Goal: Task Accomplishment & Management: Manage account settings

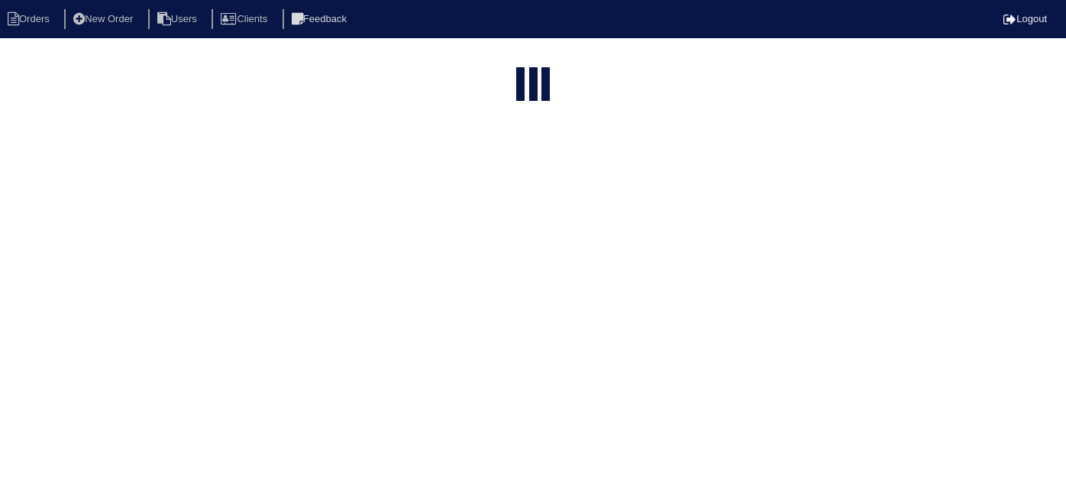
select select "15"
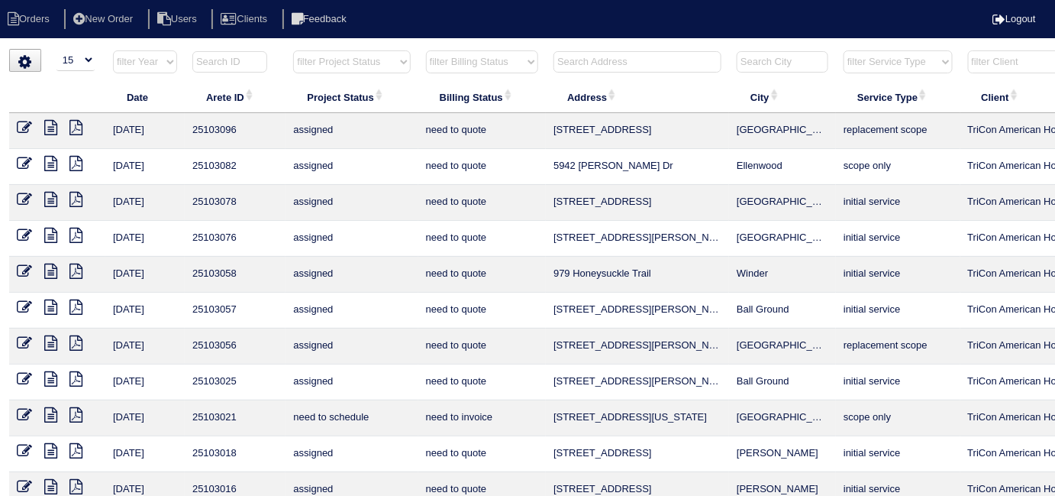
click at [572, 61] on input "text" at bounding box center [638, 61] width 168 height 21
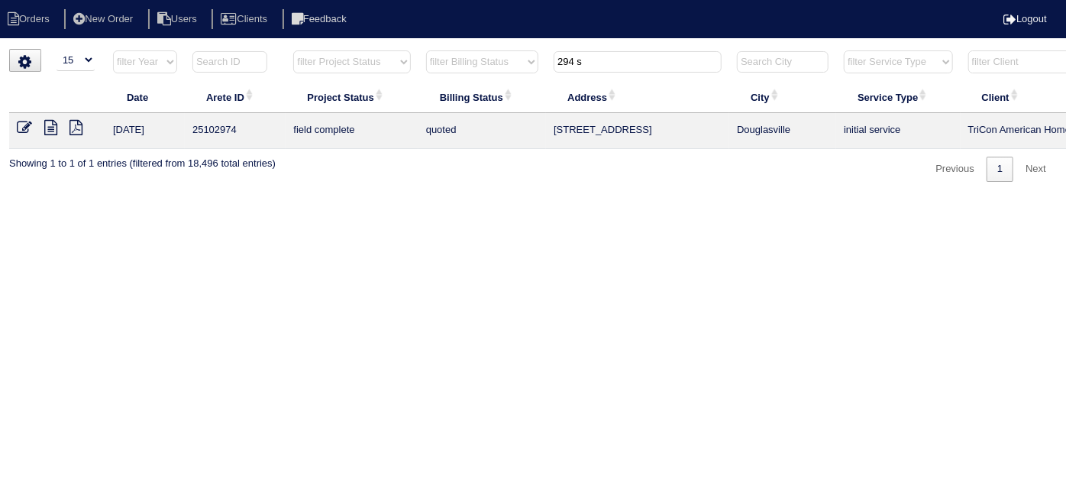
type input "294 s"
click at [20, 128] on icon at bounding box center [24, 127] width 15 height 15
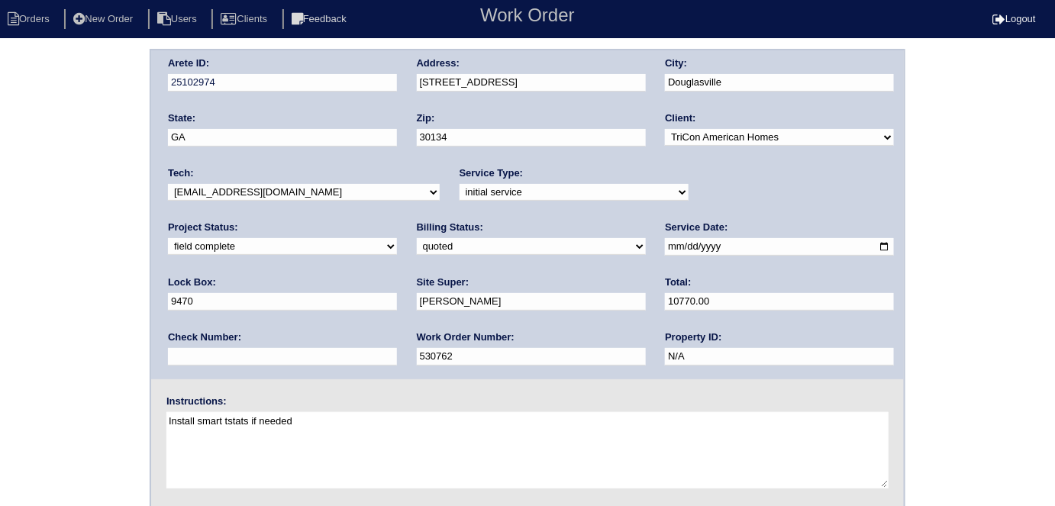
click at [94, 147] on div "Arete ID: 25102974 Address: 294 Sweetwater Bridge Cir City: Douglasville State:…" at bounding box center [527, 358] width 1055 height 618
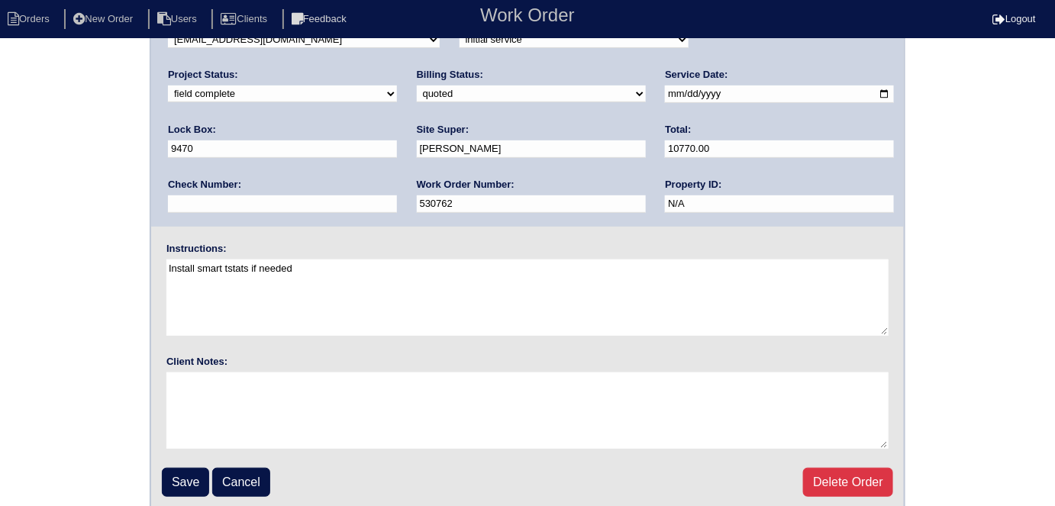
scroll to position [157, 0]
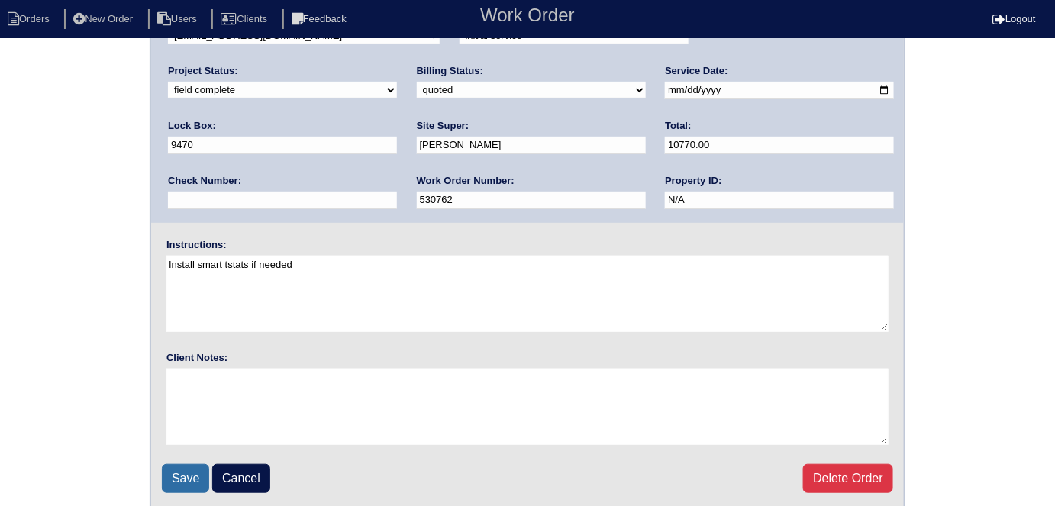
click at [176, 468] on input "Save" at bounding box center [185, 478] width 47 height 29
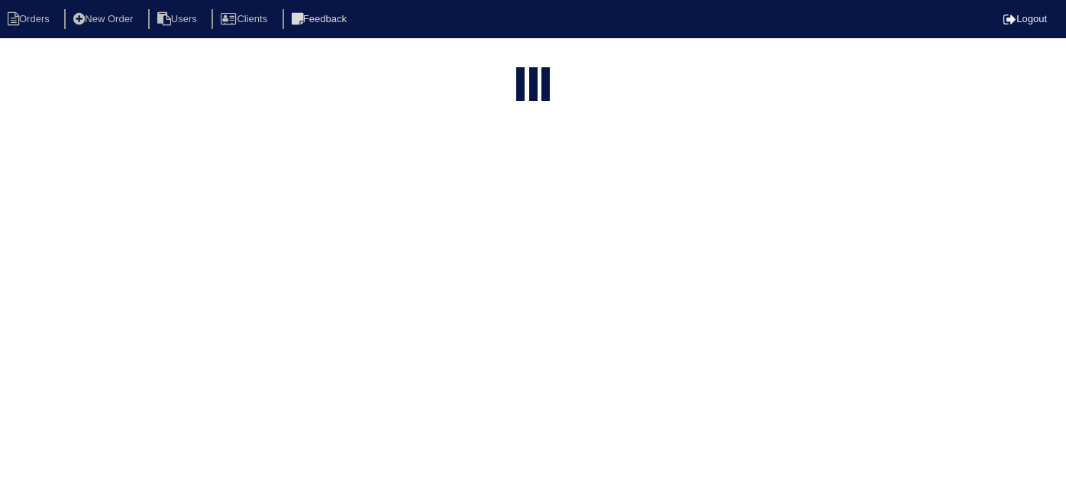
select select "15"
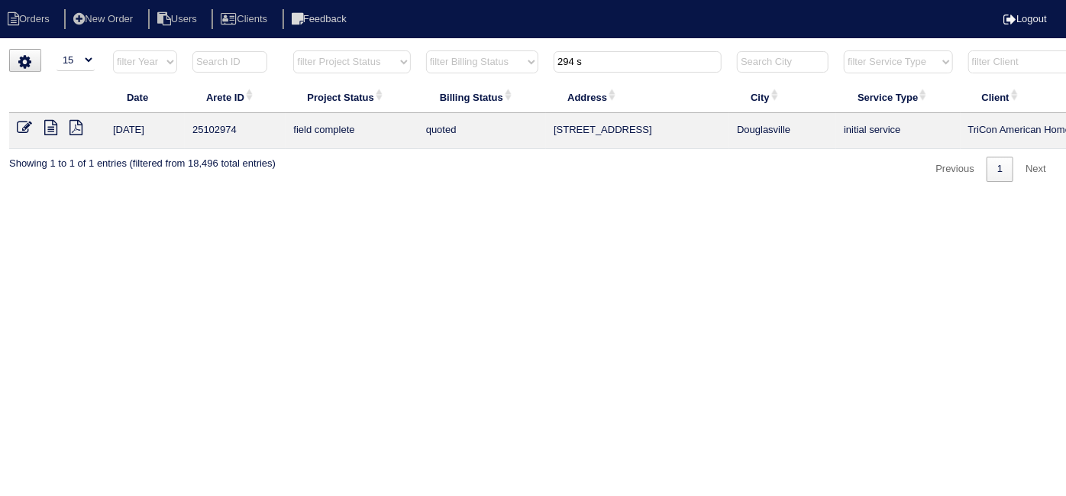
drag, startPoint x: 601, startPoint y: 58, endPoint x: 486, endPoint y: 53, distance: 115.4
click at [486, 53] on tr "filter Year -- Any Year -- 2025 2024 2023 2022 2021 2020 2019 filter Project St…" at bounding box center [670, 65] width 1323 height 31
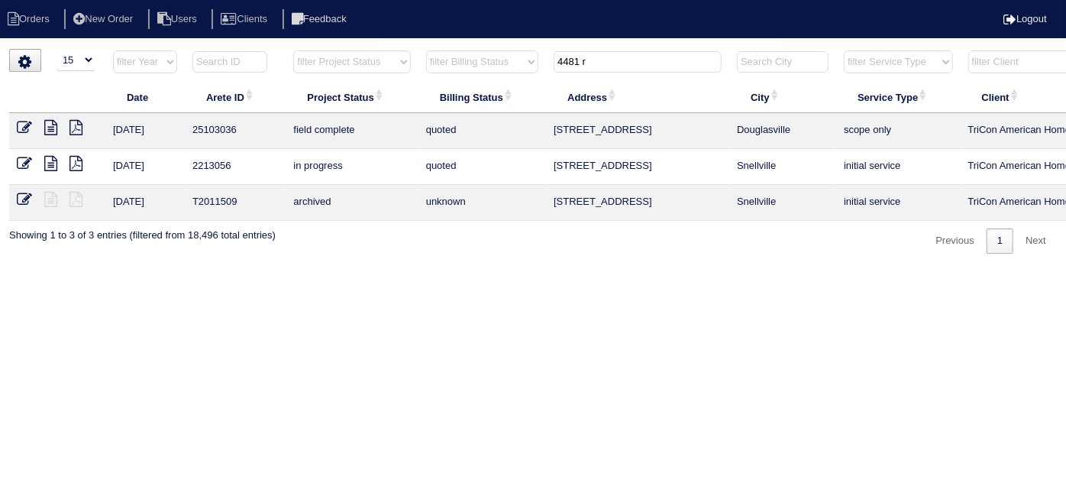
type input "4481 r"
click at [19, 127] on icon at bounding box center [24, 127] width 15 height 15
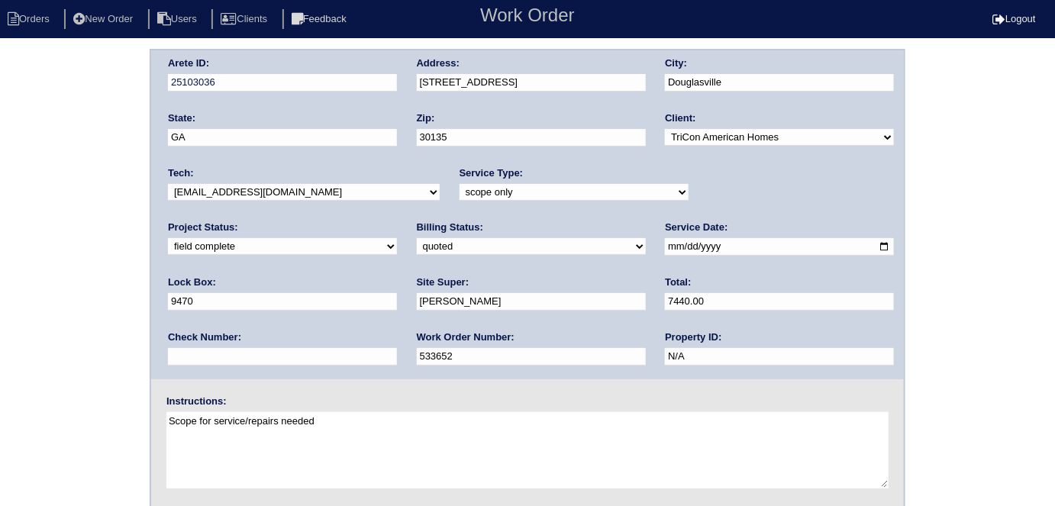
click at [61, 204] on div "Arete ID: 25103036 Address: 4481 Ridge Mill Terrace City: Douglasville State: G…" at bounding box center [527, 358] width 1055 height 618
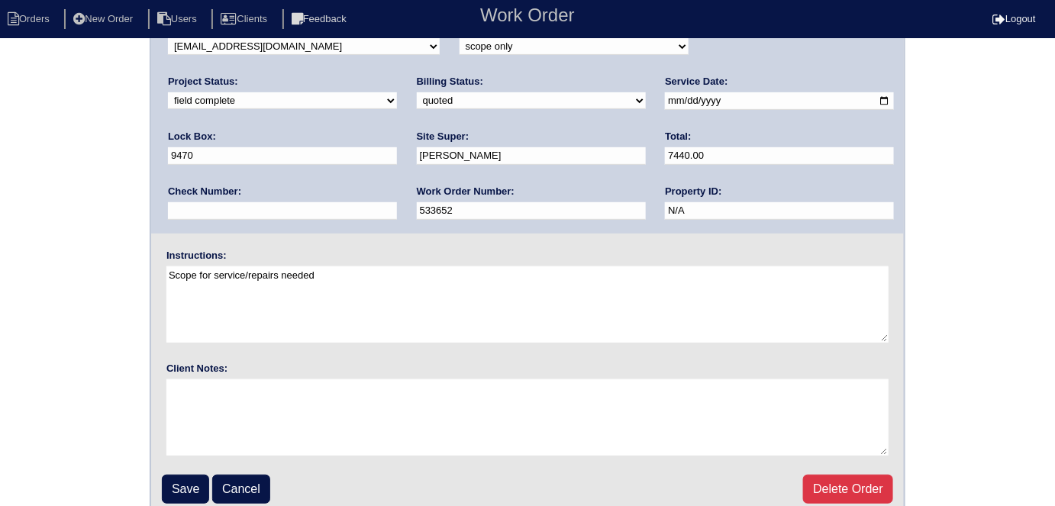
scroll to position [157, 0]
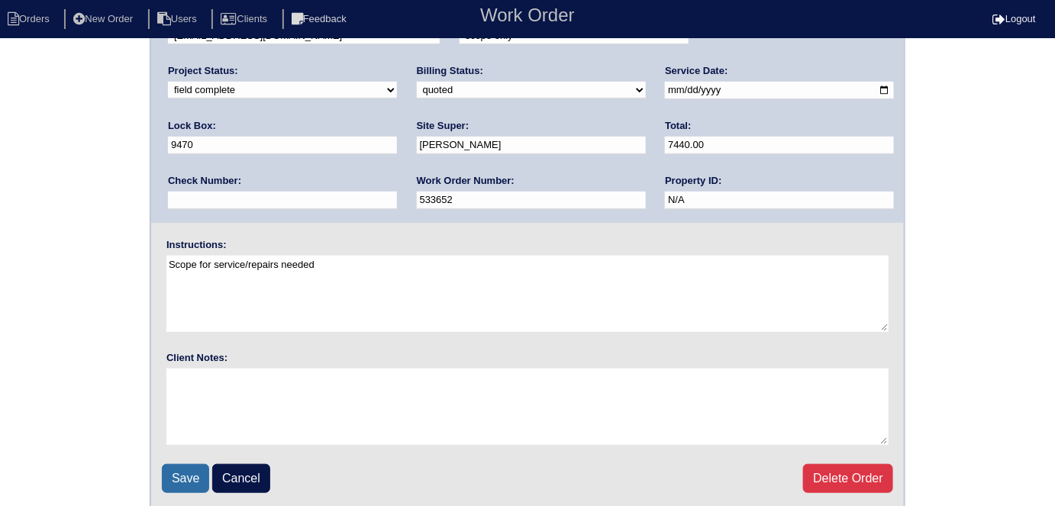
click at [182, 481] on input "Save" at bounding box center [185, 478] width 47 height 29
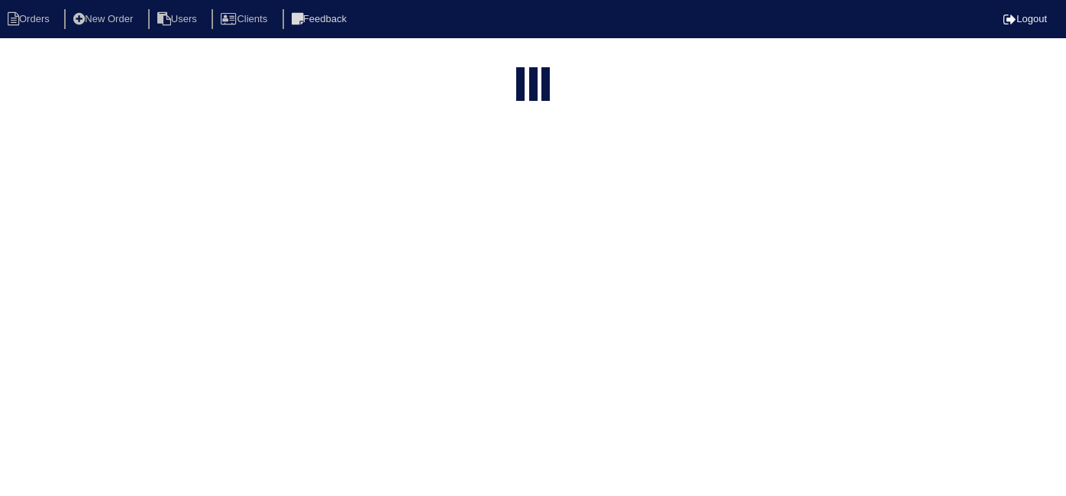
select select "15"
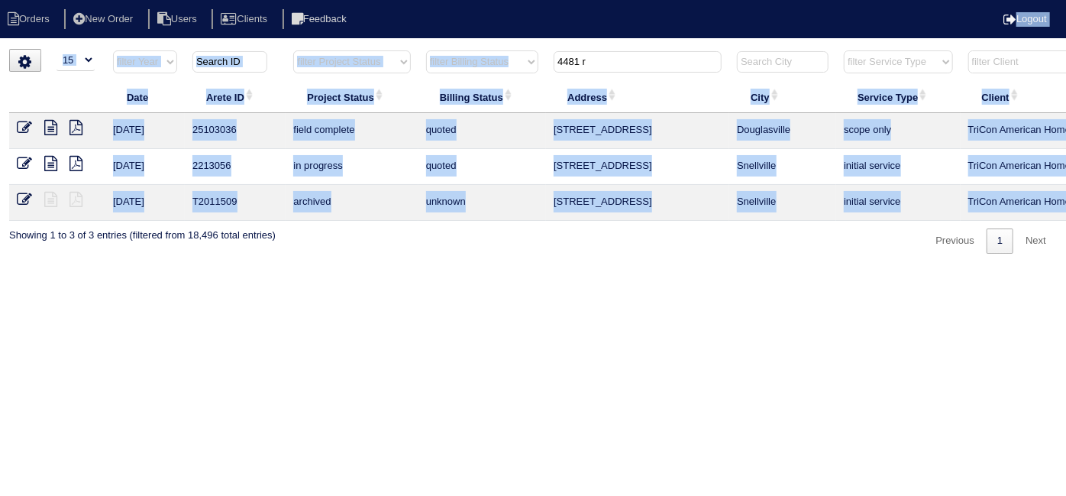
drag, startPoint x: 623, startPoint y: 75, endPoint x: 344, endPoint y: -15, distance: 292.9
click at [344, 0] on html "Orders New Order Users Clients Feedback Logout Orders New Order Users Clients M…" at bounding box center [533, 134] width 1066 height 269
click at [612, 67] on input "4481 r" at bounding box center [638, 61] width 168 height 21
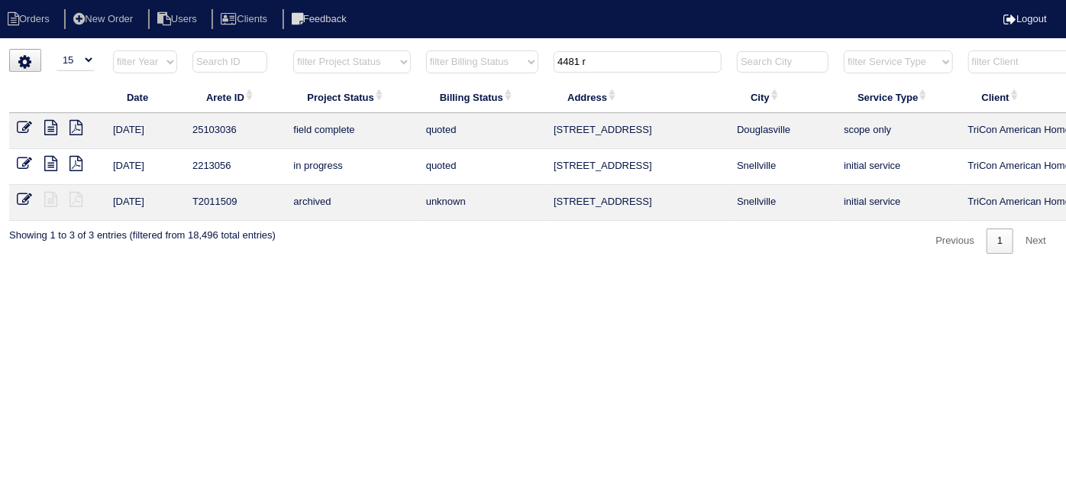
drag, startPoint x: 612, startPoint y: 67, endPoint x: 502, endPoint y: 30, distance: 116.1
click at [502, 49] on body "Orders New Order Users Clients Feedback Logout Orders New Order Users Clients M…" at bounding box center [533, 151] width 1066 height 205
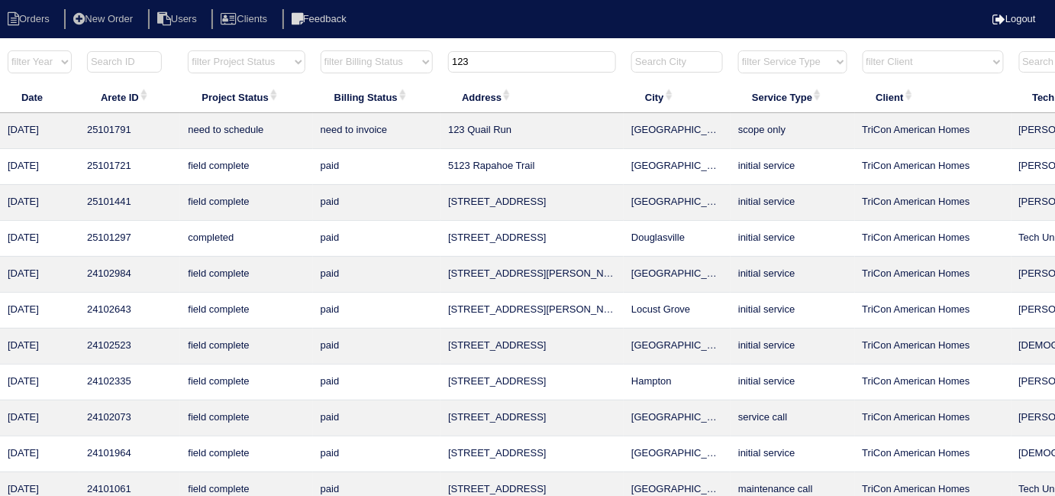
scroll to position [0, 276]
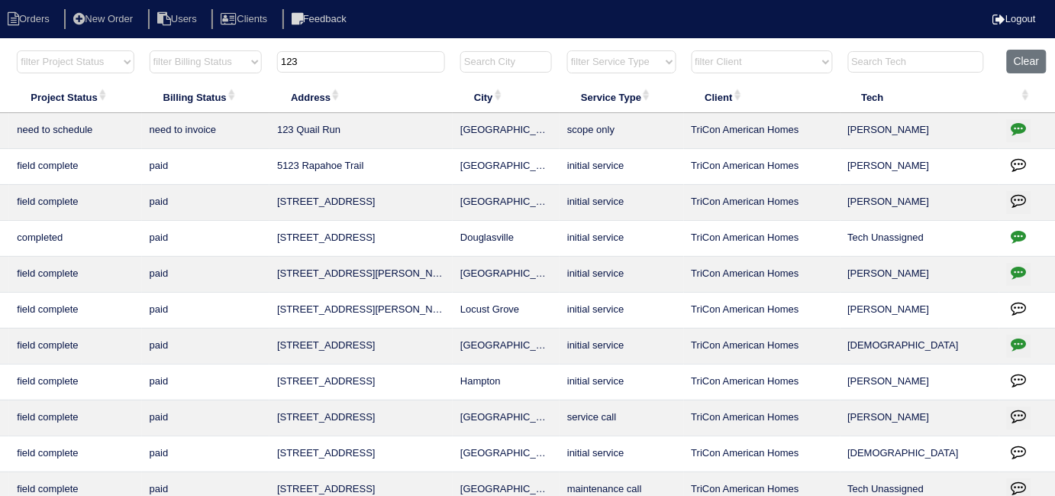
type input "123"
click at [1009, 128] on button "button" at bounding box center [1019, 130] width 24 height 23
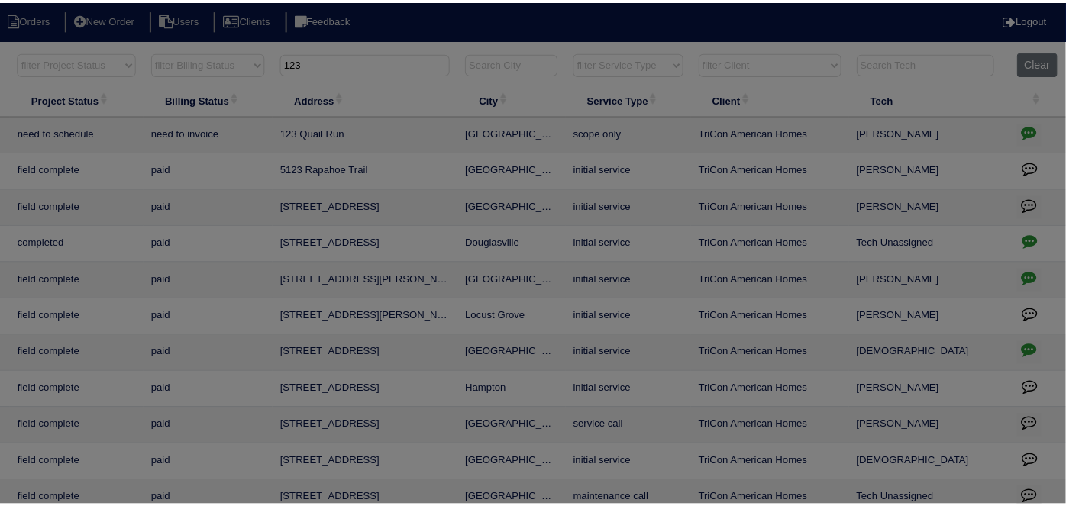
scroll to position [0, 266]
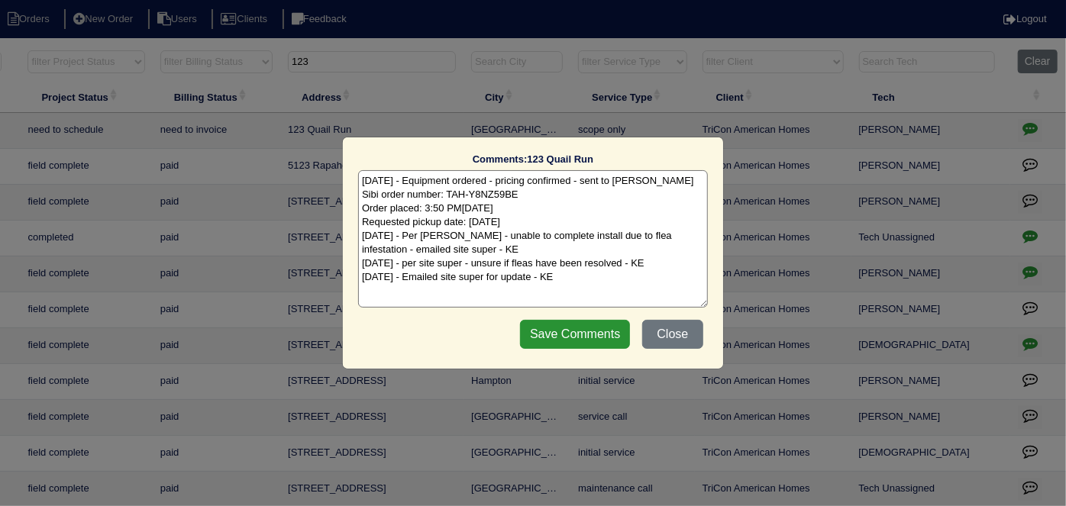
click at [560, 279] on textarea "7/18/25 - Equipment ordered - pricing confirmed - sent to Goldie - rk Sibi orde…" at bounding box center [533, 238] width 350 height 137
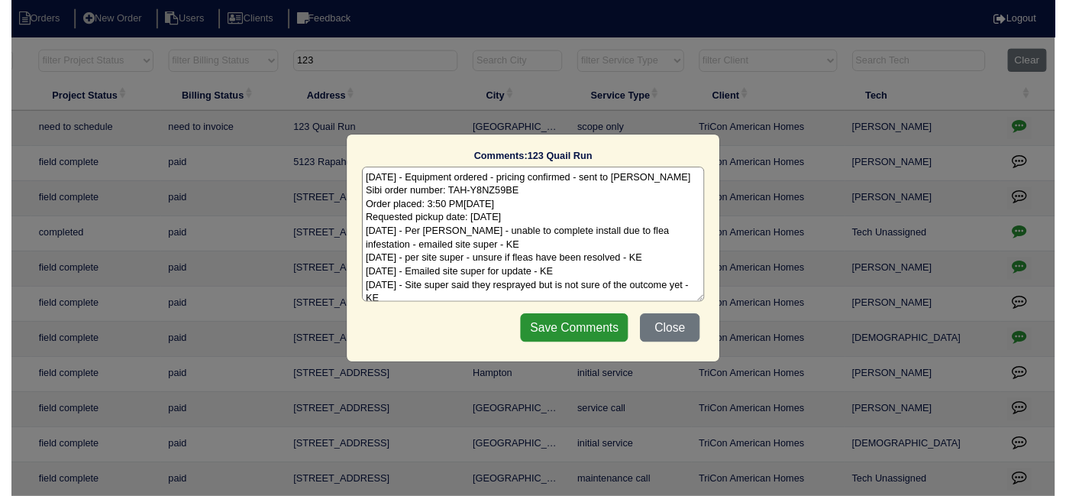
scroll to position [2, 0]
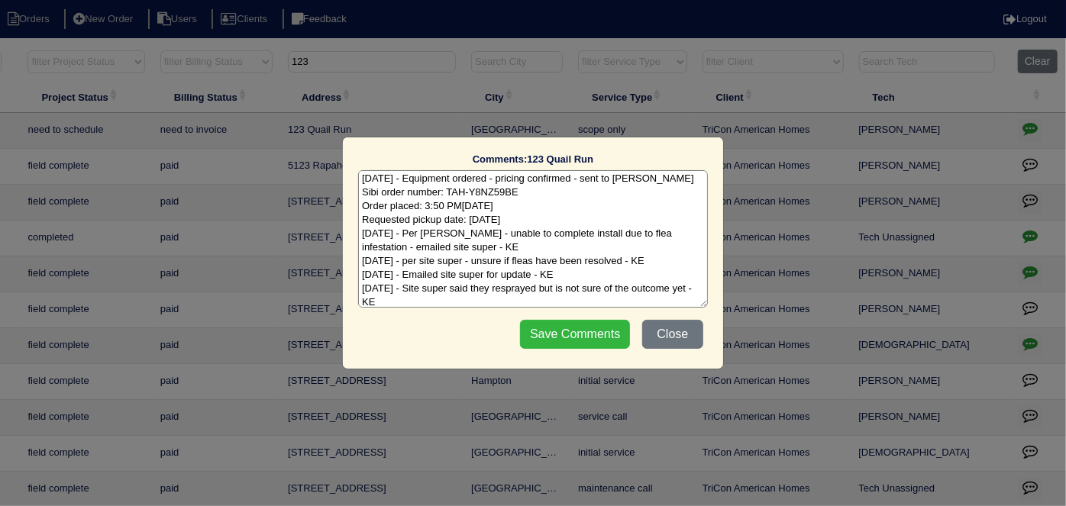
type textarea "7/18/25 - Equipment ordered - pricing confirmed - sent to Goldie - rk Sibi orde…"
click at [602, 322] on input "Save Comments" at bounding box center [575, 334] width 110 height 29
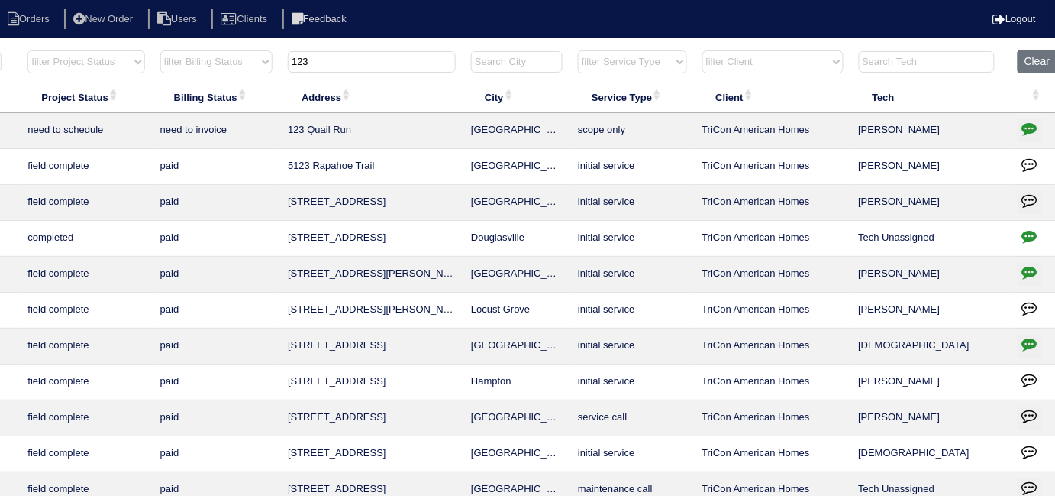
drag, startPoint x: 331, startPoint y: 60, endPoint x: 219, endPoint y: 48, distance: 112.9
click at [220, 49] on div "▼ 10 15 25 50 200 500 Search: Date Arete ID Project Status Billing Status Addre…" at bounding box center [261, 366] width 1037 height 635
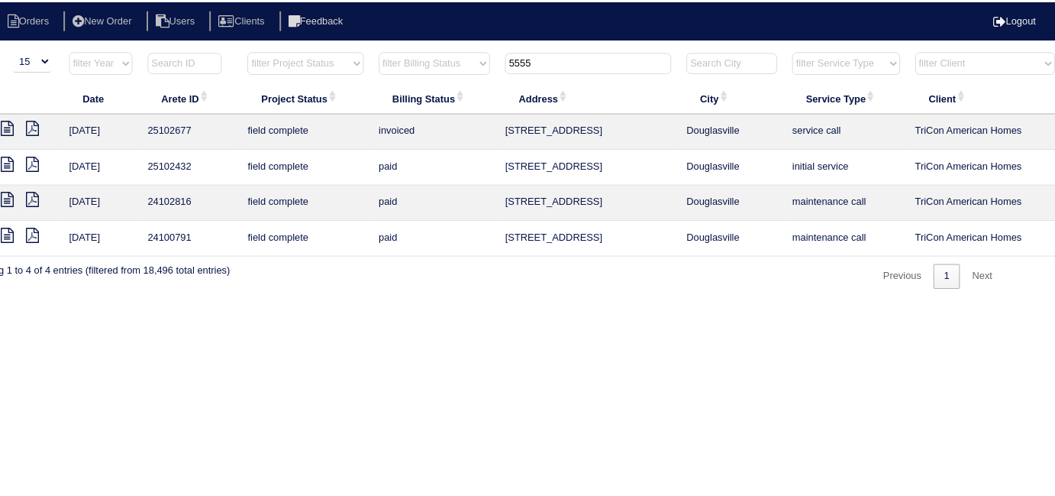
scroll to position [0, 0]
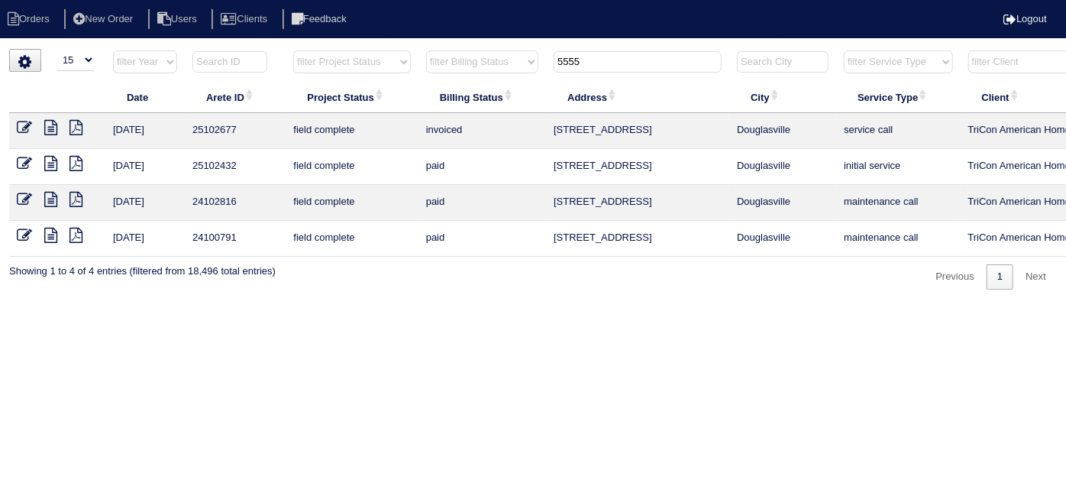
drag, startPoint x: 612, startPoint y: 60, endPoint x: 499, endPoint y: 56, distance: 112.3
click at [499, 56] on tr "filter Year -- Any Year -- 2025 2024 2023 2022 2021 2020 2019 filter Project St…" at bounding box center [670, 65] width 1323 height 31
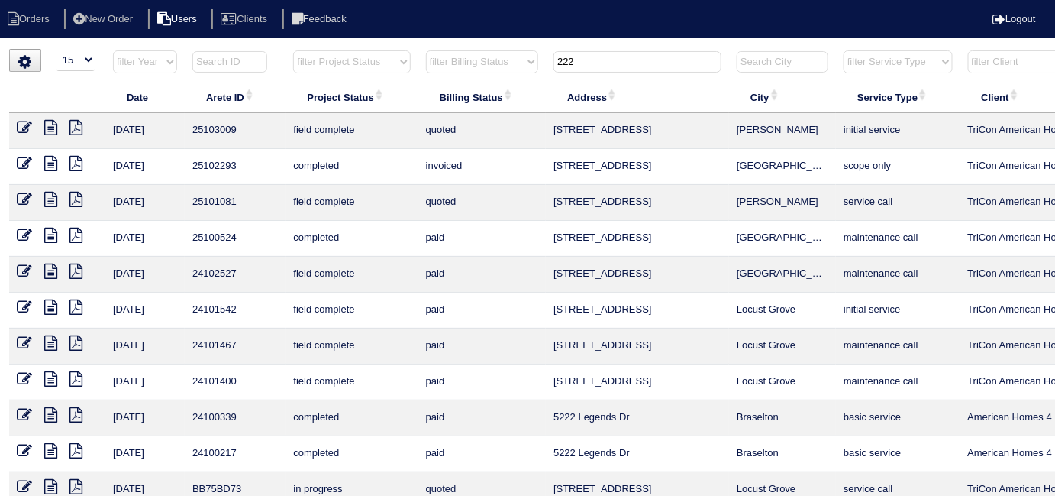
type input "222"
click at [20, 125] on icon at bounding box center [24, 127] width 15 height 15
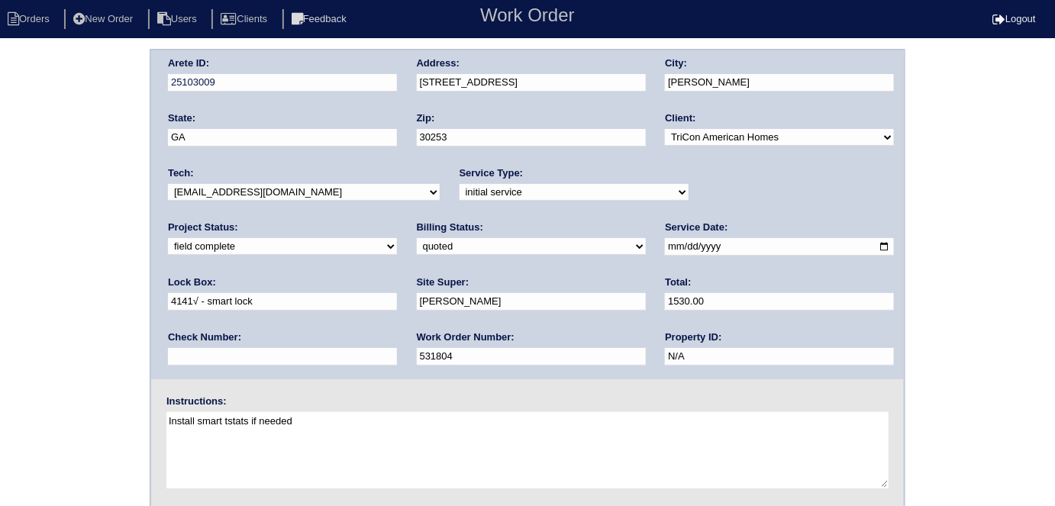
click at [417, 247] on select "need to quote quoted need to invoice invoiced paid warranty purchase order need…" at bounding box center [531, 246] width 229 height 17
select select "need to invoice"
click at [417, 238] on select "need to quote quoted need to invoice invoiced paid warranty purchase order need…" at bounding box center [531, 246] width 229 height 17
click at [5, 318] on div "Arete ID: 25103009 Address: 222 Yardsley Dr City: McDonough State: GA Zip: 3025…" at bounding box center [527, 358] width 1055 height 618
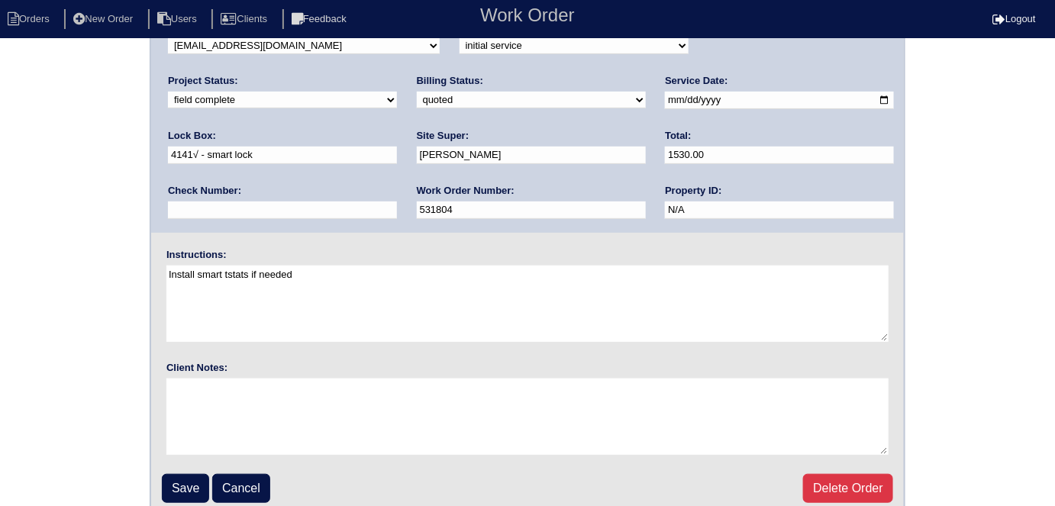
scroll to position [157, 0]
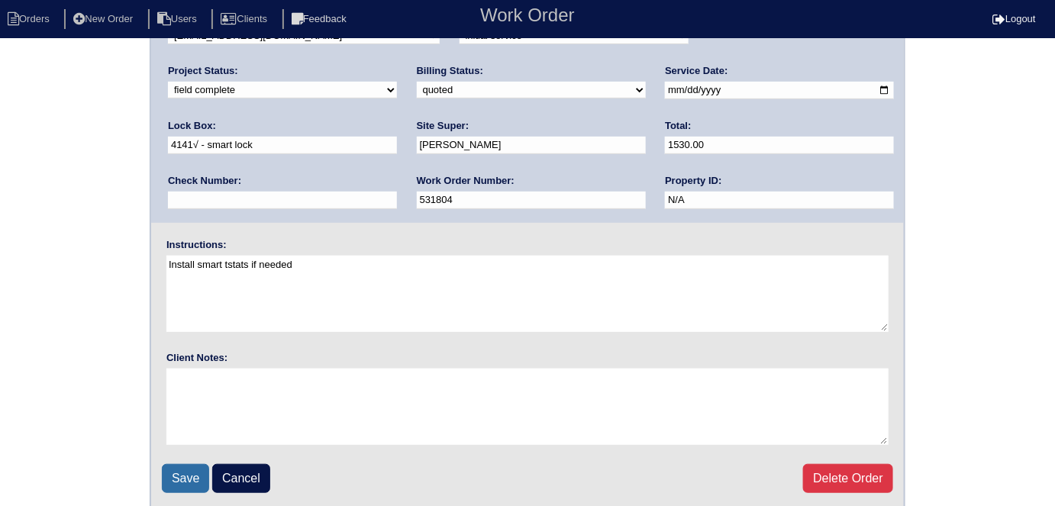
click at [192, 473] on input "Save" at bounding box center [185, 478] width 47 height 29
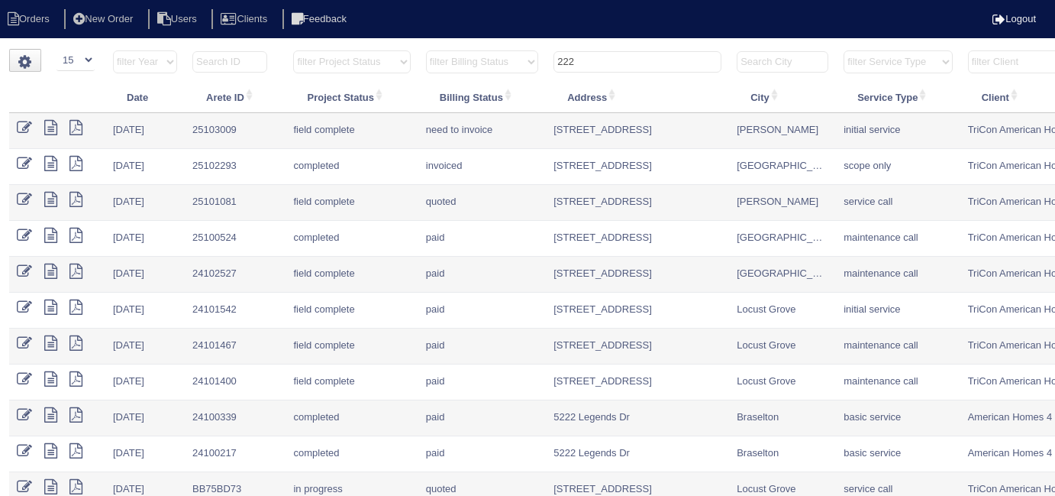
select select "15"
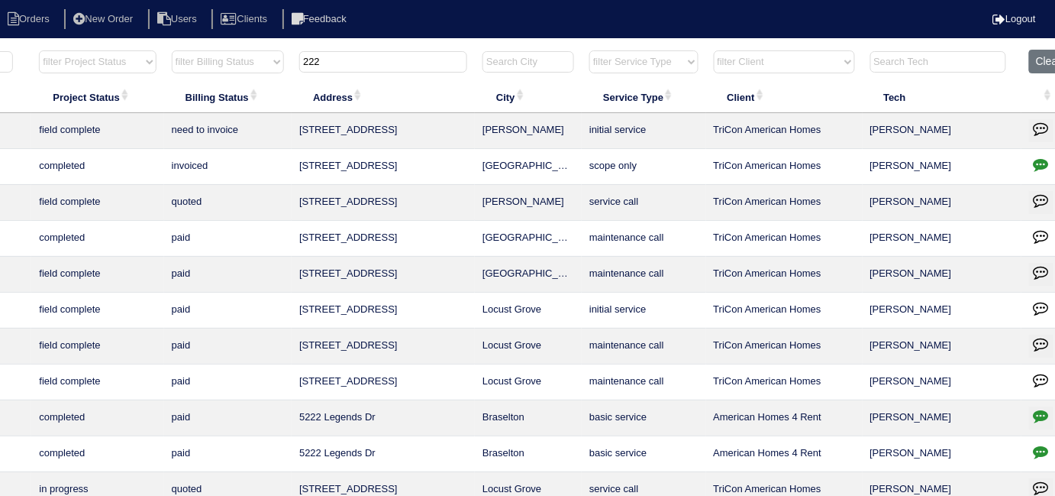
scroll to position [0, 276]
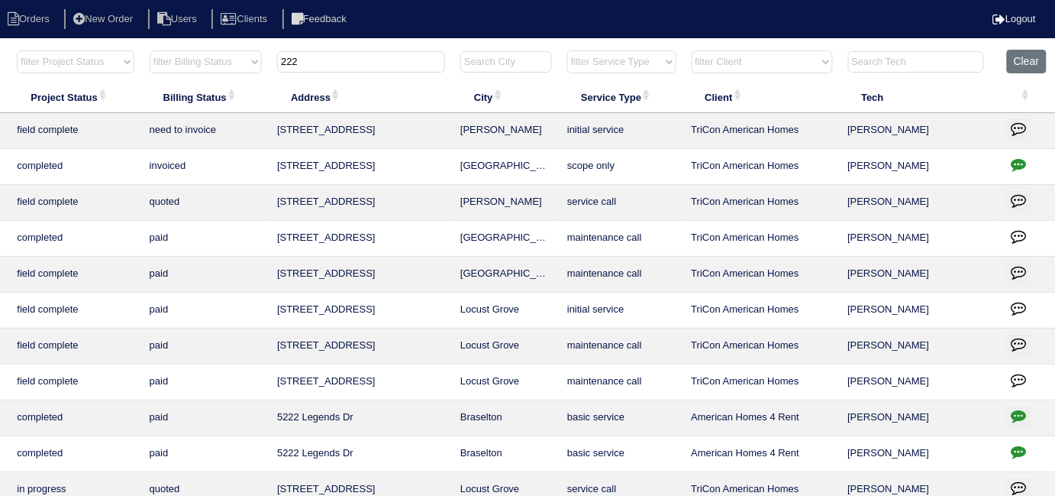
click at [1015, 122] on icon "button" at bounding box center [1019, 128] width 15 height 15
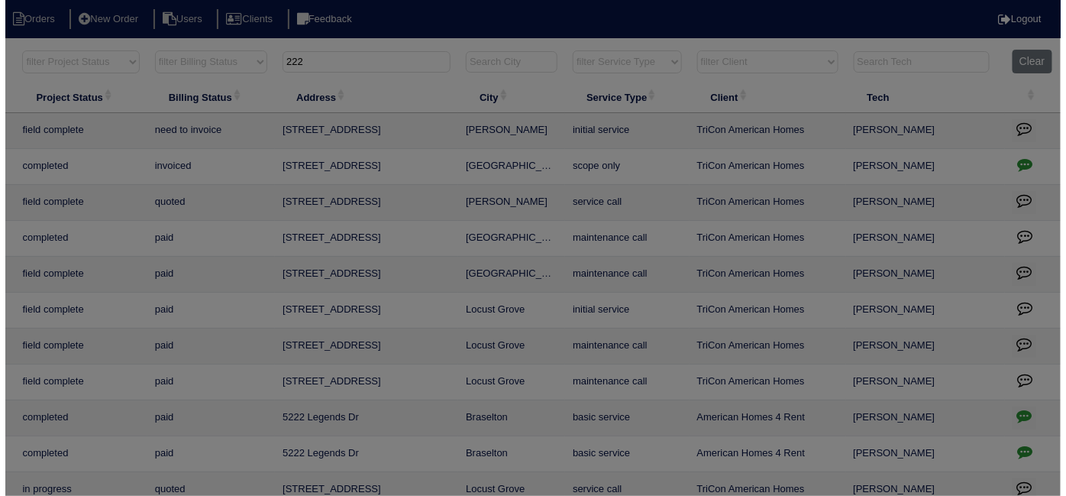
scroll to position [0, 266]
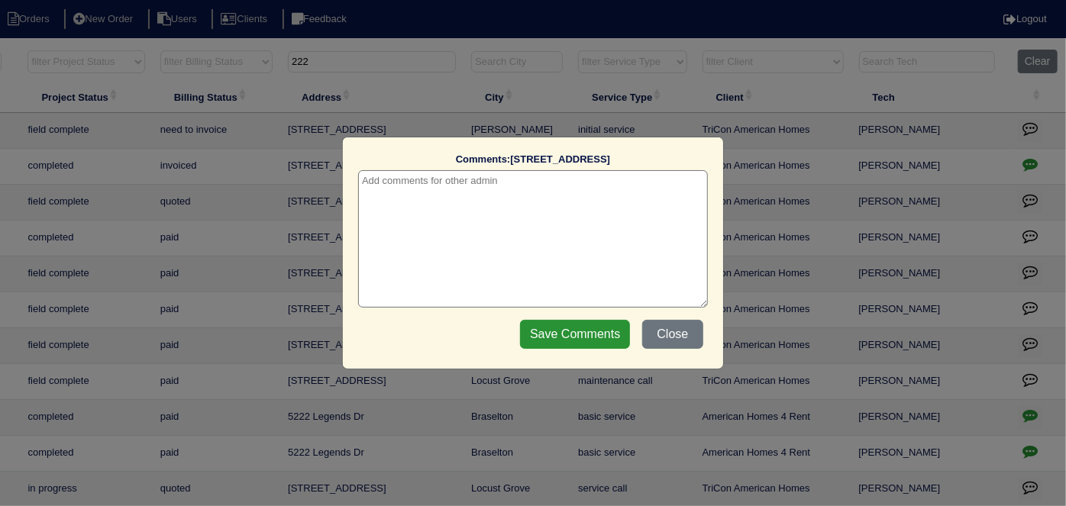
click at [503, 183] on textarea at bounding box center [533, 238] width 350 height 137
type textarea "[DATE] - Duct cleaning approved - Sent to [PERSON_NAME]"
click at [545, 334] on input "Save Comments" at bounding box center [575, 334] width 110 height 29
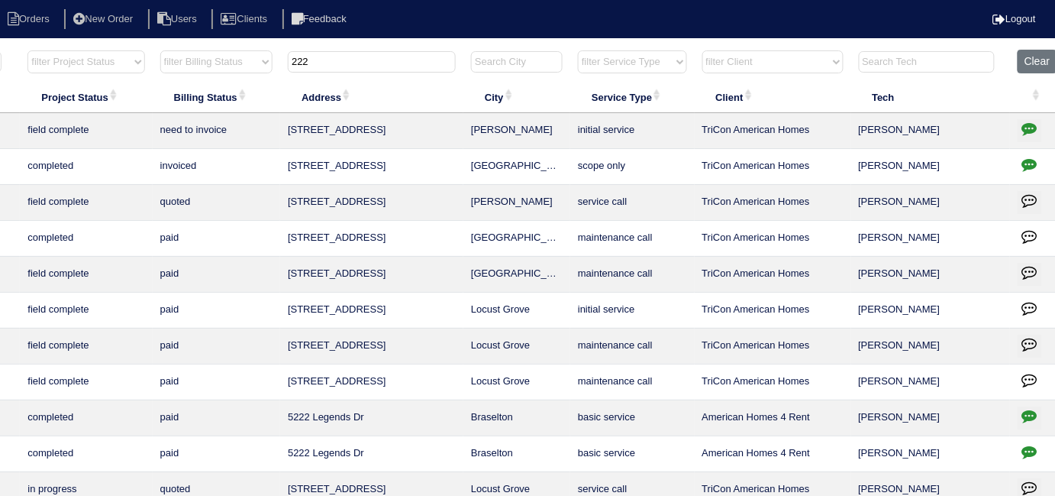
drag, startPoint x: 370, startPoint y: 67, endPoint x: 59, endPoint y: 64, distance: 311.5
click at [71, 64] on tr "filter Year -- Any Year -- 2025 2024 2023 2022 2021 2020 2019 filter Project St…" at bounding box center [404, 65] width 1323 height 31
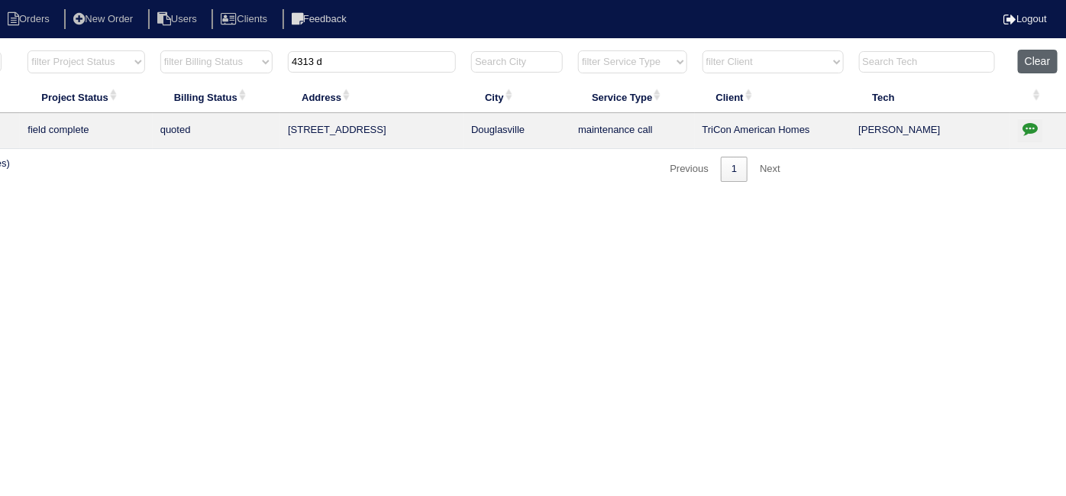
type input "4313 d"
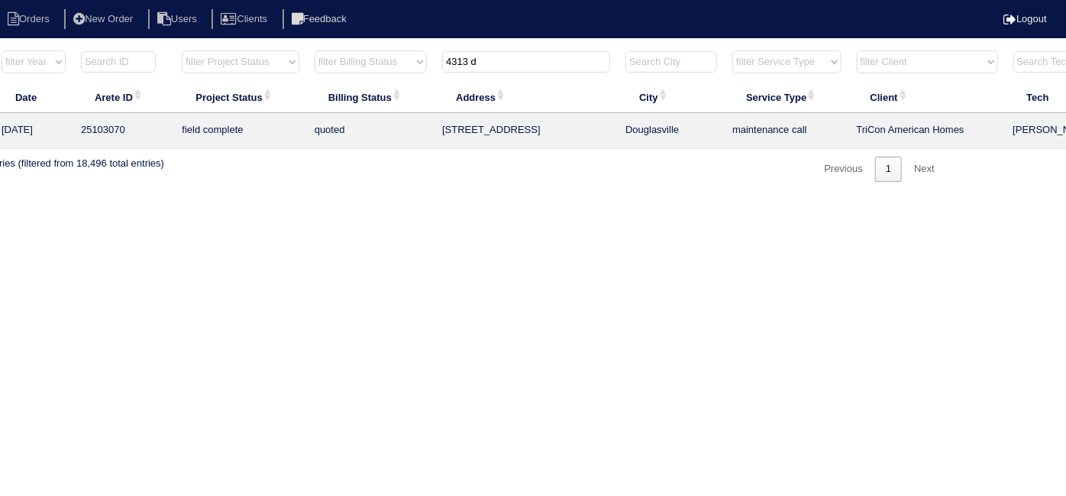
scroll to position [0, 0]
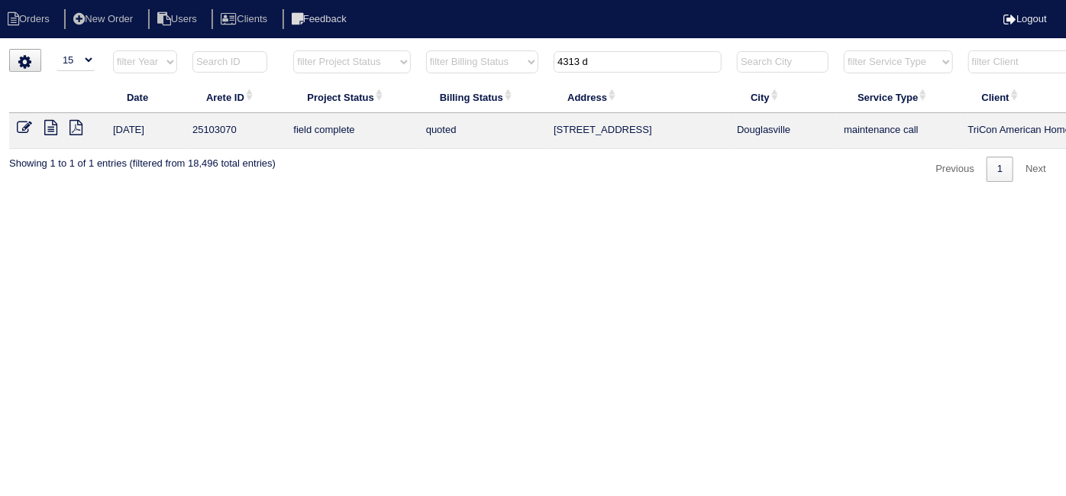
click at [21, 124] on icon at bounding box center [24, 127] width 15 height 15
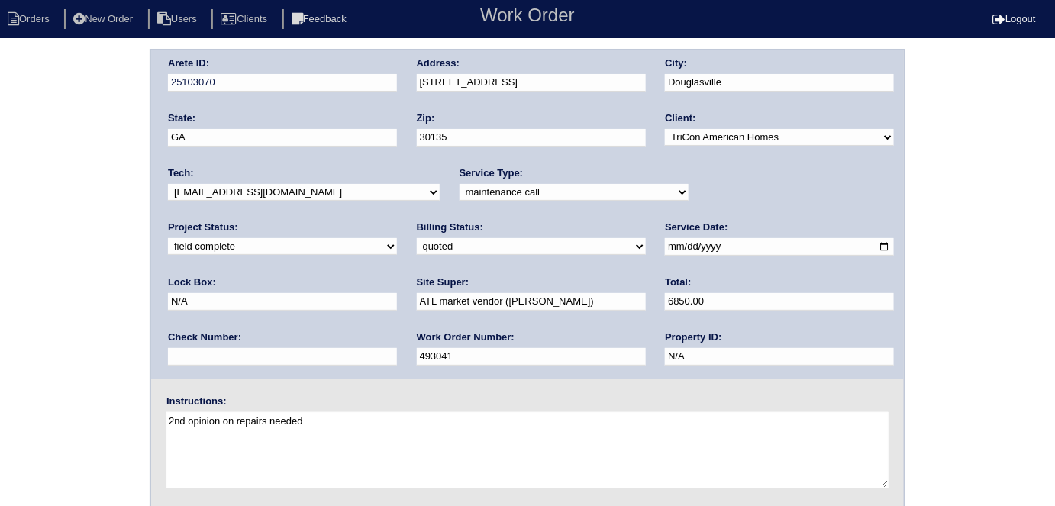
drag, startPoint x: 279, startPoint y: 244, endPoint x: 276, endPoint y: 250, distance: 7.9
click at [417, 244] on select "need to quote quoted need to invoice invoiced paid warranty purchase order need…" at bounding box center [531, 246] width 229 height 17
select select "need to invoice"
click at [417, 238] on select "need to quote quoted need to invoice invoiced paid warranty purchase order need…" at bounding box center [531, 246] width 229 height 17
click at [3, 318] on div "Arete ID: 25103070 Address: 4313 Doublegate Dr City: Douglasville State: GA Zip…" at bounding box center [527, 358] width 1055 height 618
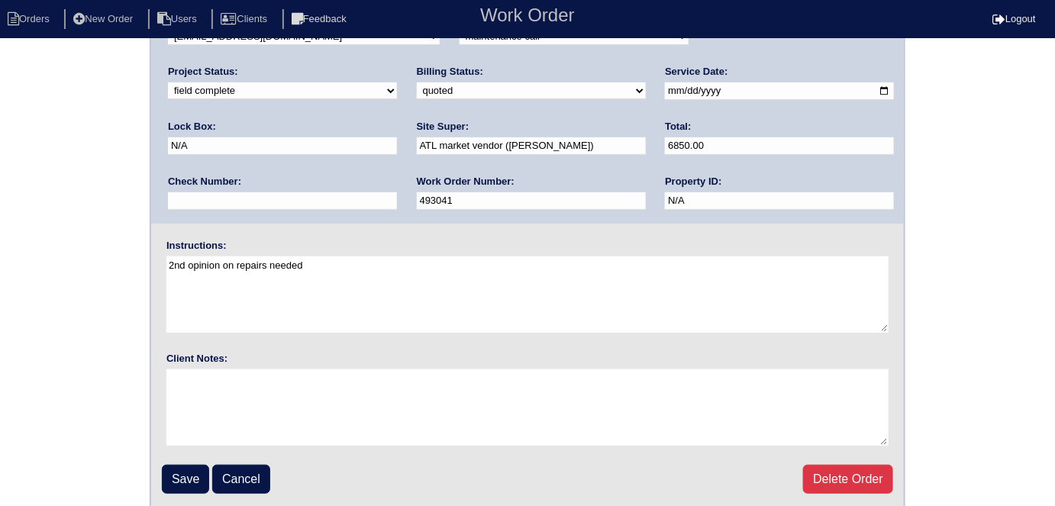
scroll to position [157, 0]
click at [198, 476] on input "Save" at bounding box center [185, 478] width 47 height 29
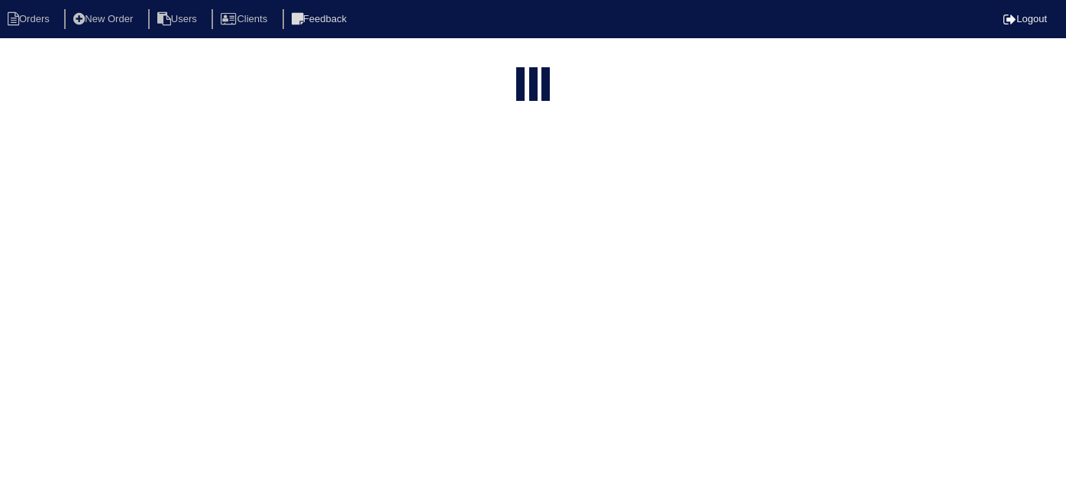
select select "15"
type input "4313 d"
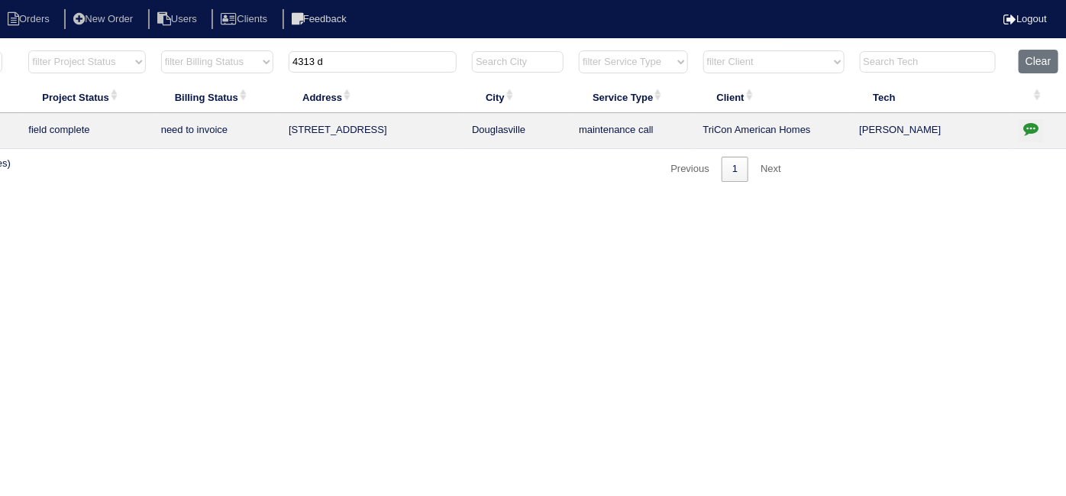
scroll to position [0, 266]
click at [1015, 130] on td at bounding box center [1038, 131] width 56 height 36
click at [1030, 124] on icon "button" at bounding box center [1029, 128] width 15 height 15
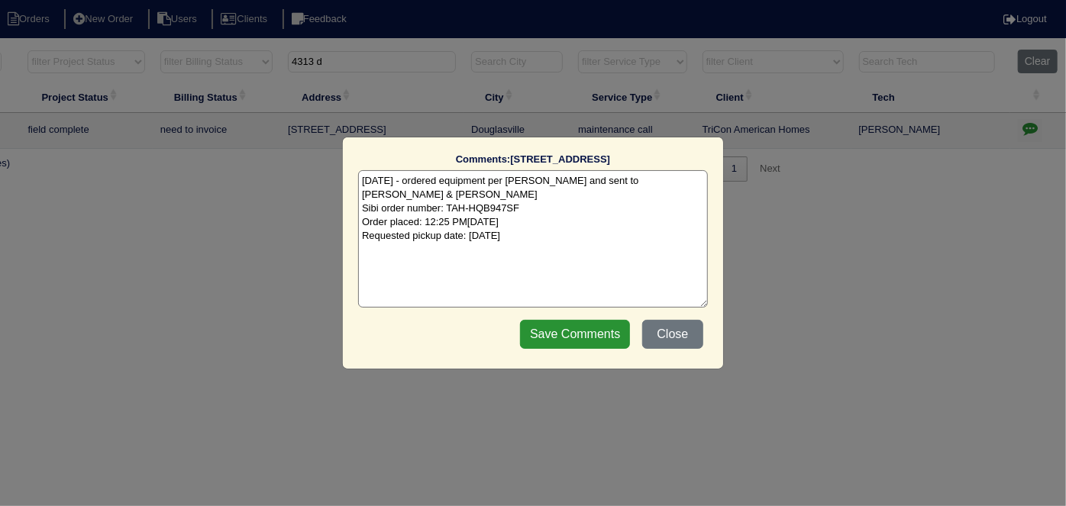
click at [570, 221] on textarea "8/20/25 - ordered equipment per Payton and sent to Dan & Goldie - rk Sibi order…" at bounding box center [533, 238] width 350 height 137
paste textarea "Replacement/duct cleaning/odoban"
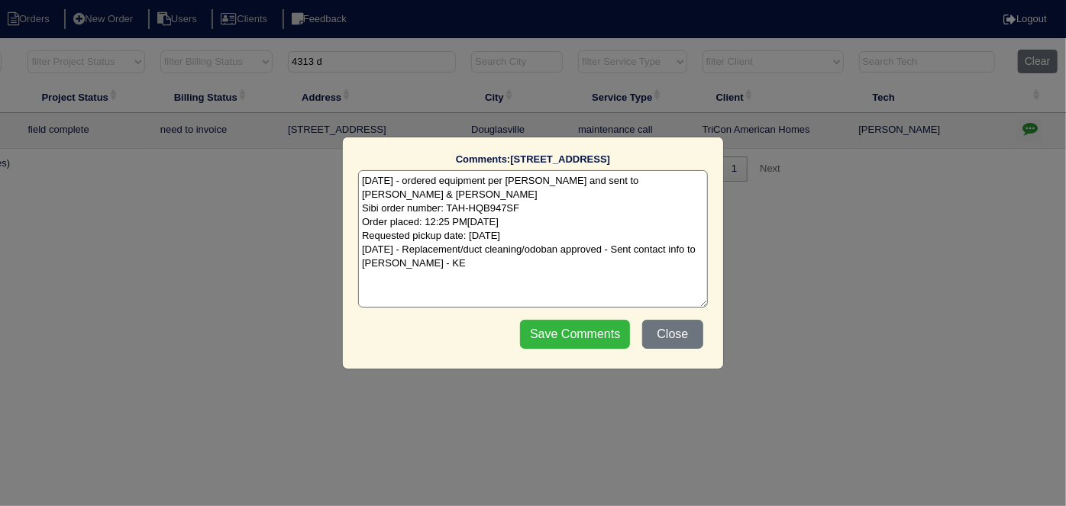
click at [603, 330] on input "Save Comments" at bounding box center [575, 334] width 110 height 29
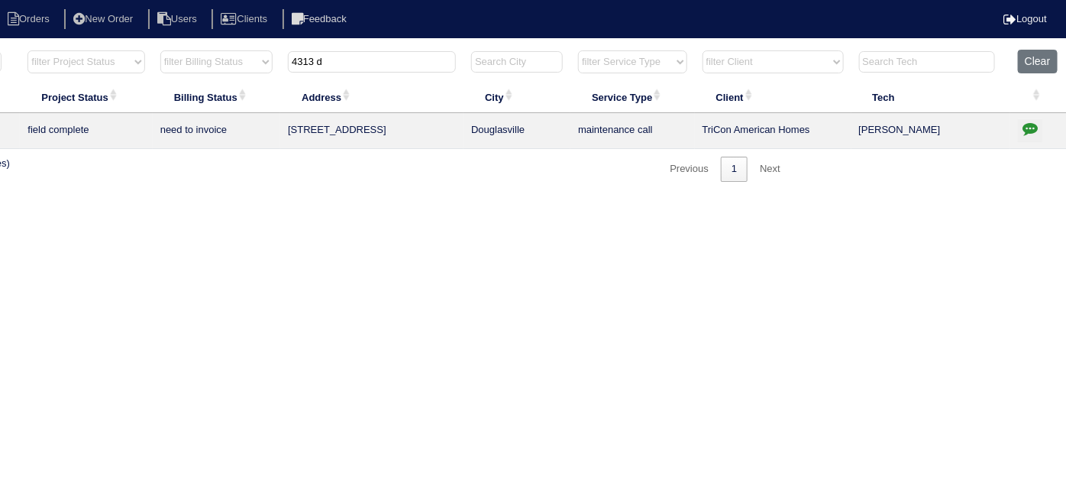
click at [1030, 122] on icon "button" at bounding box center [1029, 128] width 15 height 15
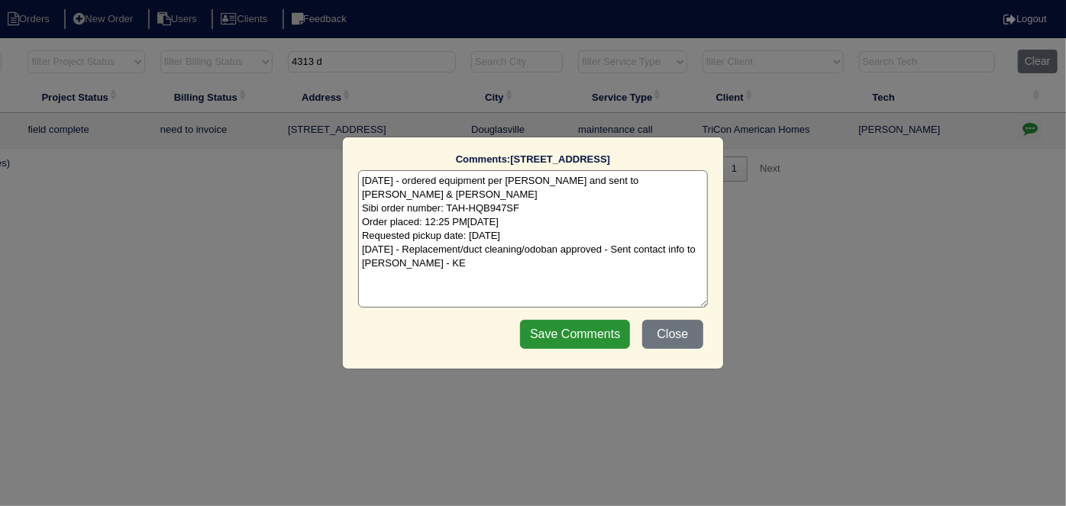
click at [440, 257] on textarea "8/20/25 - ordered equipment per Payton and sent to Dan & Goldie - rk Sibi order…" at bounding box center [533, 238] width 350 height 137
type textarea "8/20/25 - ordered equipment per Payton and sent to Dan & Goldie - rk Sibi order…"
click at [556, 329] on input "Save Comments" at bounding box center [575, 334] width 110 height 29
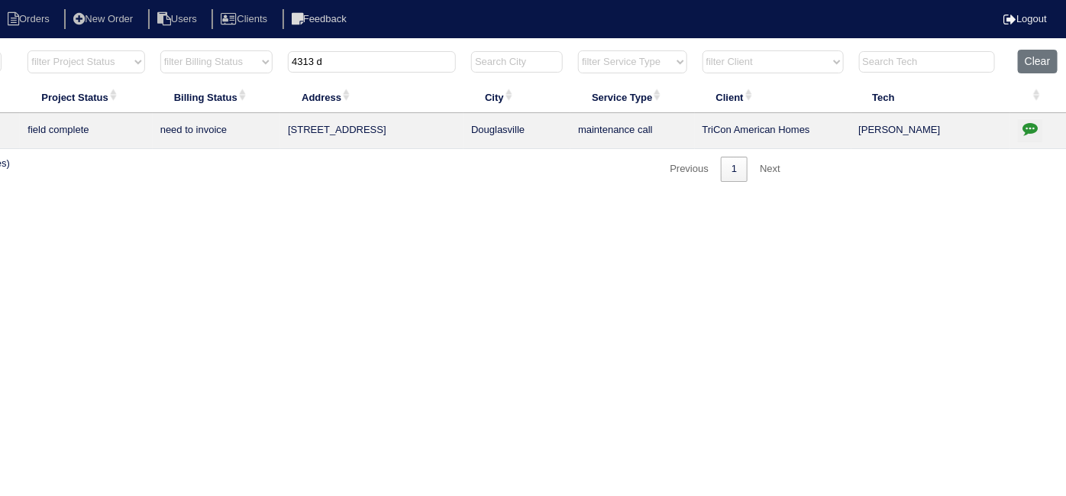
drag, startPoint x: 342, startPoint y: 64, endPoint x: 201, endPoint y: 53, distance: 141.6
click at [211, 56] on tr "filter Year -- Any Year -- 2025 2024 2023 2022 2021 2020 2019 filter Project St…" at bounding box center [404, 65] width 1323 height 31
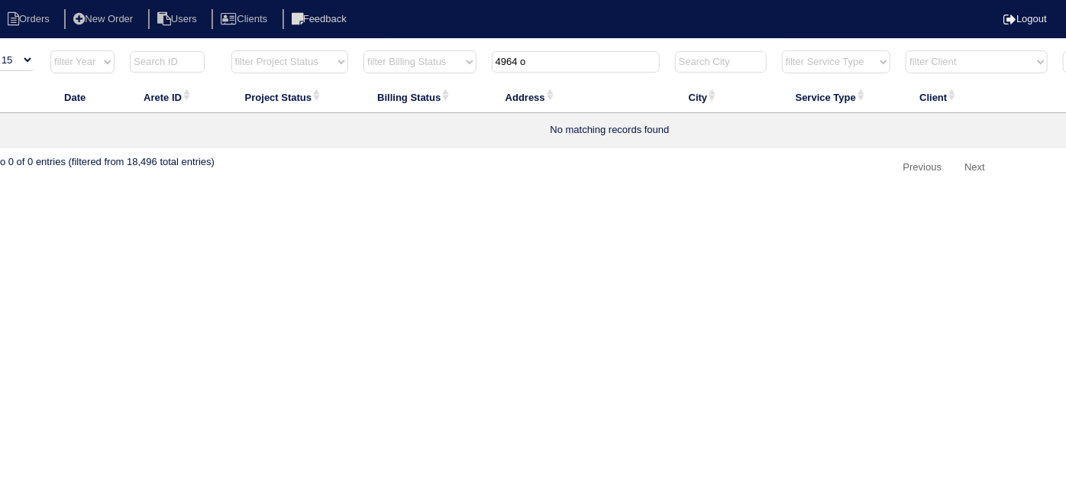
scroll to position [0, 0]
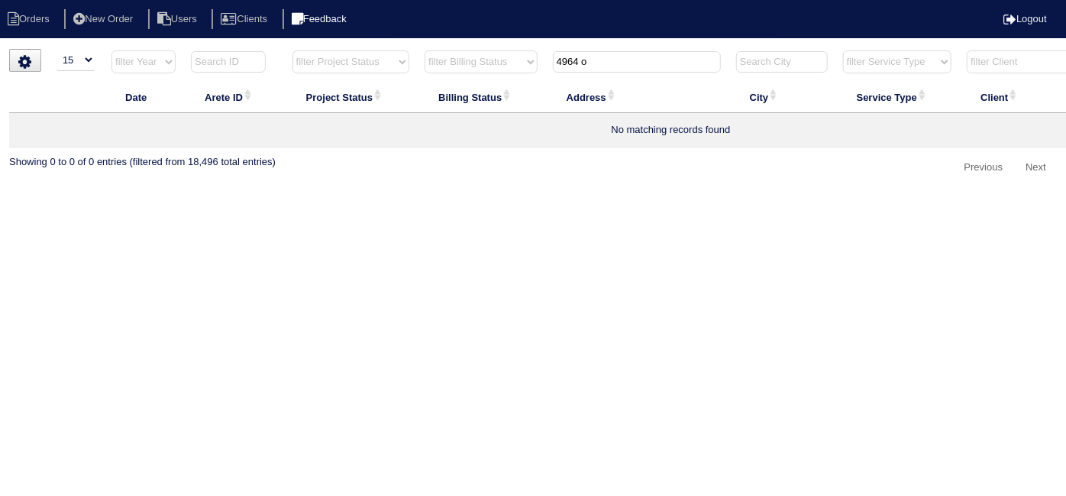
drag, startPoint x: 608, startPoint y: 62, endPoint x: 240, endPoint y: -8, distance: 374.5
click at [240, 0] on html "Orders New Order Users Clients Feedback Logout Orders New Order Users Clients M…" at bounding box center [533, 97] width 1066 height 195
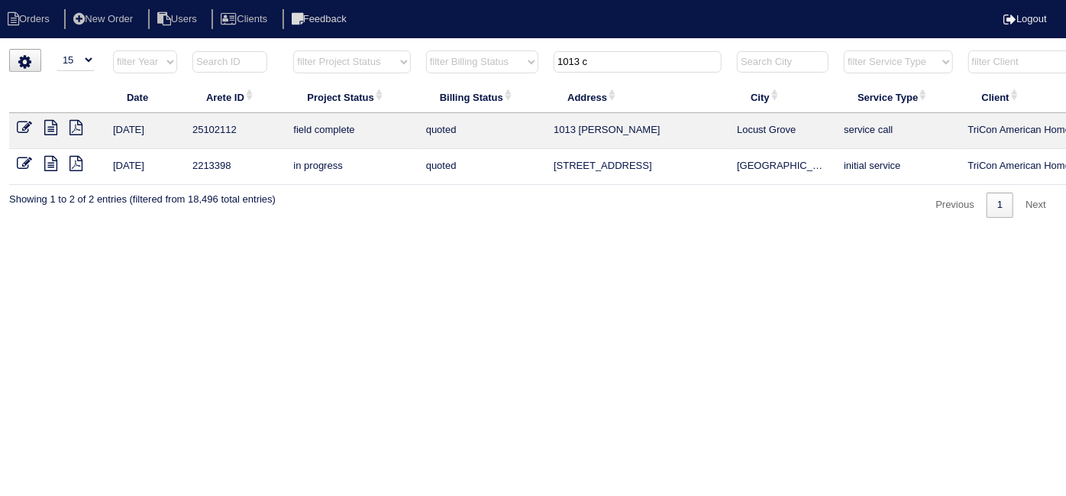
type input "1013 c"
click at [26, 127] on icon at bounding box center [24, 127] width 15 height 15
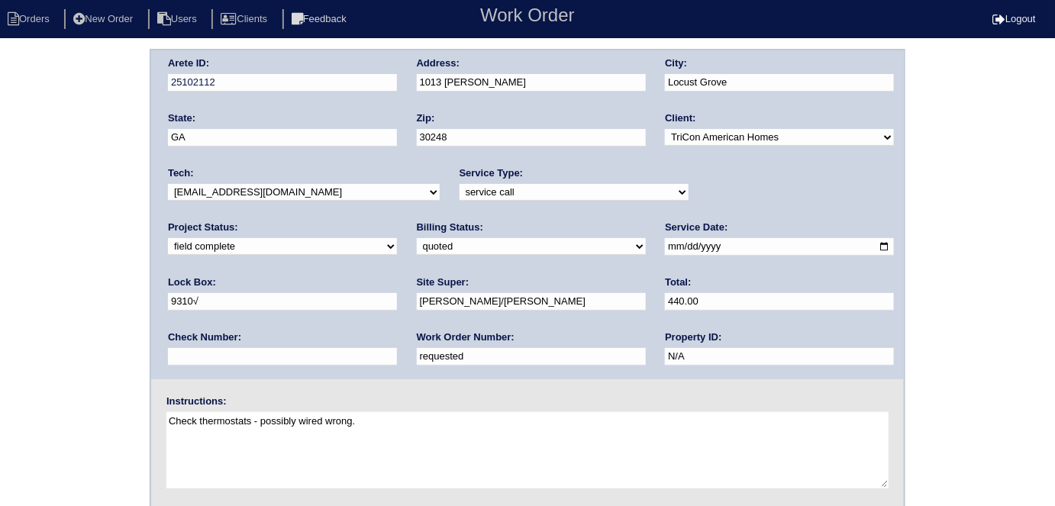
click at [417, 250] on select "need to quote quoted need to invoice invoiced paid warranty purchase order need…" at bounding box center [531, 246] width 229 height 17
select select "need to invoice"
click at [417, 238] on select "need to quote quoted need to invoice invoiced paid warranty purchase order need…" at bounding box center [531, 246] width 229 height 17
drag, startPoint x: 241, startPoint y: 354, endPoint x: 0, endPoint y: 307, distance: 245.9
click at [0, 320] on div "Arete ID: 25102112 Address: 1013 Claas Wy City: Locust Grove State: GA Zip: 302…" at bounding box center [527, 358] width 1055 height 618
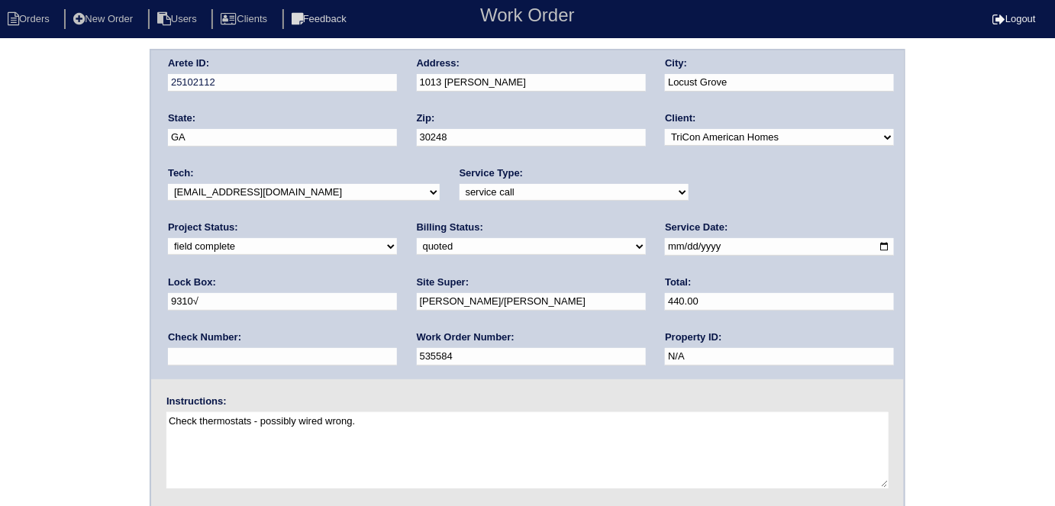
type input "535584"
click at [0, 312] on div "Arete ID: 25102112 Address: 1013 Claas Wy City: Locust Grove State: GA Zip: 302…" at bounding box center [527, 358] width 1055 height 618
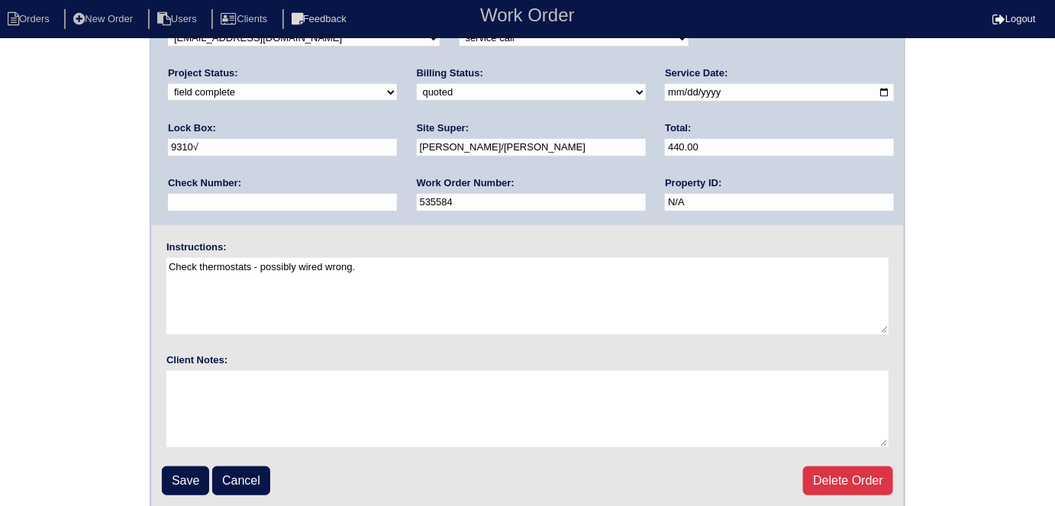
scroll to position [157, 0]
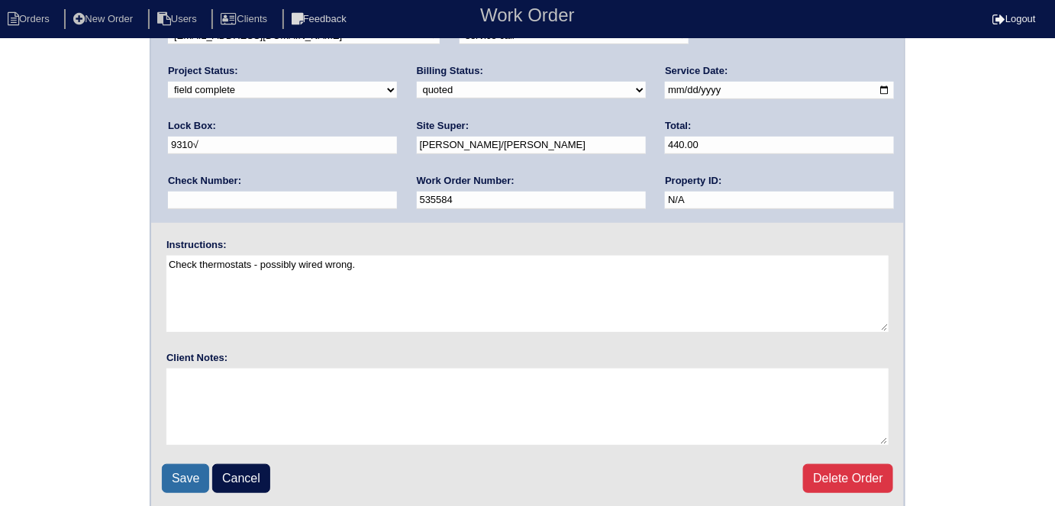
click at [179, 466] on input "Save" at bounding box center [185, 478] width 47 height 29
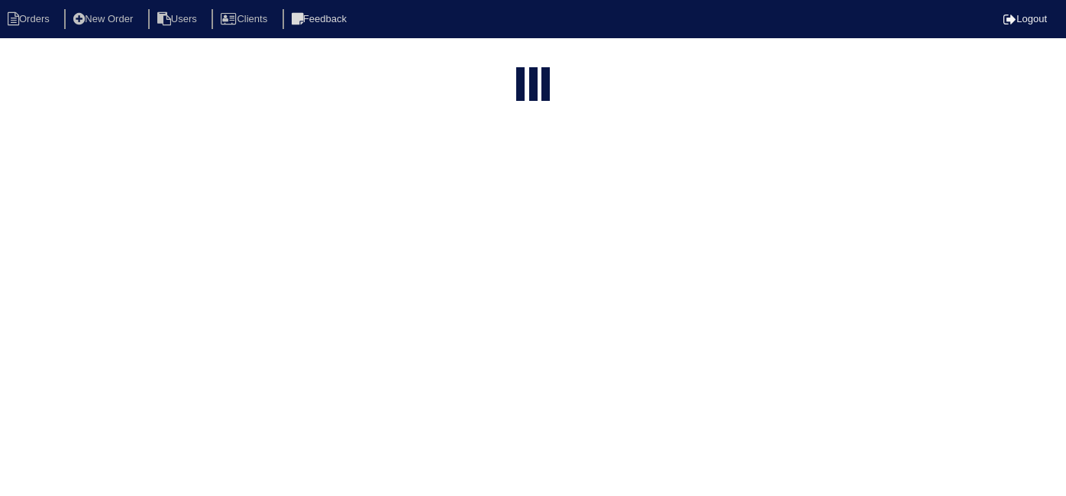
select select "15"
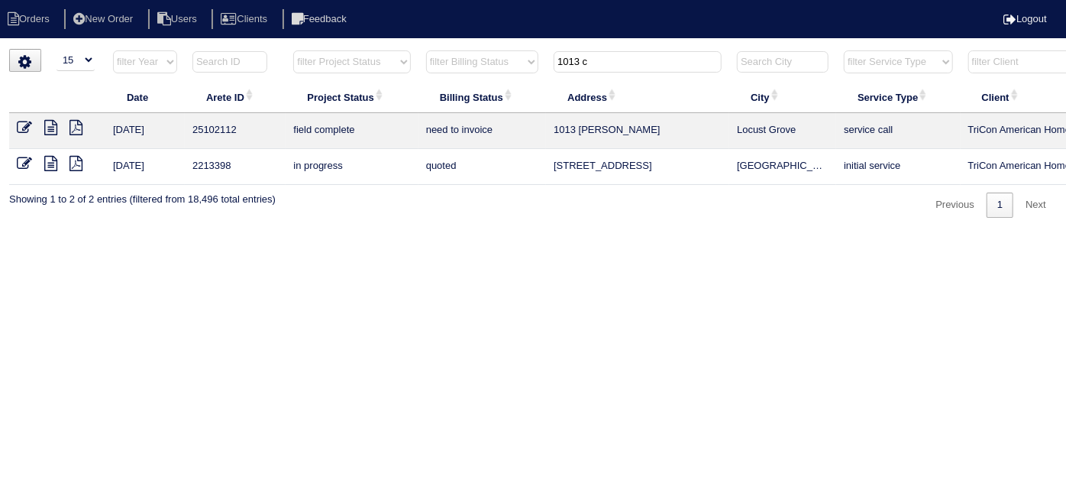
drag, startPoint x: 608, startPoint y: 65, endPoint x: 533, endPoint y: 45, distance: 77.4
click at [546, 50] on tr "filter Year -- Any Year -- 2025 2024 2023 2022 2021 2020 2019 filter Project St…" at bounding box center [670, 65] width 1323 height 31
type input "1017 c"
click at [18, 121] on icon at bounding box center [24, 127] width 15 height 15
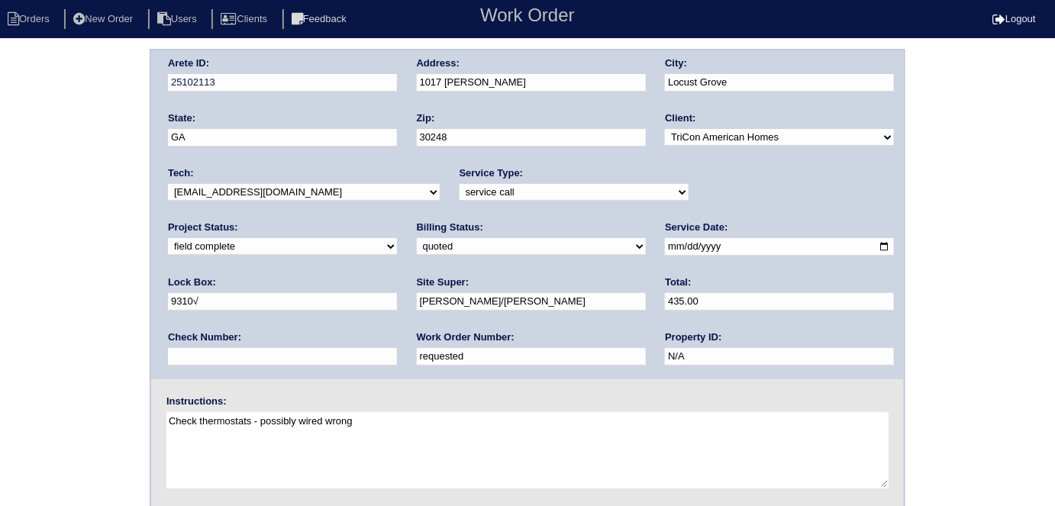
drag, startPoint x: 238, startPoint y: 355, endPoint x: 0, endPoint y: 302, distance: 244.1
click at [0, 302] on div "Arete ID: 25102113 Address: [STREET_ADDRESS] City: [GEOGRAPHIC_DATA] State: [GE…" at bounding box center [527, 358] width 1055 height 618
type input "535585"
click at [417, 253] on select "need to quote quoted need to invoice invoiced paid warranty purchase order need…" at bounding box center [531, 246] width 229 height 17
click at [417, 238] on select "need to quote quoted need to invoice invoiced paid warranty purchase order need…" at bounding box center [531, 246] width 229 height 17
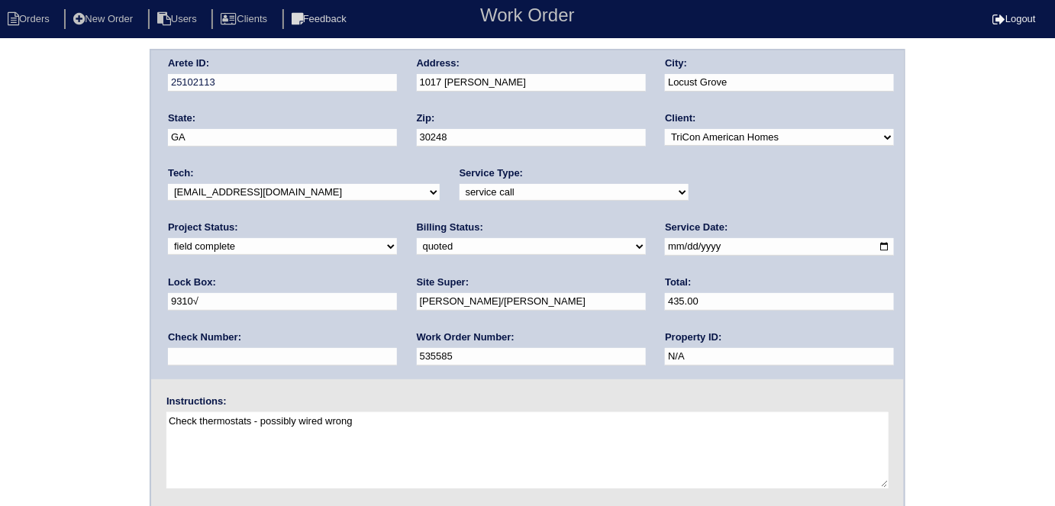
click at [417, 250] on select "need to quote quoted need to invoice invoiced paid warranty purchase order need…" at bounding box center [531, 246] width 229 height 17
select select "need to invoice"
click at [417, 238] on select "need to quote quoted need to invoice invoiced paid warranty purchase order need…" at bounding box center [531, 246] width 229 height 17
drag, startPoint x: 89, startPoint y: 286, endPoint x: 129, endPoint y: 233, distance: 66.0
click at [89, 286] on div "Arete ID: 25102113 Address: 1017 Claas Wy City: Locust Grove State: GA Zip: 302…" at bounding box center [527, 358] width 1055 height 618
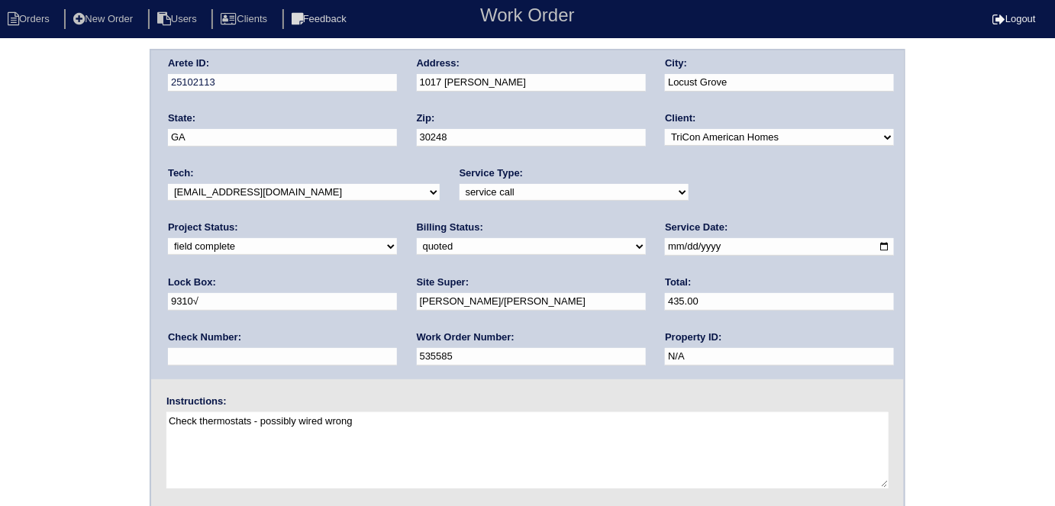
click at [18, 140] on div "Arete ID: 25102113 Address: 1017 Claas Wy City: Locust Grove State: GA Zip: 302…" at bounding box center [527, 358] width 1055 height 618
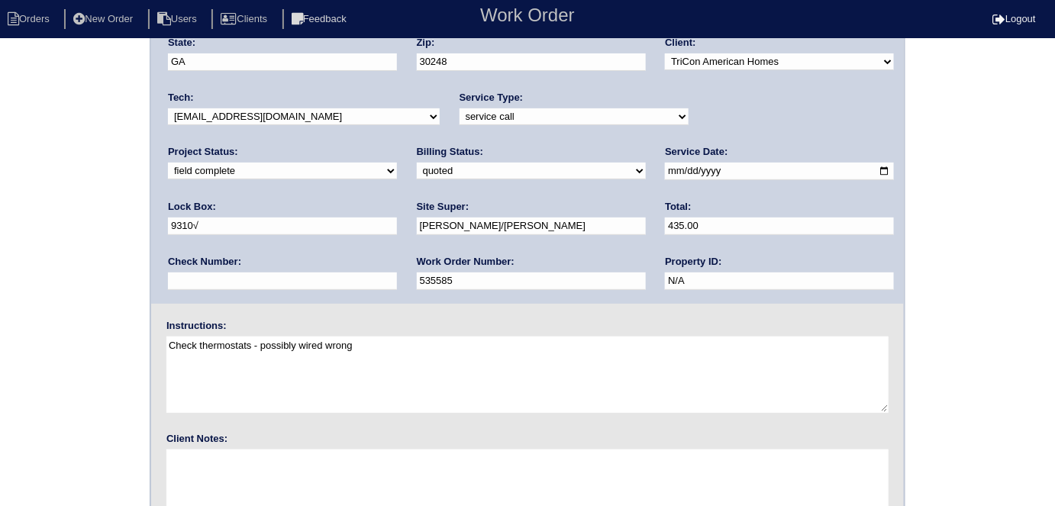
scroll to position [157, 0]
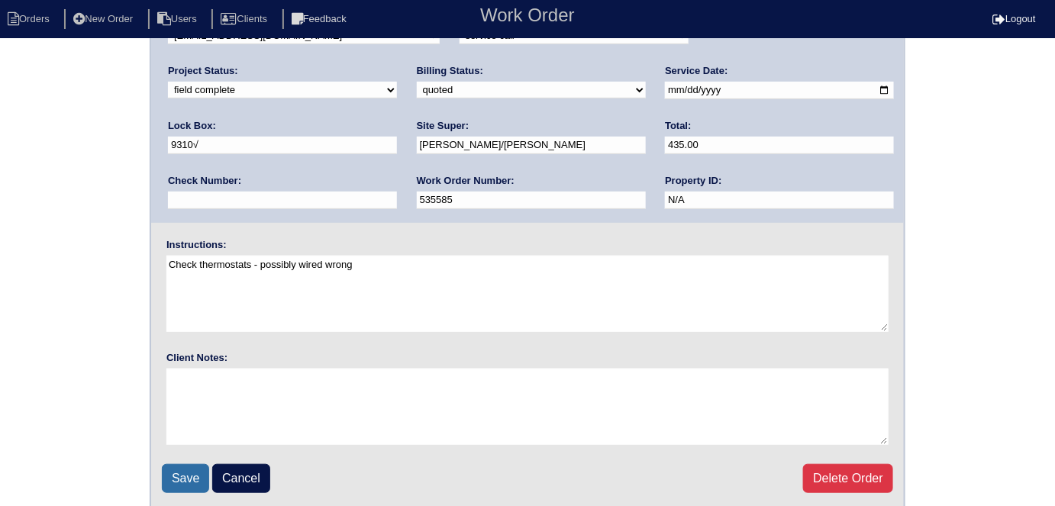
click at [177, 475] on input "Save" at bounding box center [185, 478] width 47 height 29
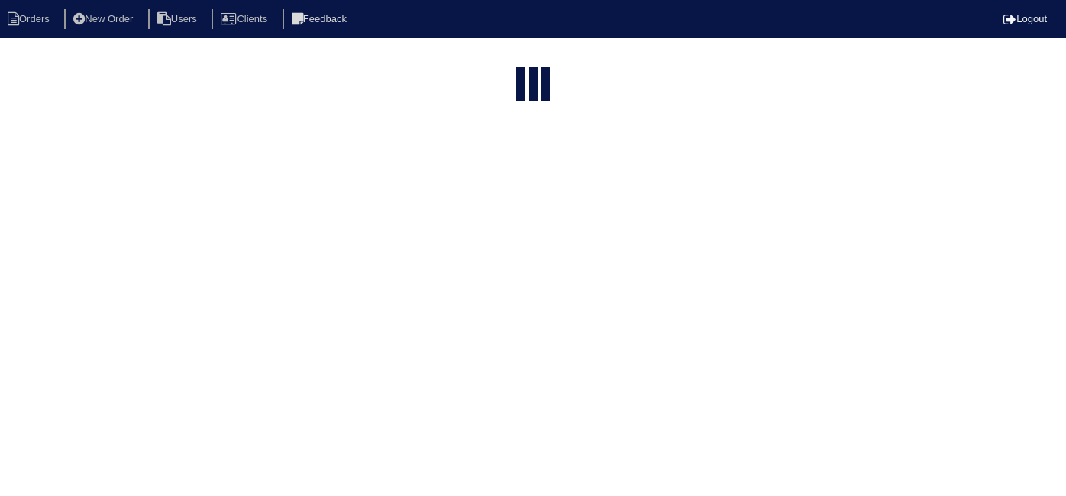
select select "15"
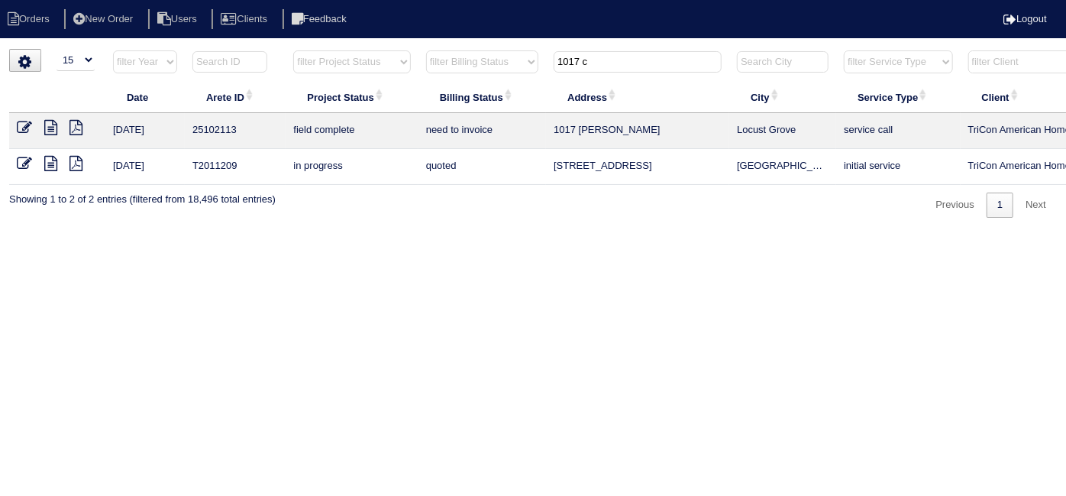
drag, startPoint x: 615, startPoint y: 60, endPoint x: 324, endPoint y: 5, distance: 296.6
click at [362, 49] on body "Orders New Order Users Clients Feedback Logout Orders New Order Users Clients M…" at bounding box center [533, 133] width 1066 height 169
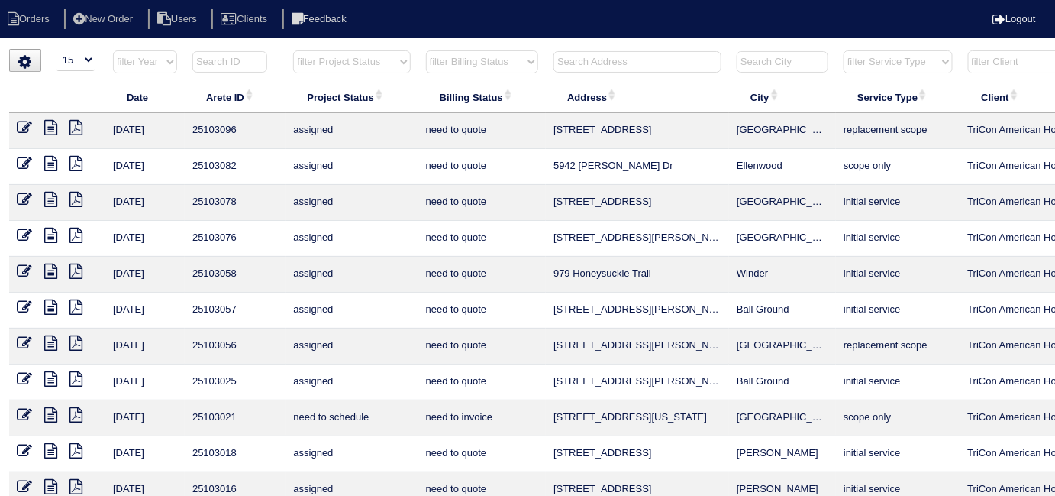
click at [590, 63] on input "text" at bounding box center [638, 61] width 168 height 21
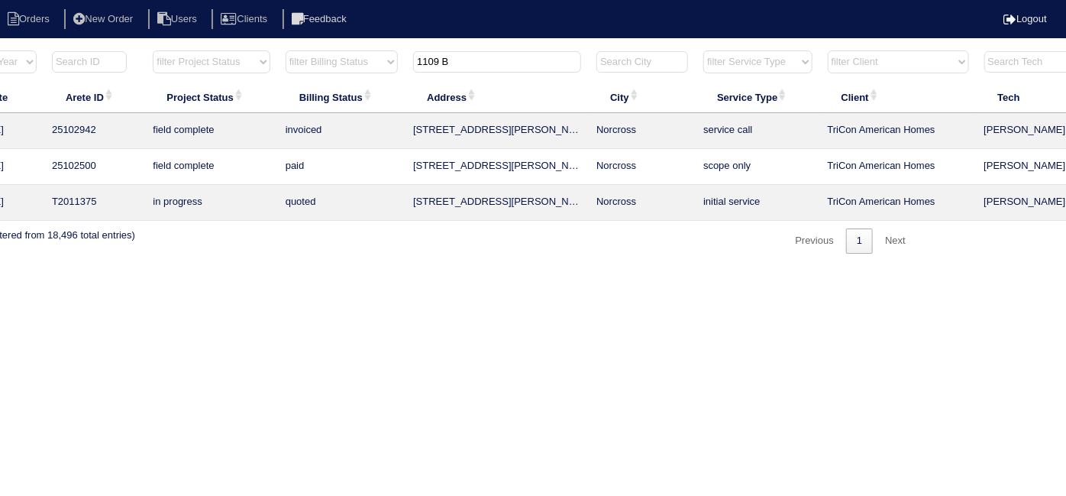
scroll to position [0, 266]
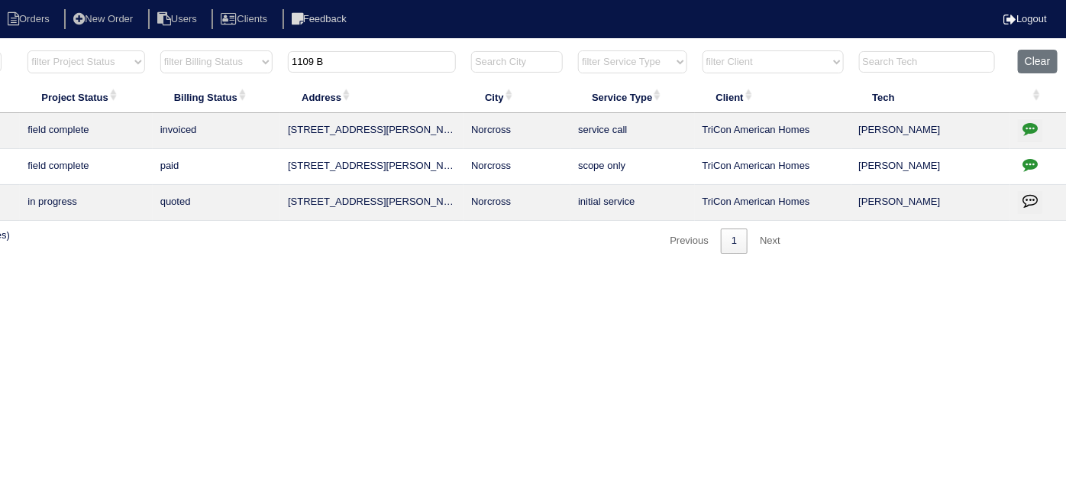
type input "1109 B"
click at [1020, 121] on button "button" at bounding box center [1030, 130] width 24 height 23
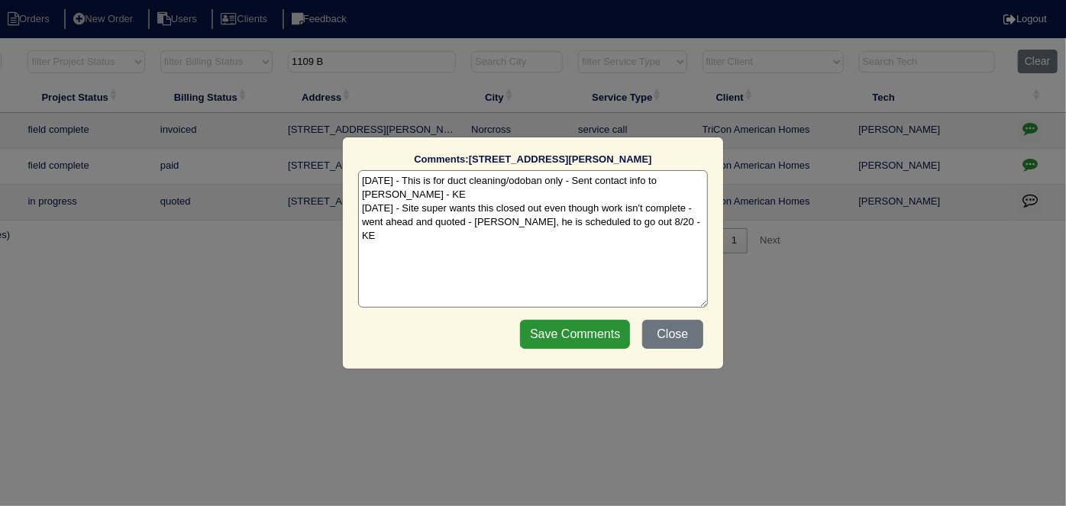
click at [684, 214] on textarea "8/8/25 - This is for duct cleaning/odoban only - Sent contact info to Belter - …" at bounding box center [533, 238] width 350 height 137
click at [402, 240] on textarea "8/8/25 - This is for duct cleaning/odoban only - Sent contact info to Belter - …" at bounding box center [533, 238] width 350 height 137
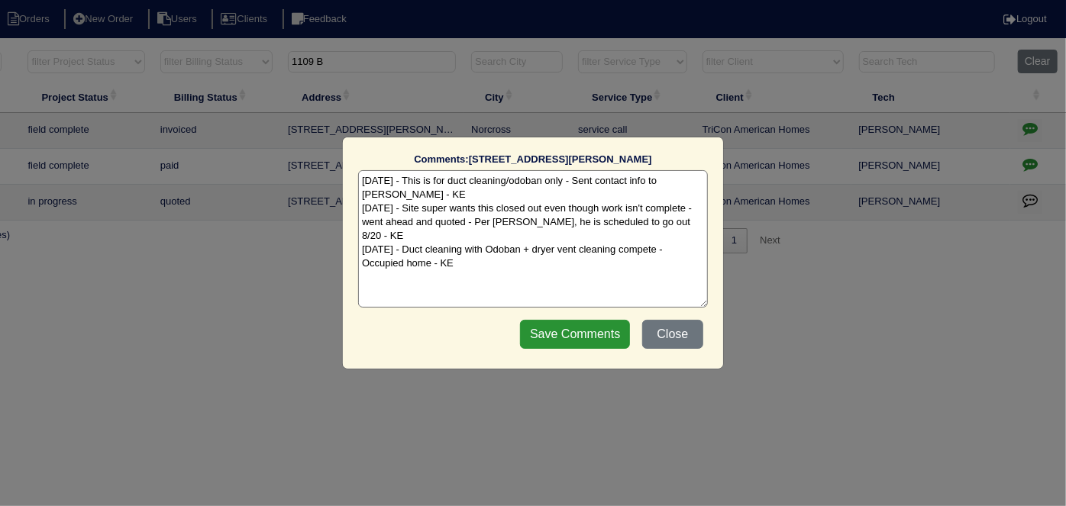
type textarea "8/8/25 - This is for duct cleaning/odoban only - Sent contact info to Belter - …"
click at [592, 337] on input "Save Comments" at bounding box center [575, 334] width 110 height 29
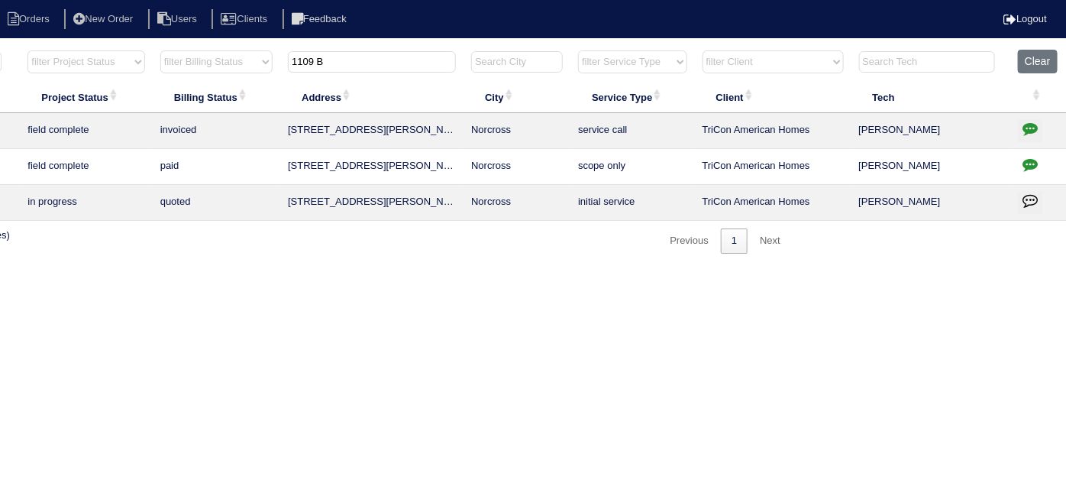
scroll to position [0, 0]
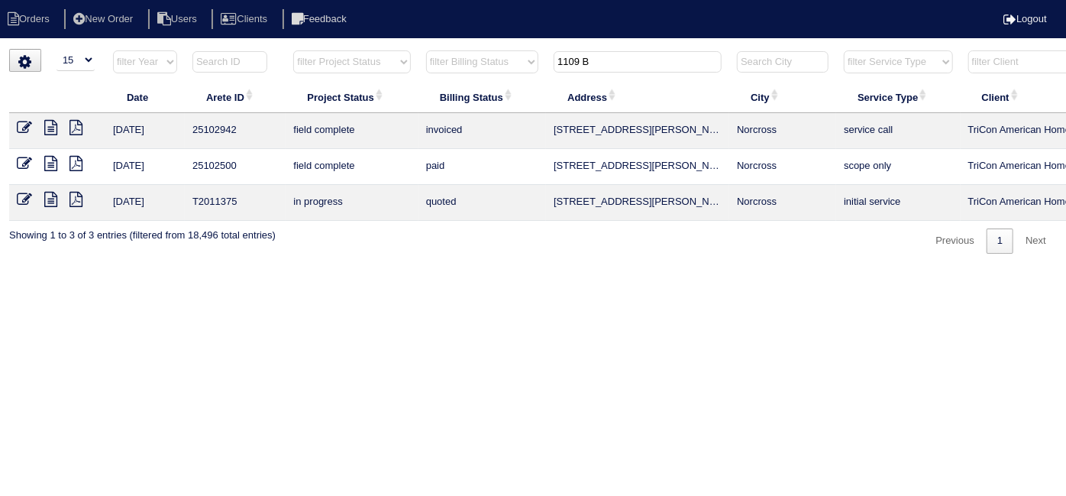
click at [20, 124] on icon at bounding box center [24, 127] width 15 height 15
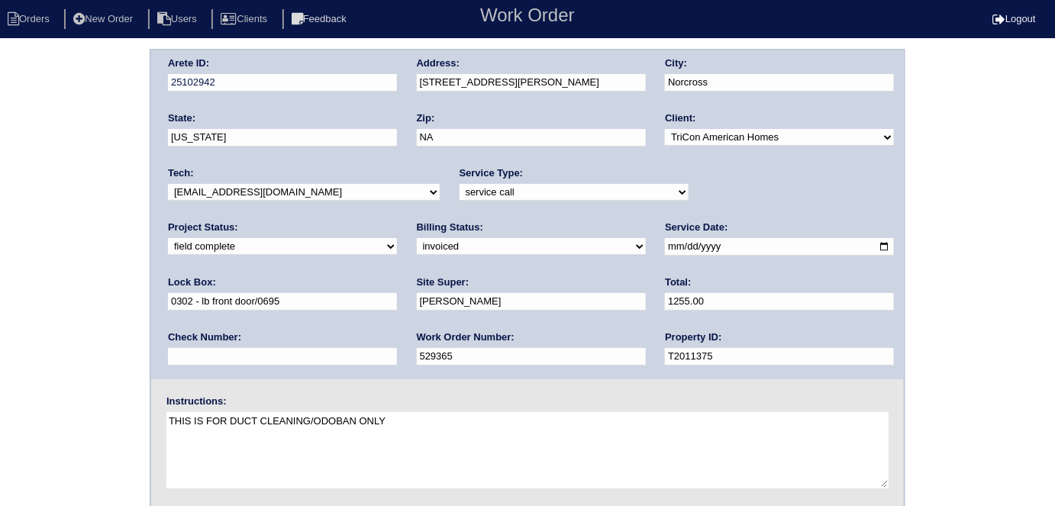
click at [120, 300] on div "Arete ID: 25102942 Address: [STREET_ADDRESS][PERSON_NAME] City: [GEOGRAPHIC_DAT…" at bounding box center [527, 358] width 1055 height 618
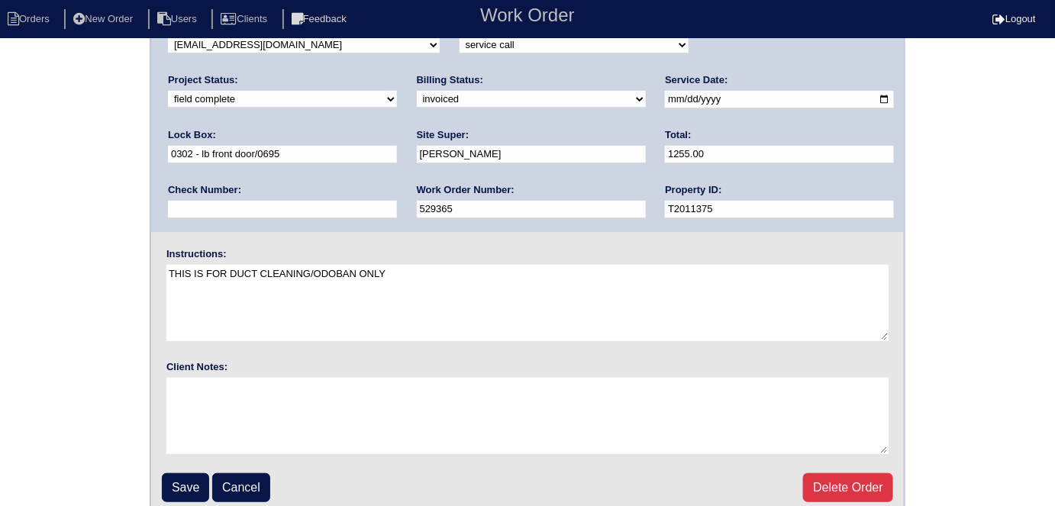
scroll to position [157, 0]
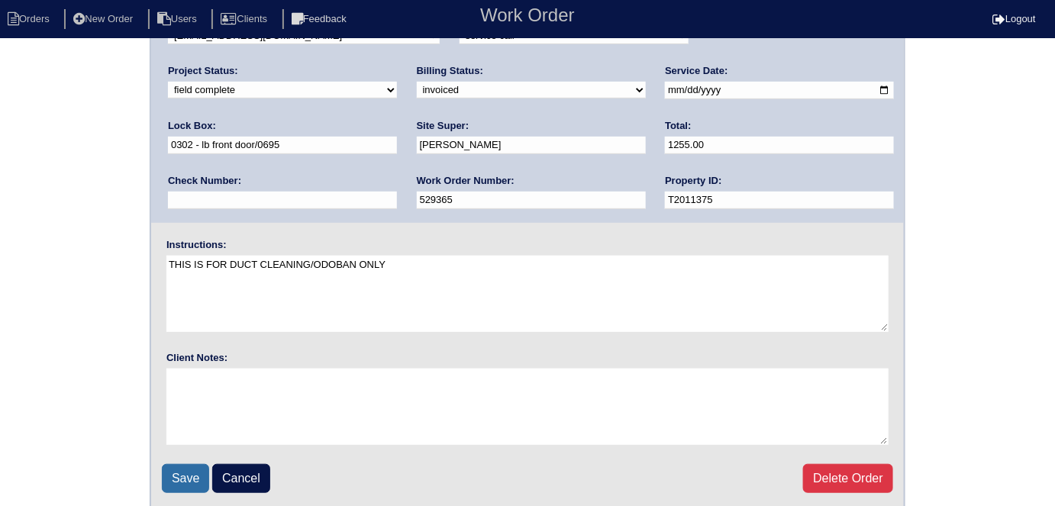
click at [186, 476] on input "Save" at bounding box center [185, 478] width 47 height 29
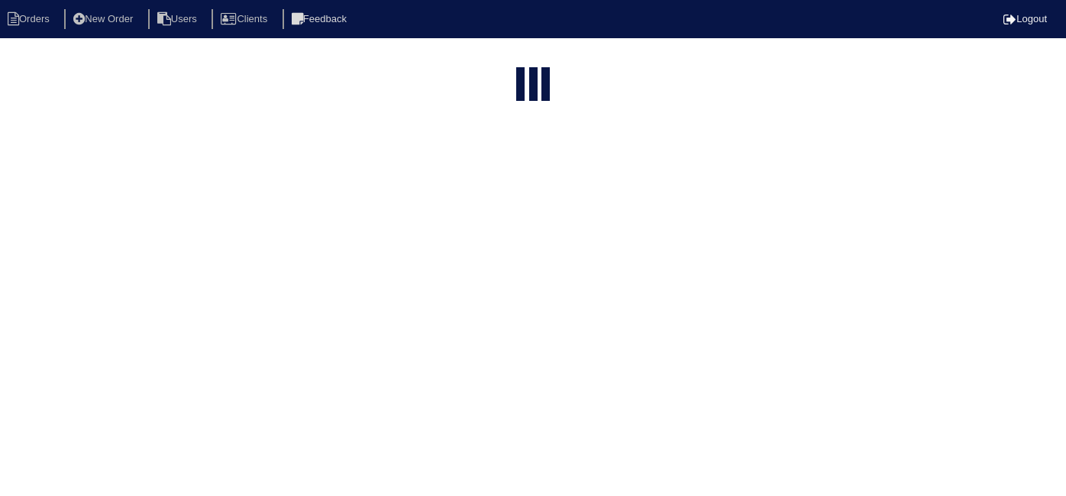
select select "15"
type input "1109 B"
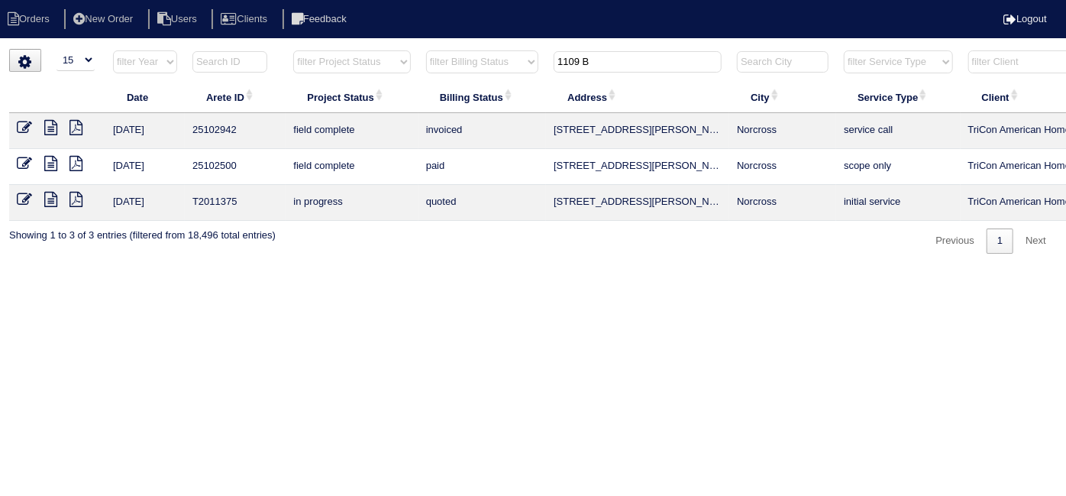
click at [47, 124] on icon at bounding box center [50, 127] width 13 height 15
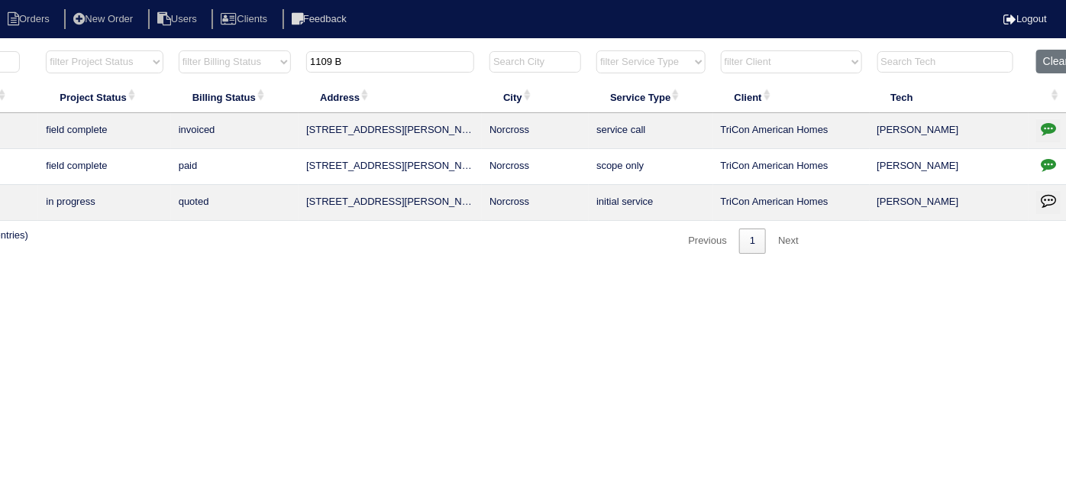
scroll to position [0, 266]
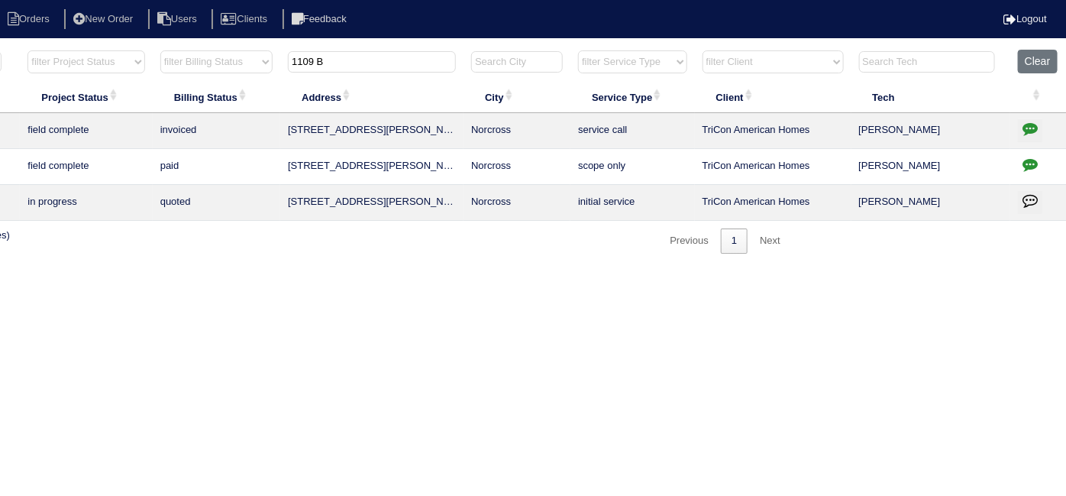
click at [1026, 128] on icon "button" at bounding box center [1029, 128] width 15 height 15
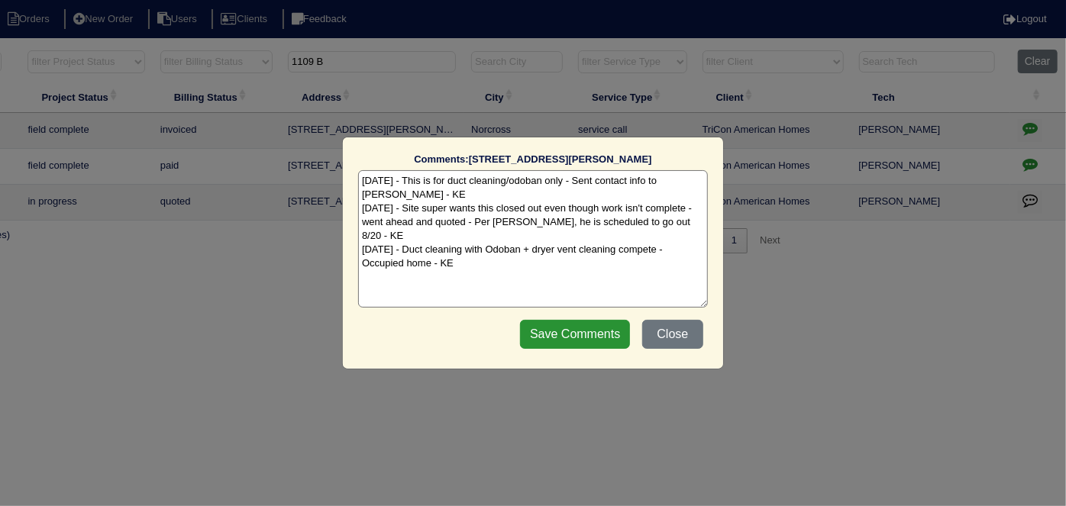
click at [645, 222] on textarea "8/8/25 - This is for duct cleaning/odoban only - Sent contact info to Belter - …" at bounding box center [533, 238] width 350 height 137
click at [597, 244] on textarea "8/8/25 - This is for duct cleaning/odoban only - Sent contact info to Belter - …" at bounding box center [533, 238] width 350 height 137
type textarea "8/8/25 - This is for duct cleaning/odoban only - Sent contact info to Belter - …"
click at [576, 330] on input "Save Comments" at bounding box center [575, 334] width 110 height 29
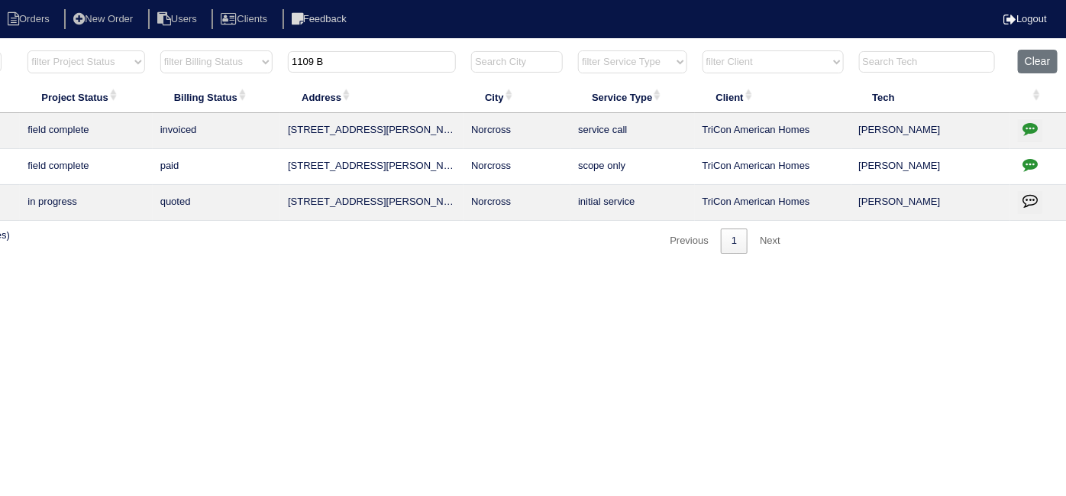
drag, startPoint x: 350, startPoint y: 66, endPoint x: 164, endPoint y: 27, distance: 190.5
click at [195, 49] on body "Orders New Order Users Clients Feedback Logout Orders New Order Users Clients M…" at bounding box center [267, 151] width 1066 height 205
type input "3045"
click at [1024, 126] on icon "button" at bounding box center [1029, 128] width 15 height 15
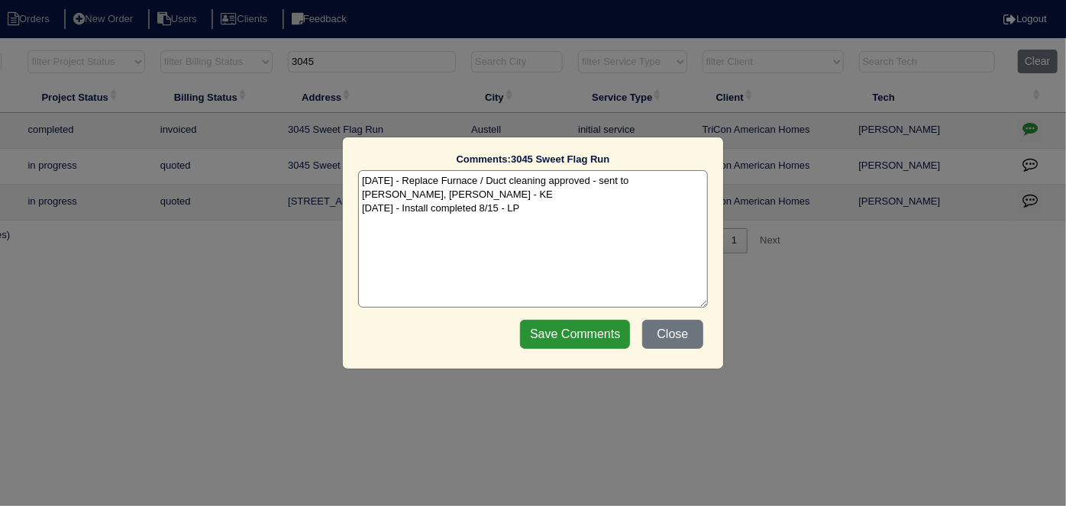
click at [540, 199] on textarea "8/7/25 - Replace Furnace / Duct cleaning approved - sent to Dan, Payton, Reeca …" at bounding box center [533, 238] width 350 height 137
click at [539, 209] on textarea "8/7/25 - Replace Furnace / Duct cleaning approved - sent to Dan, Payton, Reeca …" at bounding box center [533, 238] width 350 height 137
type textarea "8/7/25 - Replace Furnace / Duct cleaning approved - sent to Dan, Payton, Reeca …"
click at [552, 336] on input "Save Comments" at bounding box center [575, 334] width 110 height 29
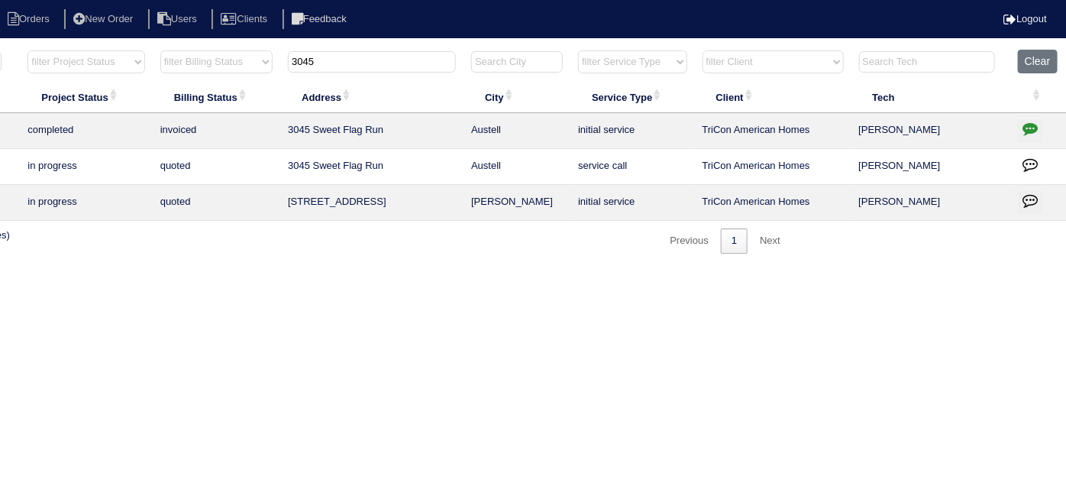
drag, startPoint x: 331, startPoint y: 64, endPoint x: 162, endPoint y: 21, distance: 175.0
click at [215, 49] on body "Orders New Order Users Clients Feedback Logout Orders New Order Users Clients M…" at bounding box center [267, 151] width 1066 height 205
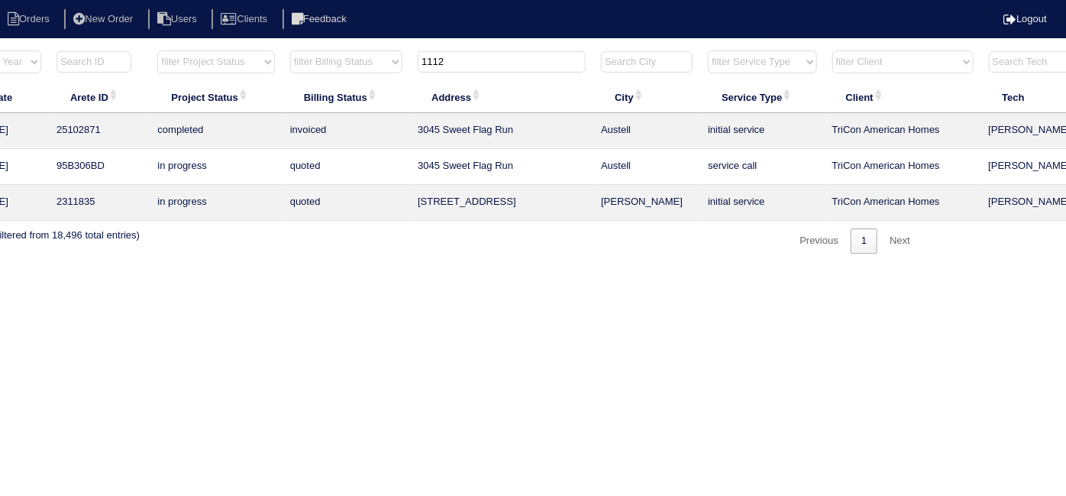
scroll to position [0, 137]
click at [475, 56] on input "1112" at bounding box center [500, 61] width 168 height 21
type input "1112"
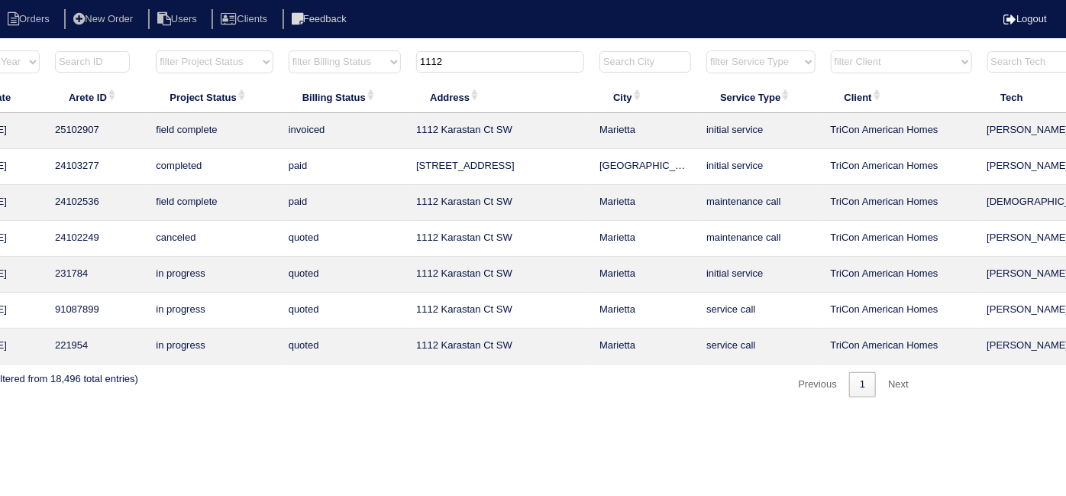
scroll to position [0, 266]
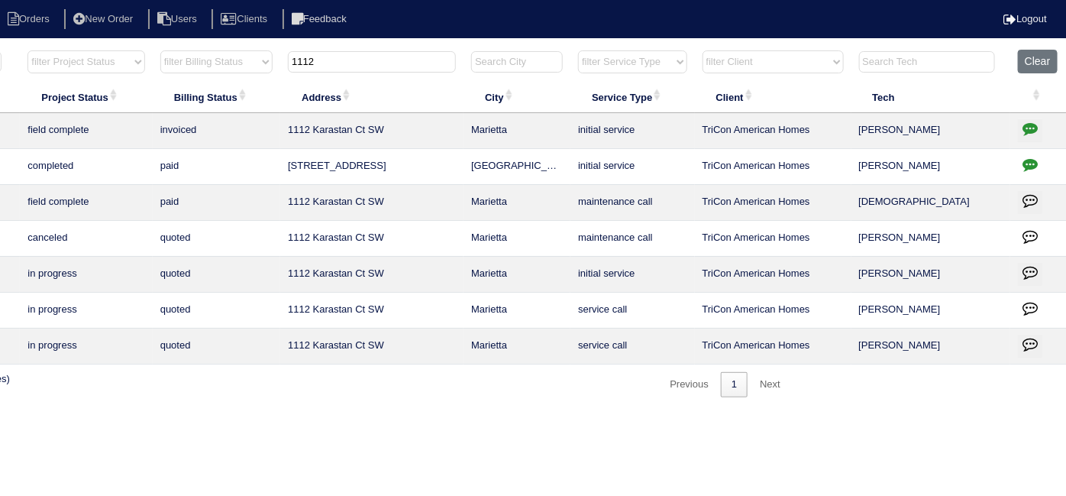
click at [1026, 124] on icon "button" at bounding box center [1029, 128] width 15 height 15
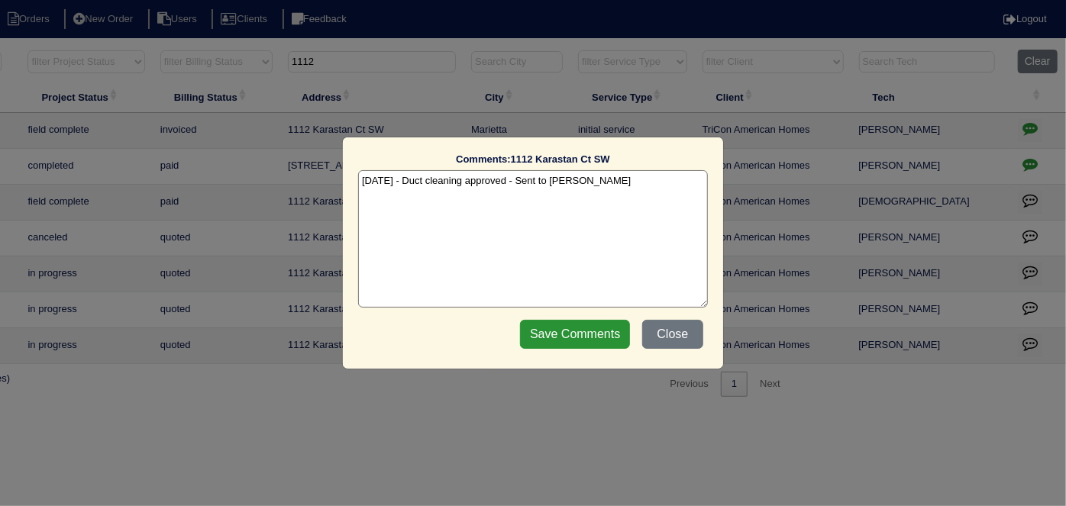
click at [631, 186] on textarea "8/12/25 - Duct cleaning approved - Sent to Dan - KE" at bounding box center [533, 238] width 350 height 137
type textarea "8/12/25 - Duct cleaning approved - Sent to Dan - KE 8/20/25 - Duct cleaning com…"
click at [611, 334] on input "Save Comments" at bounding box center [575, 334] width 110 height 29
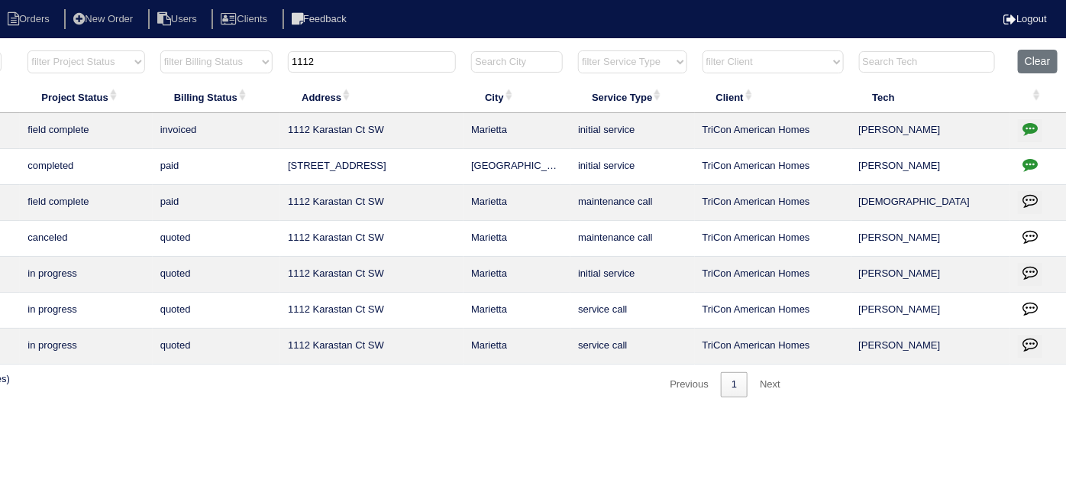
drag, startPoint x: 324, startPoint y: 57, endPoint x: 208, endPoint y: 39, distance: 117.5
click at [208, 39] on html "Orders New Order Users Clients Feedback Logout Orders New Order Users Clients M…" at bounding box center [267, 206] width 1066 height 412
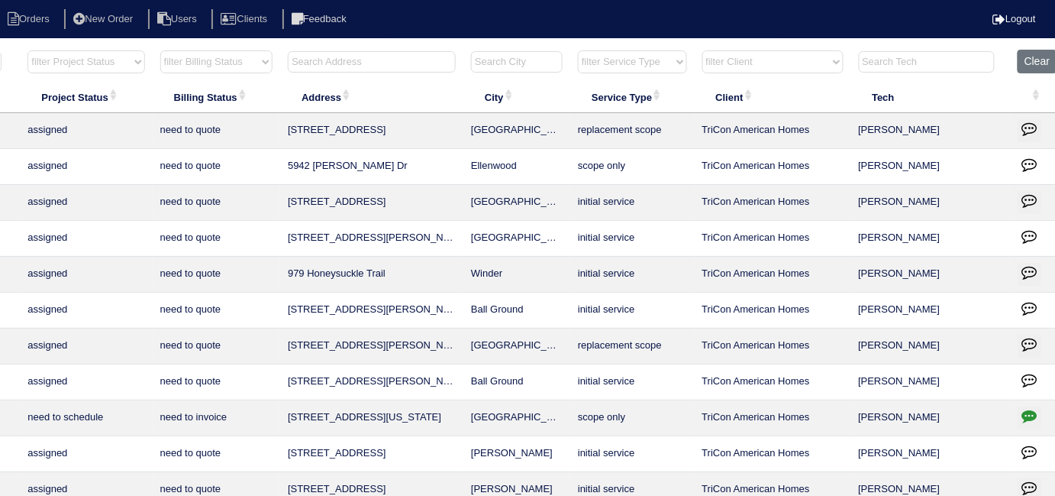
click at [436, 66] on input "text" at bounding box center [372, 61] width 168 height 21
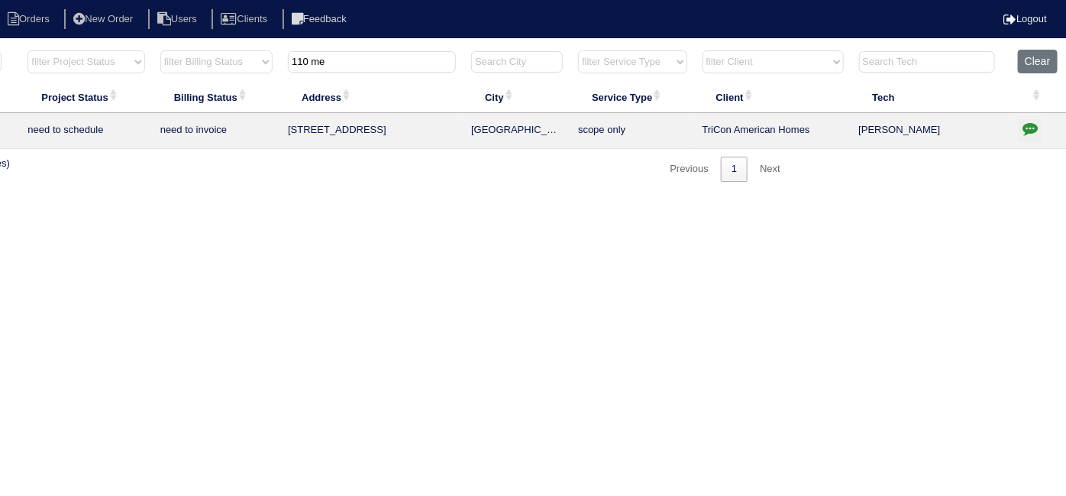
type input "110 me"
click at [1024, 133] on icon "button" at bounding box center [1029, 128] width 15 height 15
type textarea "8/1/25 - Vegetation will need to be removed as well as power restored prior to …"
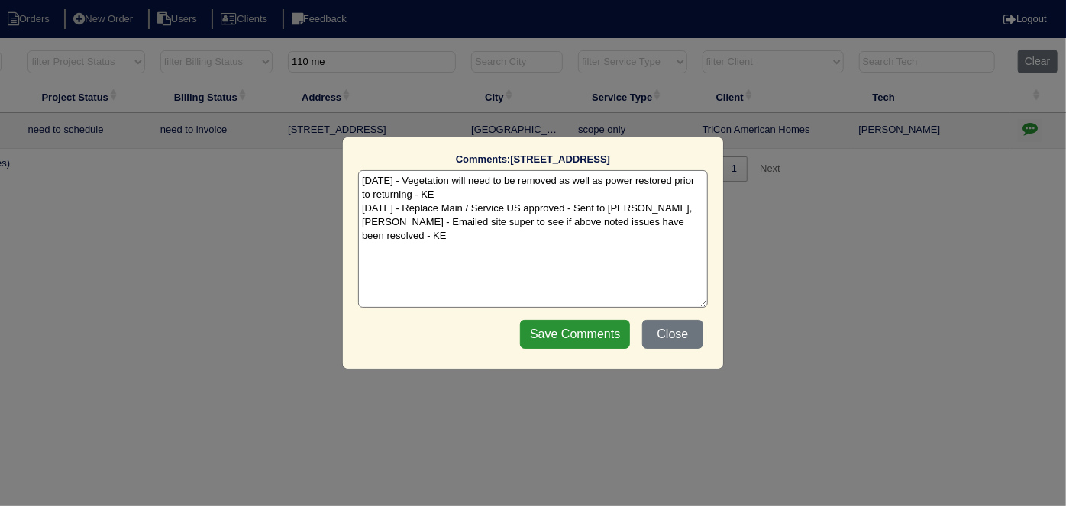
click at [696, 341] on button "Close" at bounding box center [672, 334] width 61 height 29
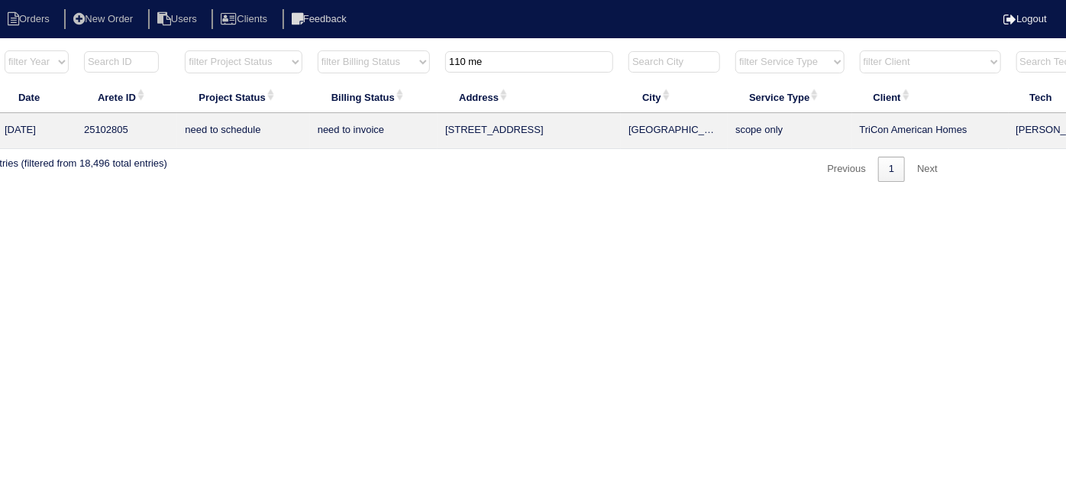
scroll to position [0, 0]
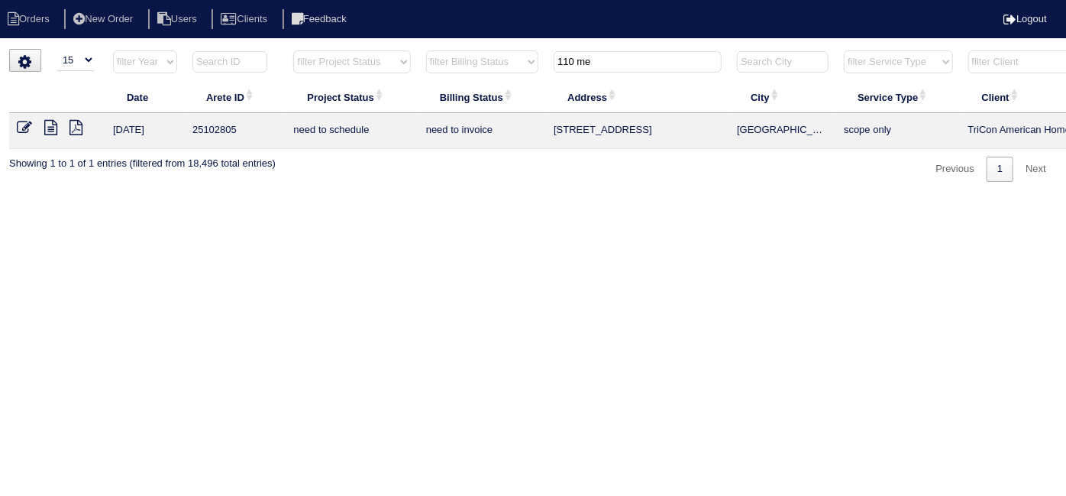
click at [27, 125] on icon at bounding box center [24, 127] width 15 height 15
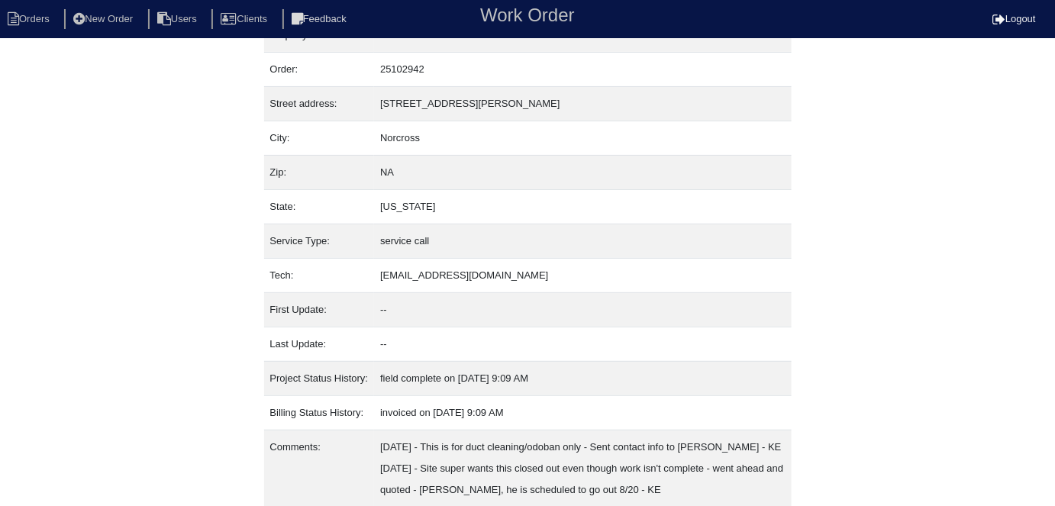
scroll to position [144, 0]
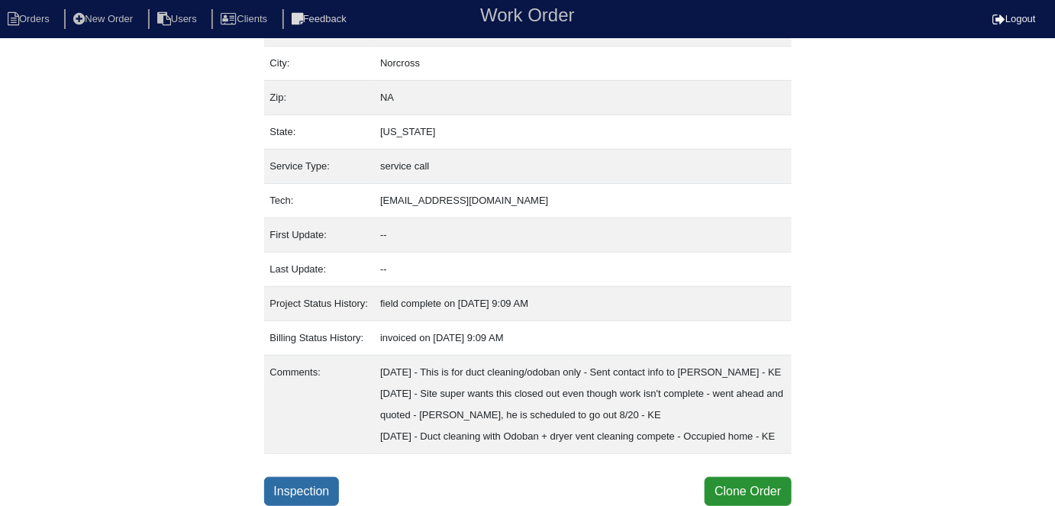
click at [311, 483] on link "Inspection" at bounding box center [302, 491] width 76 height 29
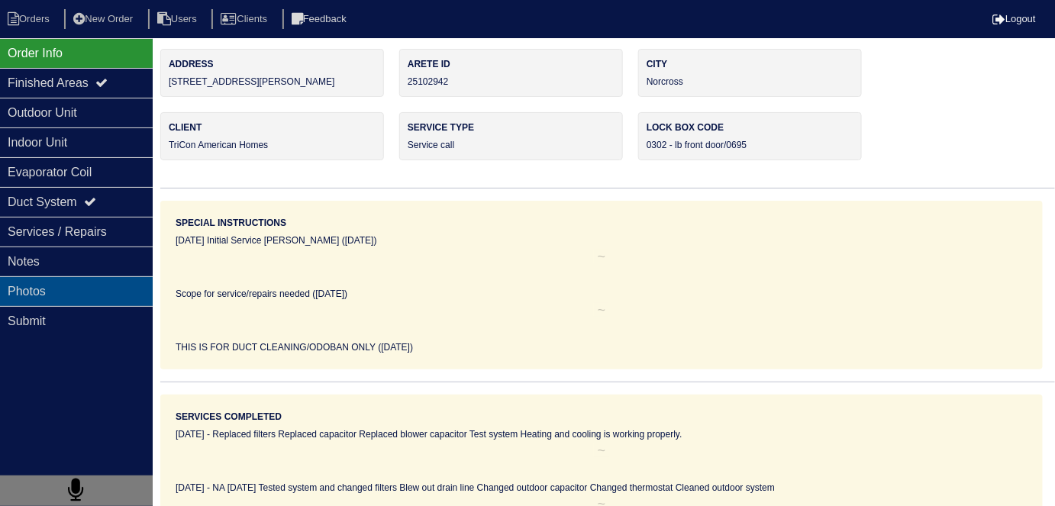
click at [47, 277] on div "Photos" at bounding box center [76, 291] width 153 height 30
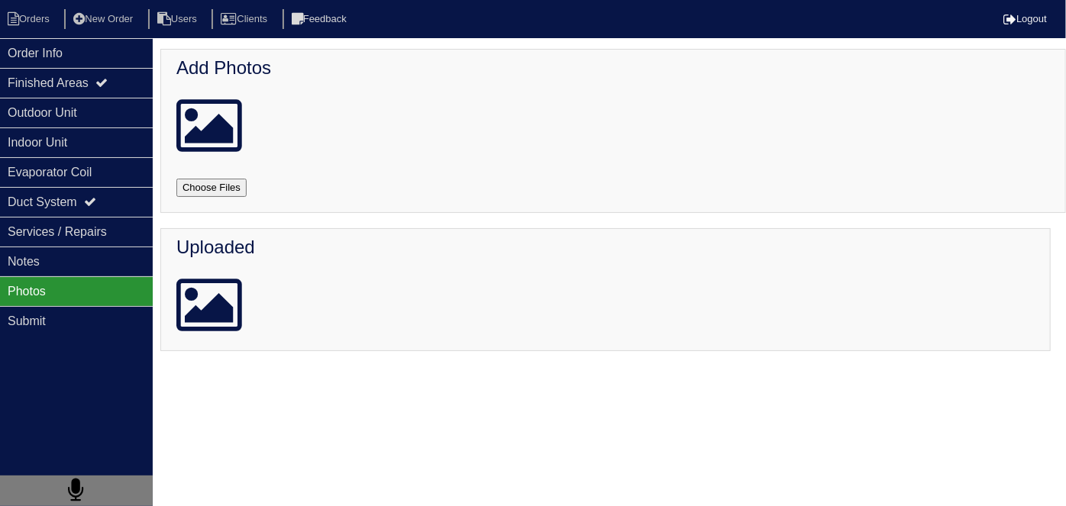
click at [185, 184] on input "file" at bounding box center [229, 188] width 107 height 18
type input "C:\fakepath\20250820_091732_copy_765x1020.jpg"
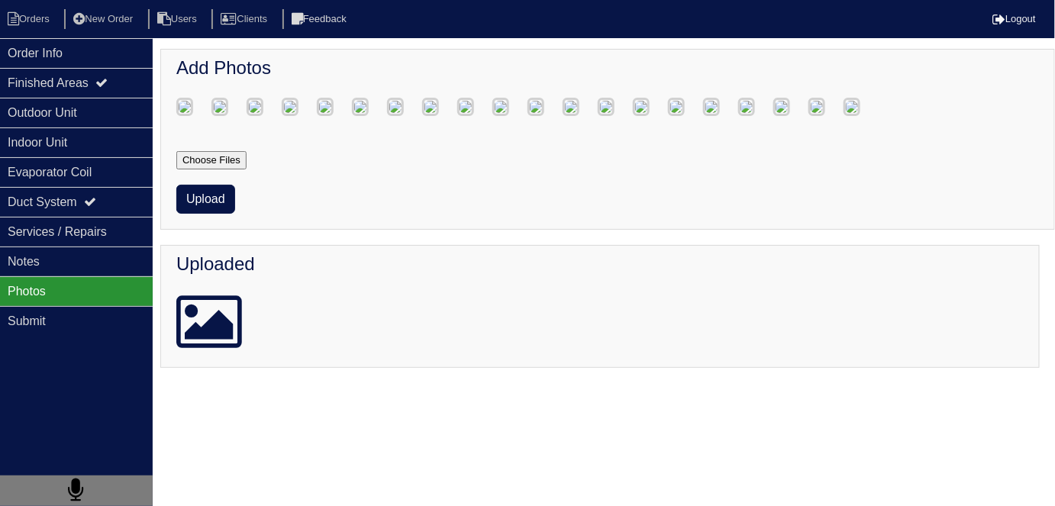
scroll to position [191, 0]
click at [215, 214] on button "Upload" at bounding box center [205, 199] width 59 height 29
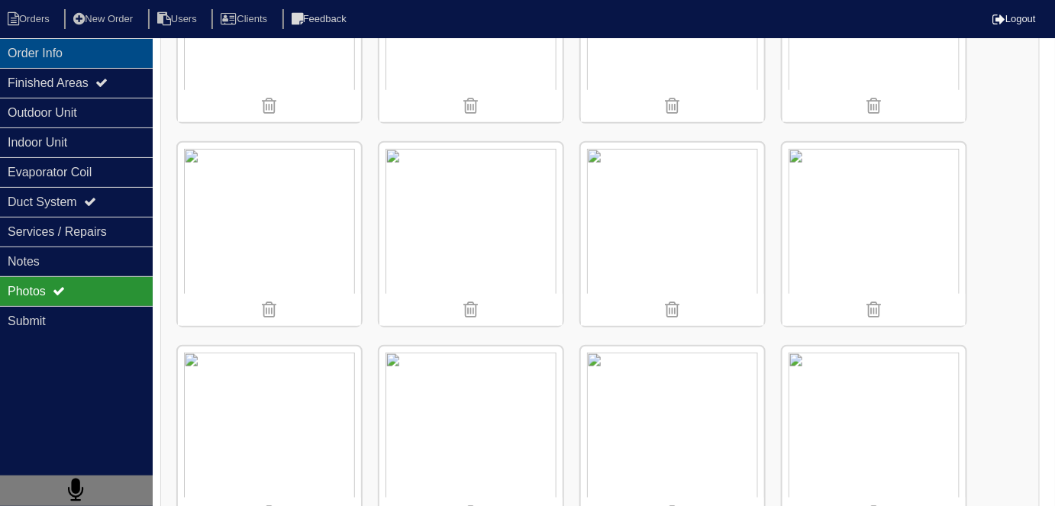
scroll to position [344, 0]
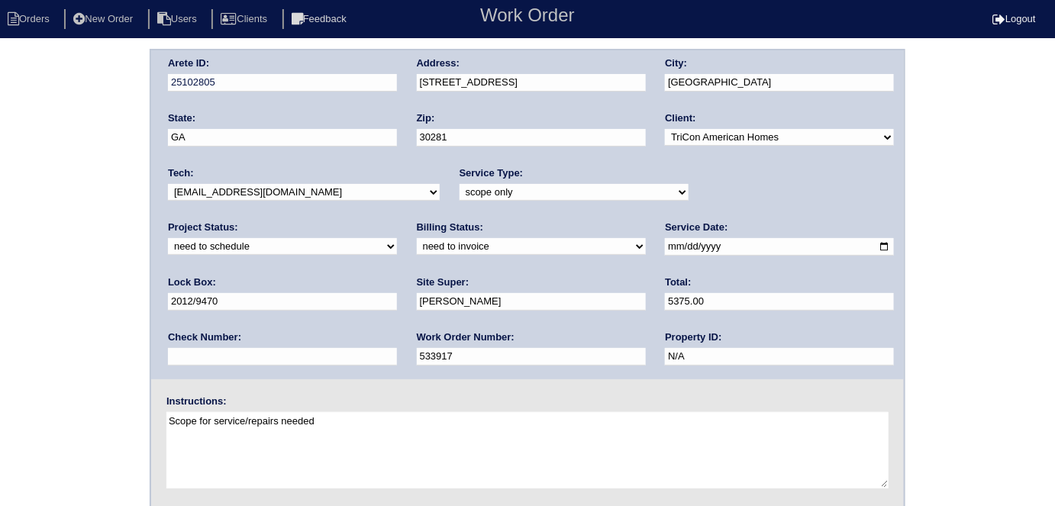
click at [5, 209] on div "Arete ID: 25102805 Address: 110 Melrose Creek Dr City: Stockbridge State: GA Zi…" at bounding box center [527, 358] width 1055 height 618
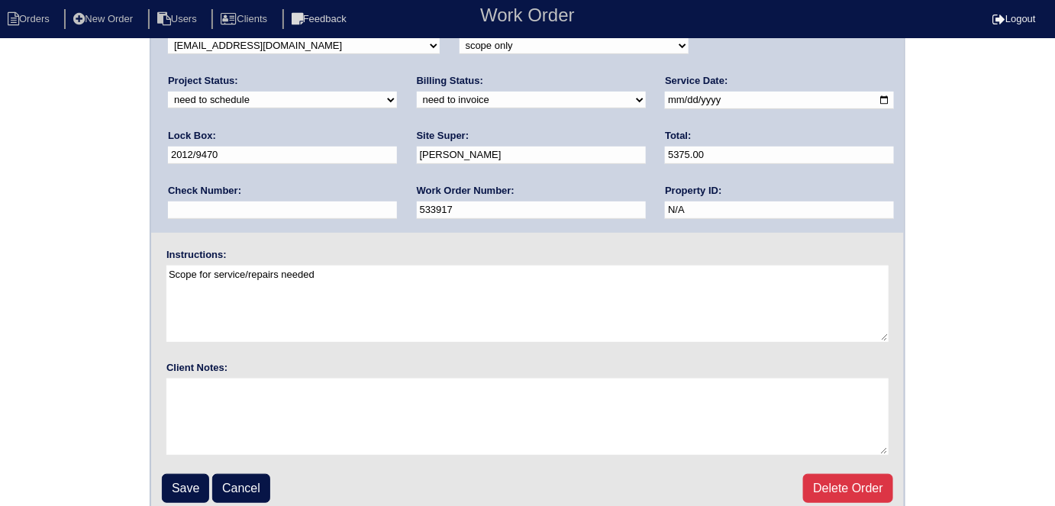
scroll to position [157, 0]
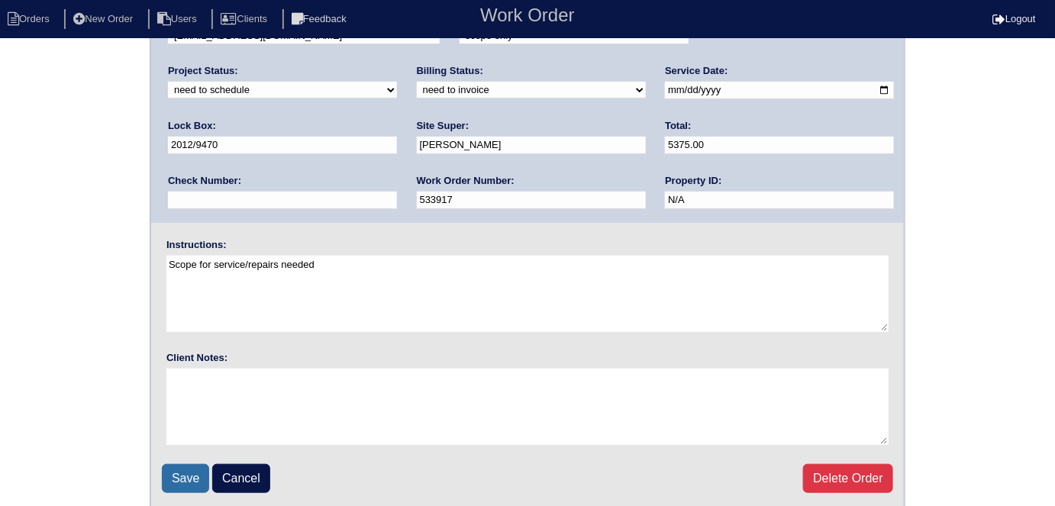
click at [177, 477] on input "Save" at bounding box center [185, 478] width 47 height 29
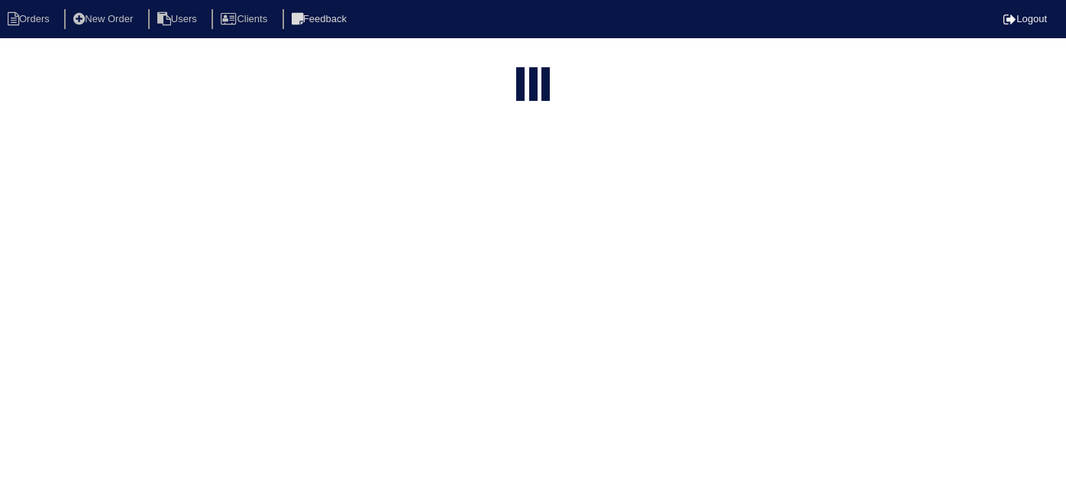
select select "15"
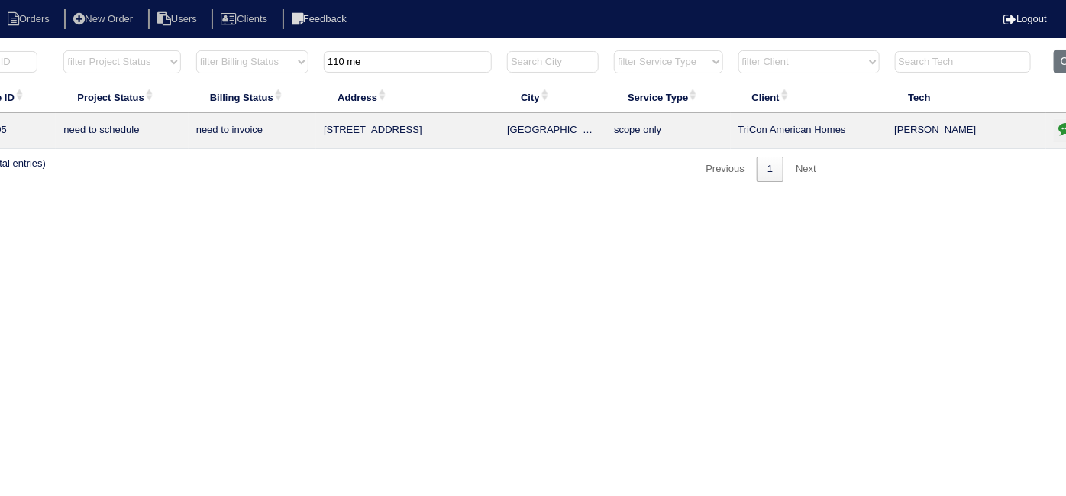
scroll to position [0, 266]
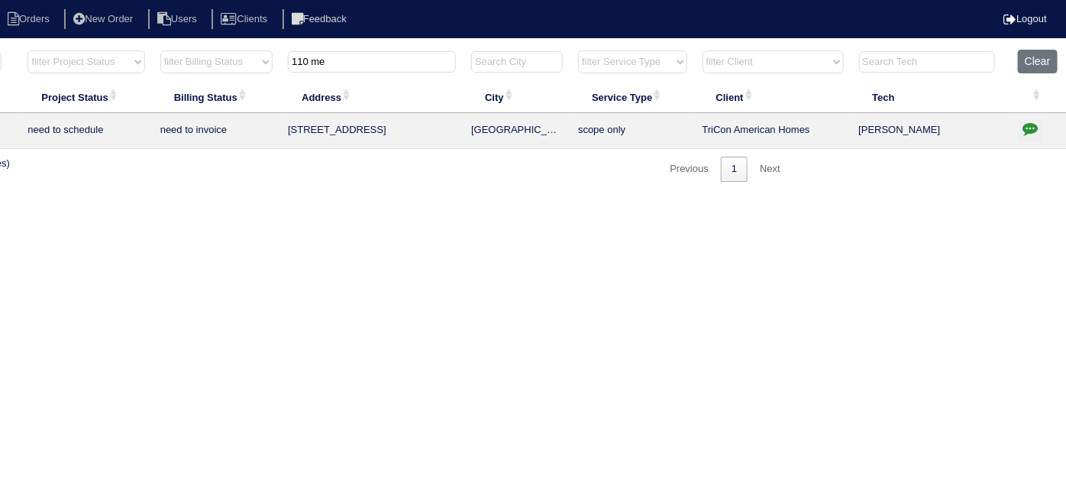
click at [1025, 130] on icon "button" at bounding box center [1029, 128] width 15 height 15
type textarea "[DATE] - Vegetation will need to be removed as well as power restored prior to …"
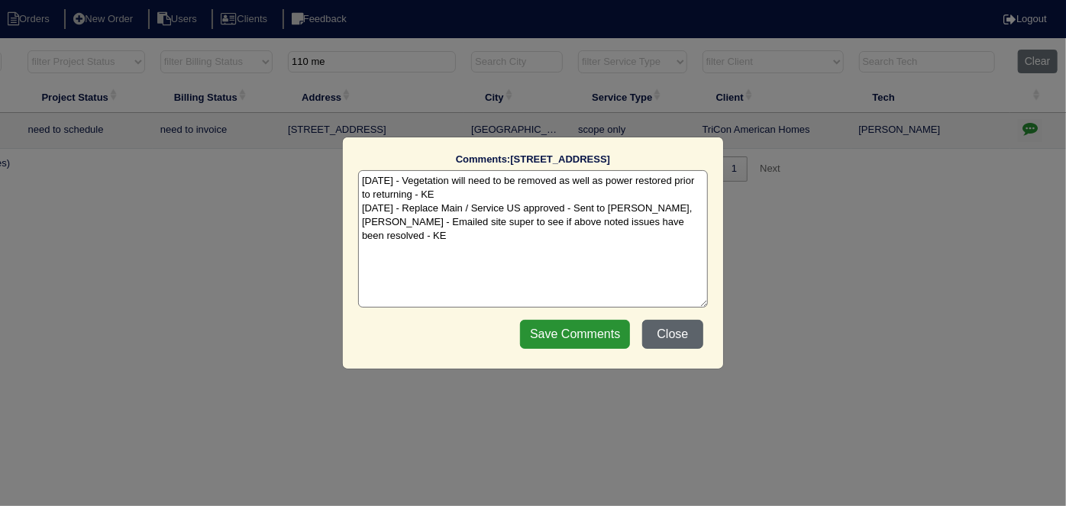
click at [657, 341] on button "Close" at bounding box center [672, 334] width 61 height 29
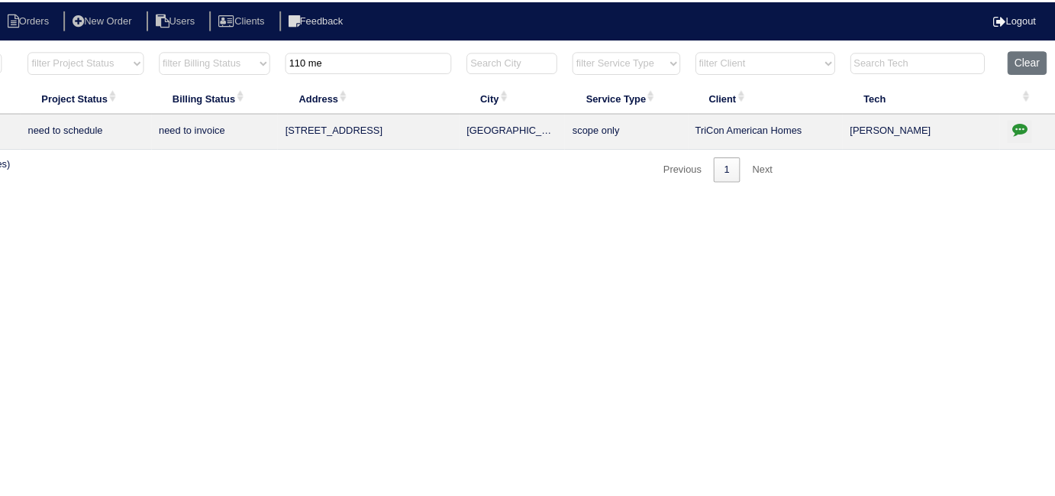
scroll to position [0, 0]
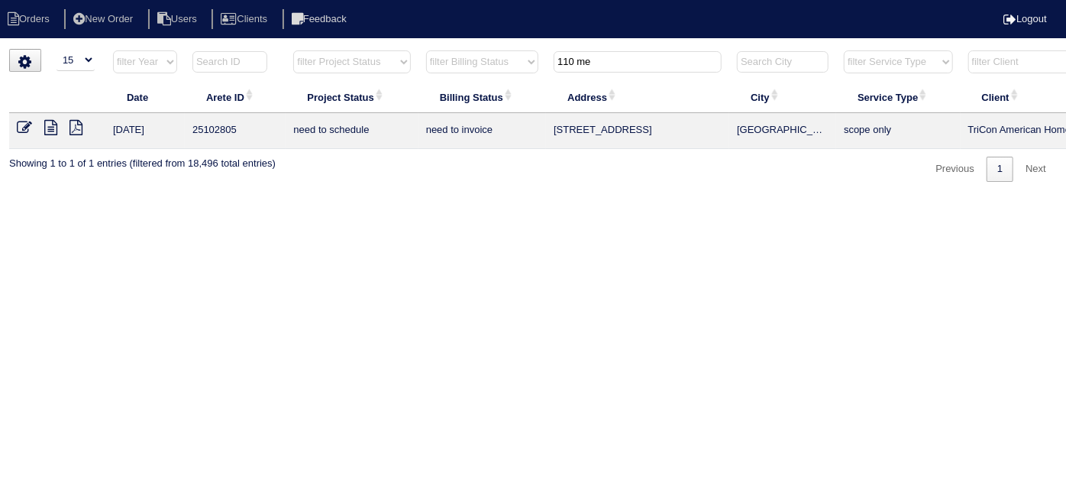
click at [594, 197] on html "Orders New Order Users Clients Feedback Logout Orders New Order Users Clients M…" at bounding box center [533, 98] width 1066 height 197
drag, startPoint x: 607, startPoint y: 64, endPoint x: 510, endPoint y: 60, distance: 97.1
click at [510, 60] on tr "filter Year -- Any Year -- 2025 2024 2023 2022 2021 2020 2019 filter Project St…" at bounding box center [670, 65] width 1323 height 31
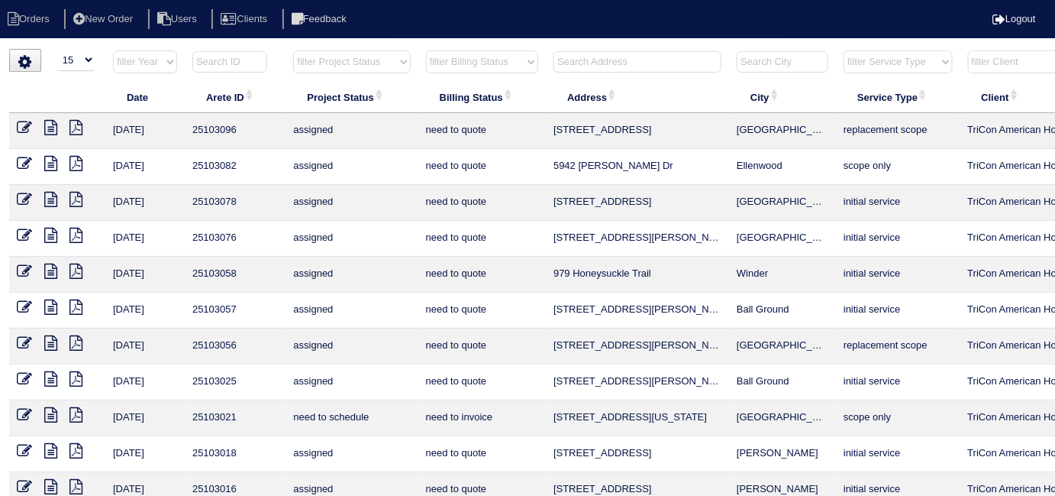
click at [305, 63] on select "filter Project Status -- Any Project Status -- new order assigned in progress f…" at bounding box center [351, 61] width 117 height 23
click at [293, 50] on select "filter Project Status -- Any Project Status -- new order assigned in progress f…" at bounding box center [351, 61] width 117 height 23
select select "field complete"
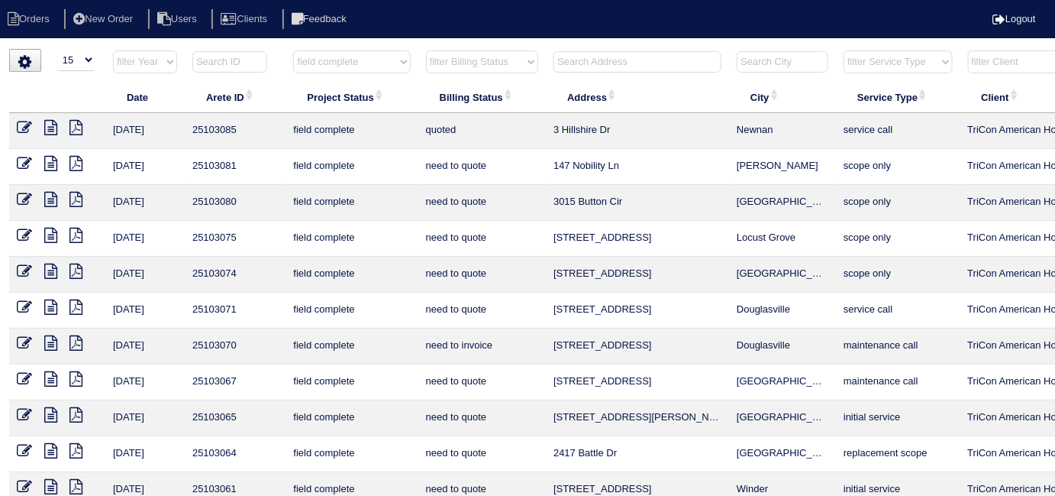
click at [450, 63] on select "filter Billing Status -- Any Billing Status -- need to quote quoted need to inv…" at bounding box center [482, 61] width 112 height 23
select select "need to quote"
click at [426, 50] on select "filter Billing Status -- Any Billing Status -- need to quote quoted need to inv…" at bounding box center [482, 61] width 112 height 23
select select "field complete"
select select "need to quote"
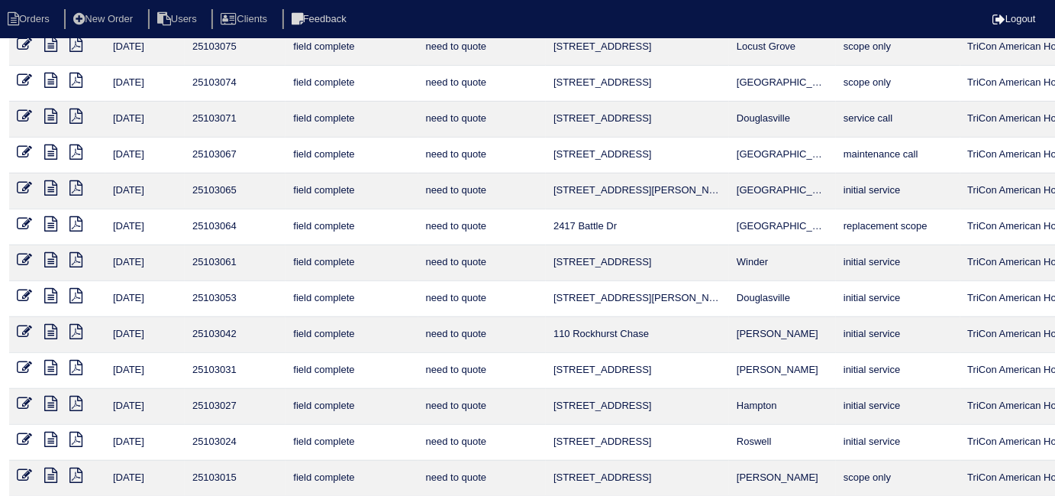
scroll to position [199, 0]
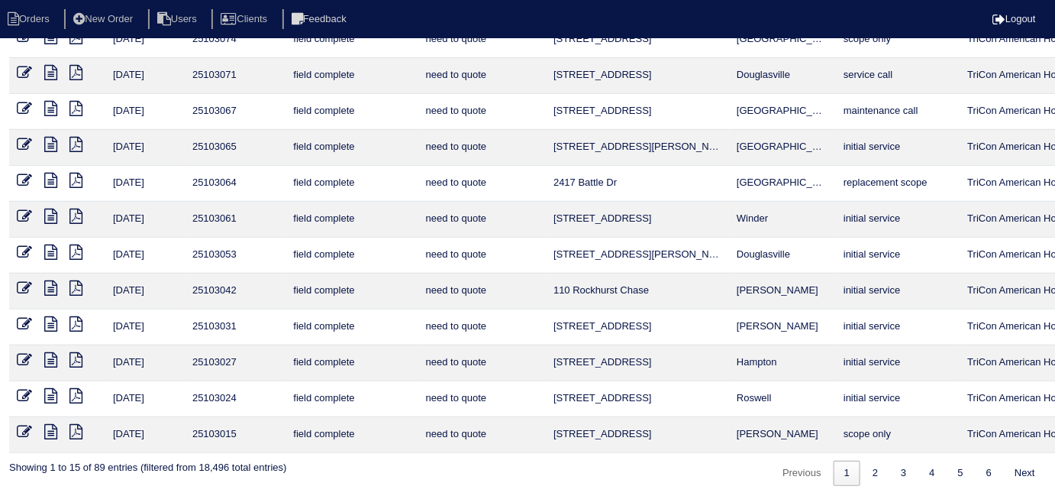
click at [867, 454] on div "Previous 1 2 3 4 5 6 Next" at bounding box center [908, 469] width 276 height 33
click at [867, 460] on link "2" at bounding box center [875, 472] width 27 height 25
select select "field complete"
select select "need to quote"
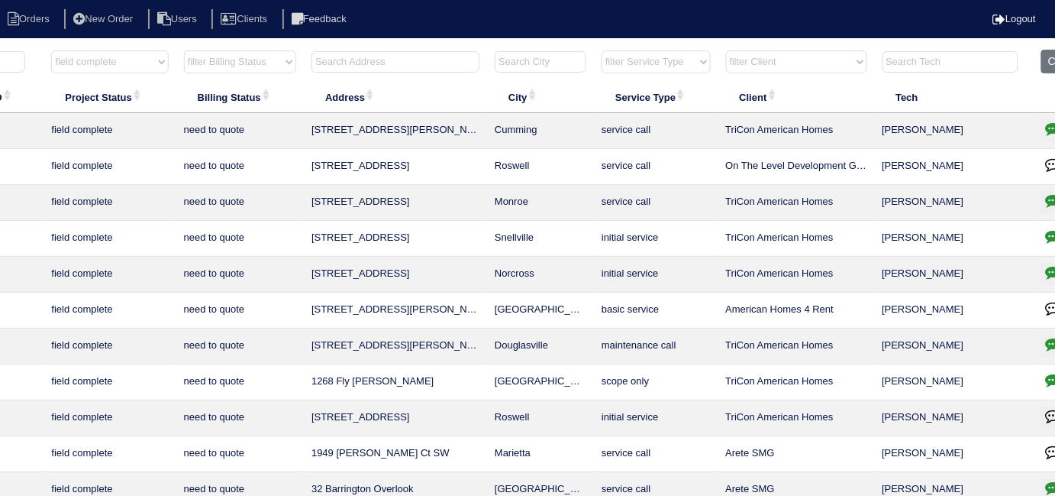
scroll to position [0, 276]
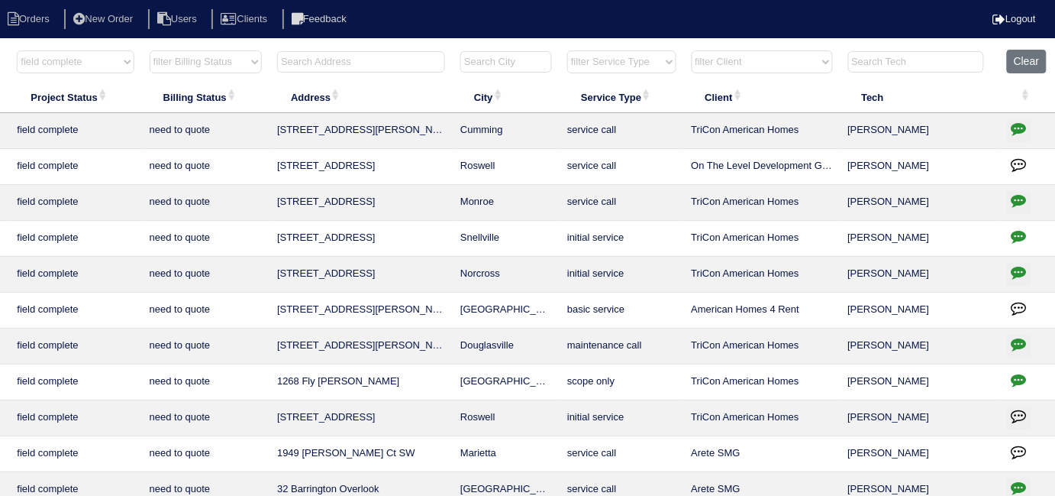
click at [1020, 346] on icon "button" at bounding box center [1019, 343] width 15 height 15
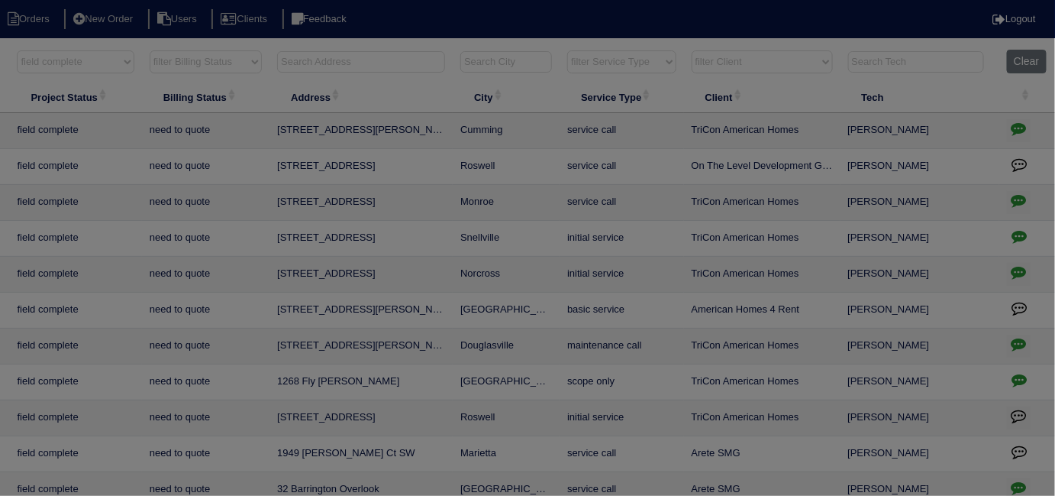
scroll to position [0, 266]
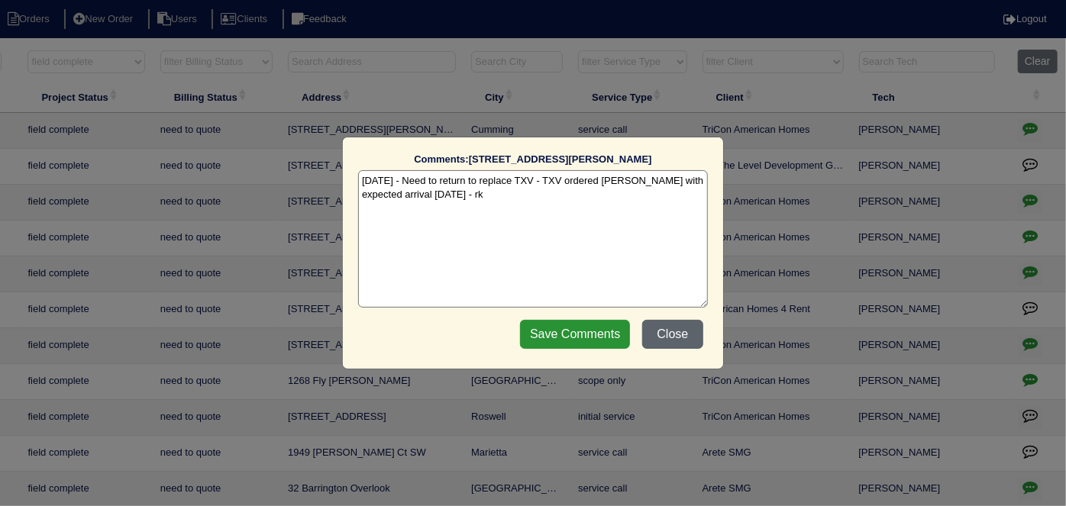
click at [670, 334] on button "Close" at bounding box center [672, 334] width 61 height 29
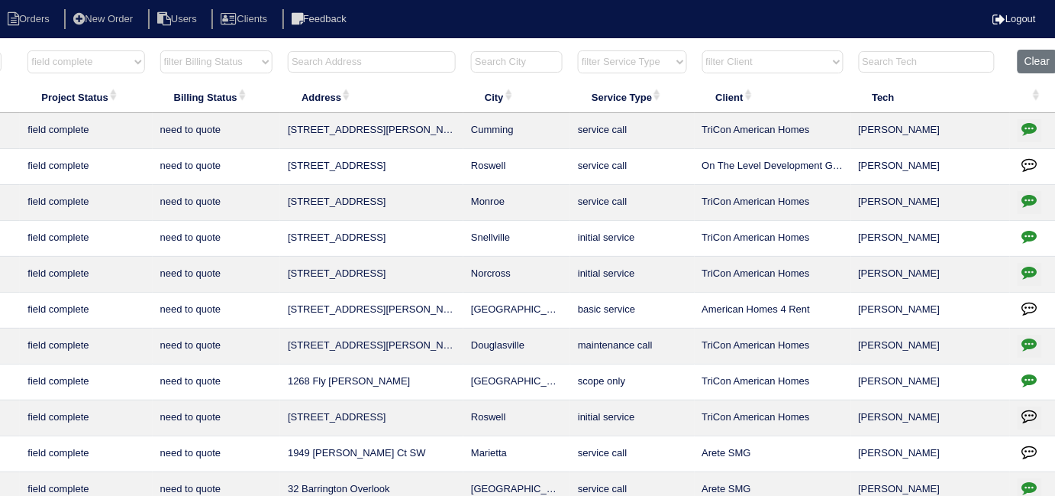
click at [1036, 379] on icon "button" at bounding box center [1029, 379] width 15 height 15
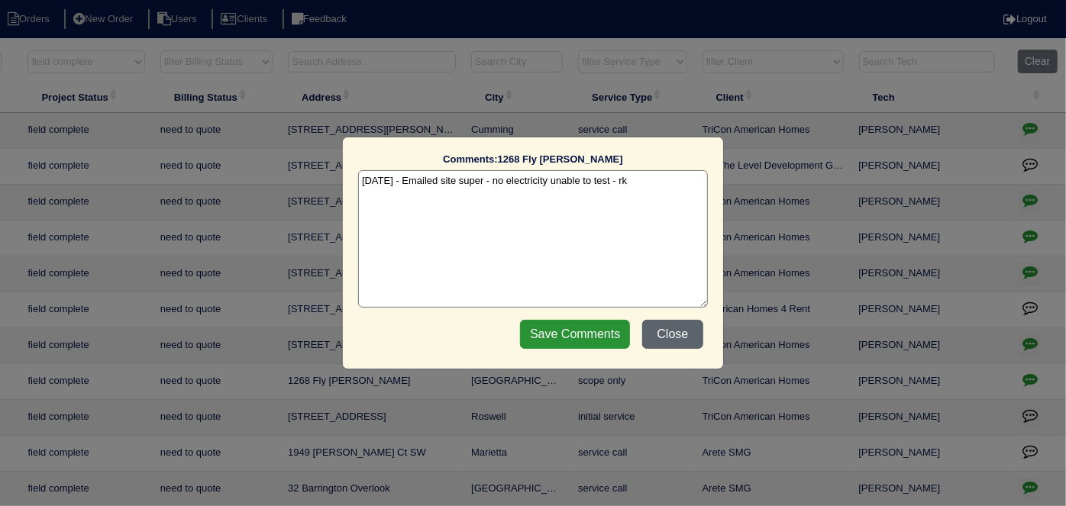
click at [657, 330] on button "Close" at bounding box center [672, 334] width 61 height 29
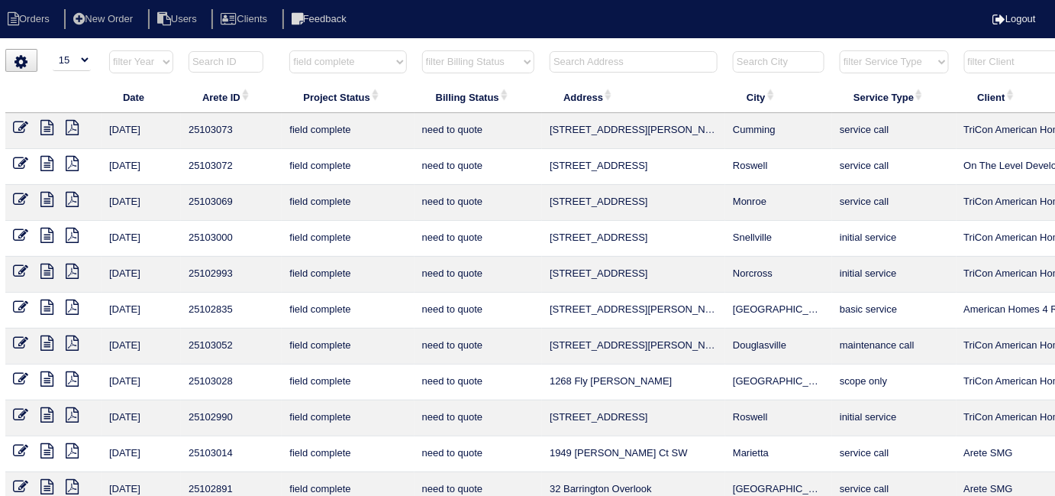
scroll to position [0, 0]
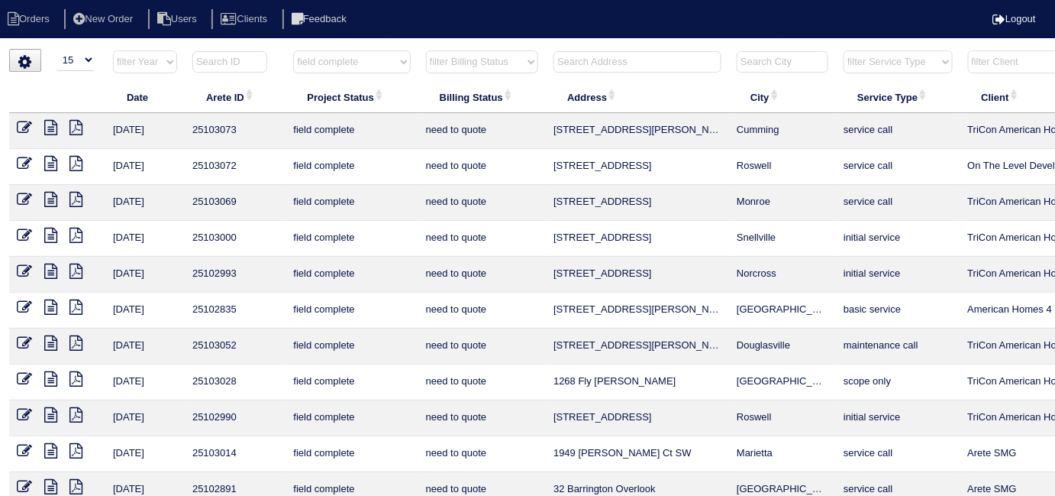
click at [44, 414] on icon at bounding box center [50, 414] width 13 height 15
click at [573, 58] on input "text" at bounding box center [638, 61] width 168 height 21
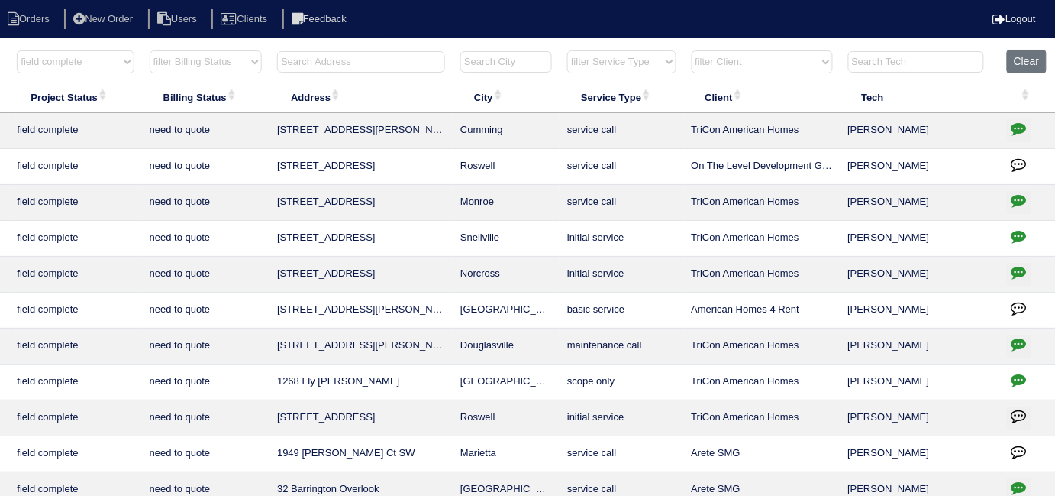
scroll to position [0, 272]
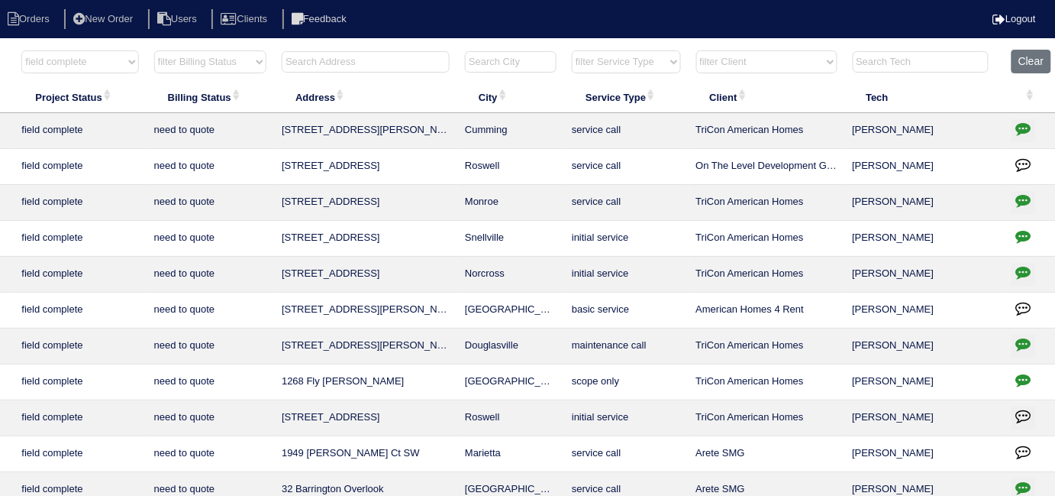
click at [1024, 420] on icon "button" at bounding box center [1023, 415] width 15 height 15
click at [1022, 415] on icon "button" at bounding box center [1023, 415] width 15 height 15
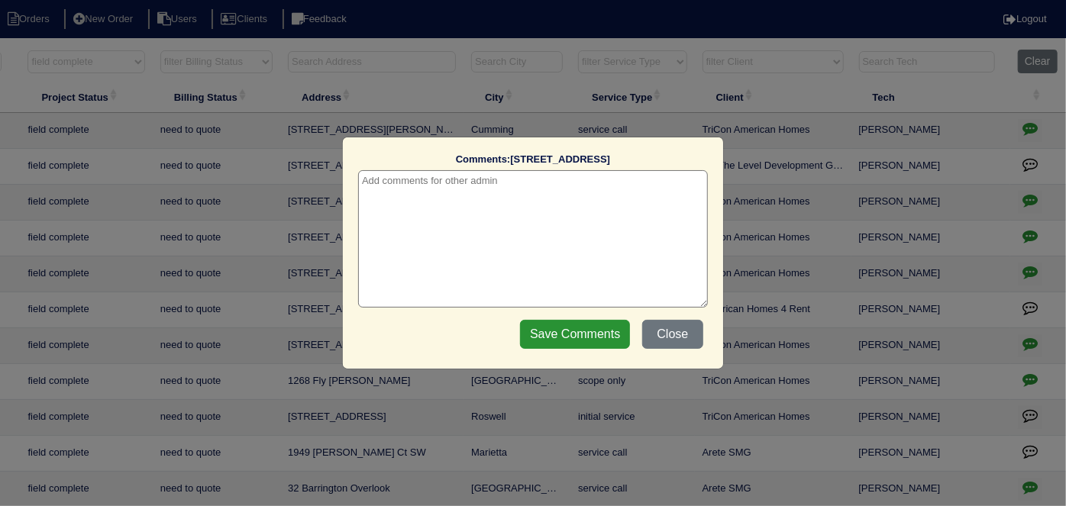
click at [376, 178] on textarea at bounding box center [533, 238] width 350 height 137
type textarea "8/21/25 - Emailed site super for LB code - no smart lock on front door - KE"
click at [586, 321] on input "Save Comments" at bounding box center [575, 334] width 110 height 29
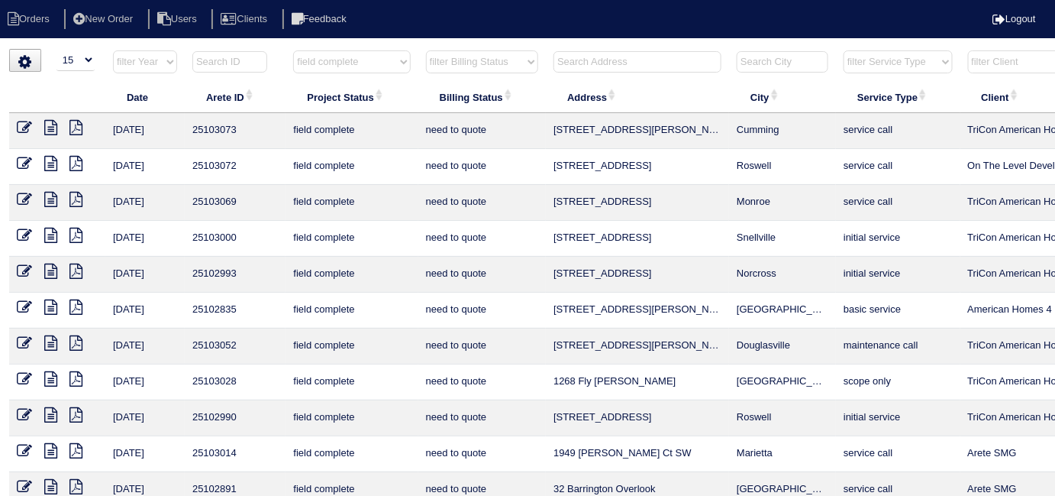
scroll to position [0, 276]
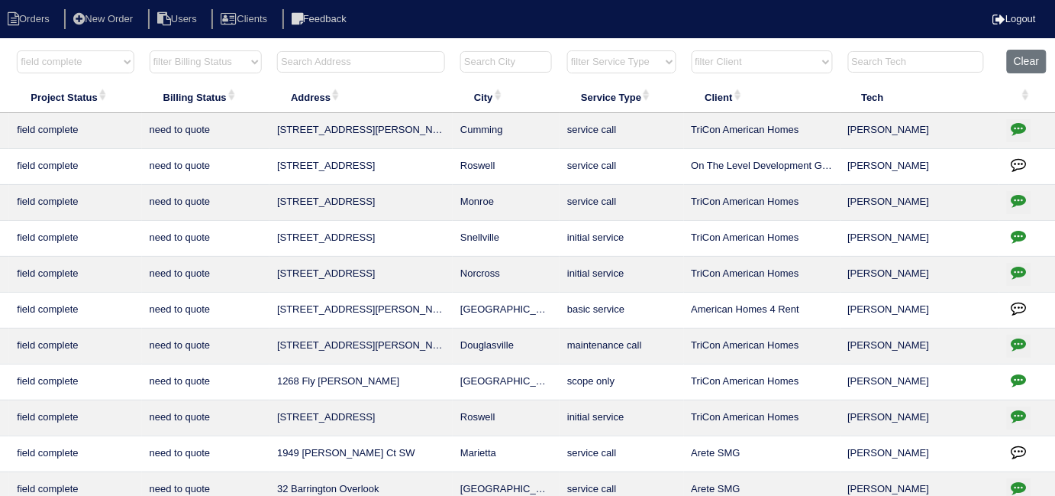
click at [1025, 270] on icon "button" at bounding box center [1019, 271] width 15 height 15
click at [1017, 270] on icon "button" at bounding box center [1019, 271] width 15 height 15
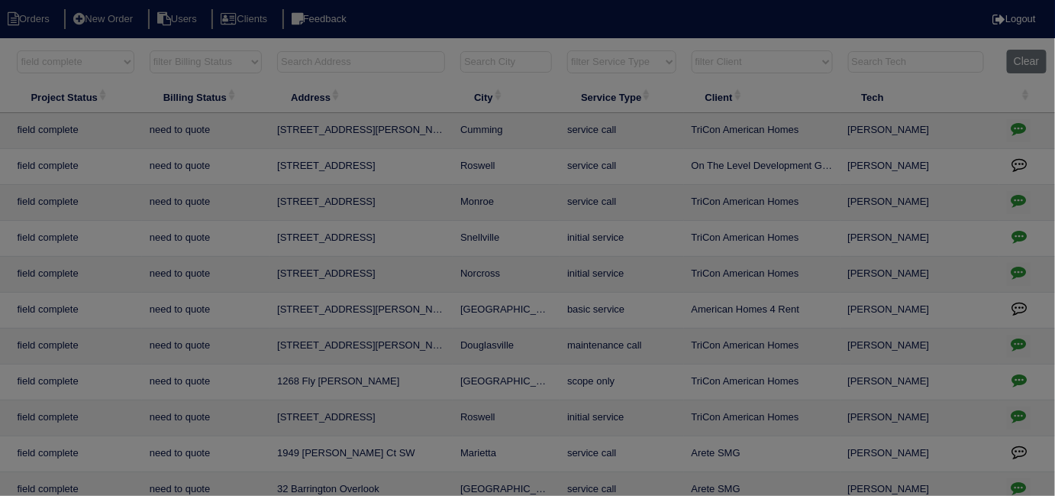
scroll to position [0, 266]
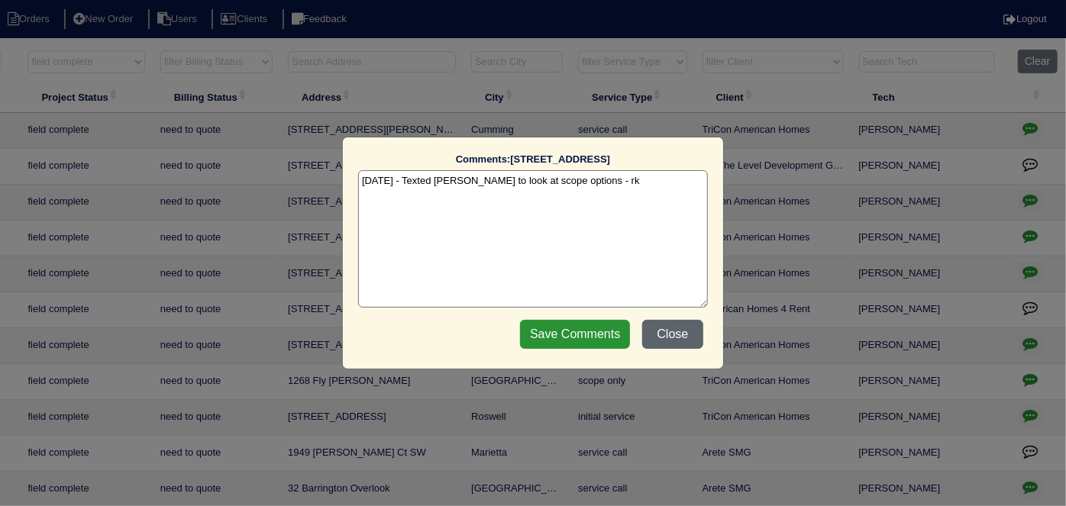
click at [685, 334] on button "Close" at bounding box center [672, 334] width 61 height 29
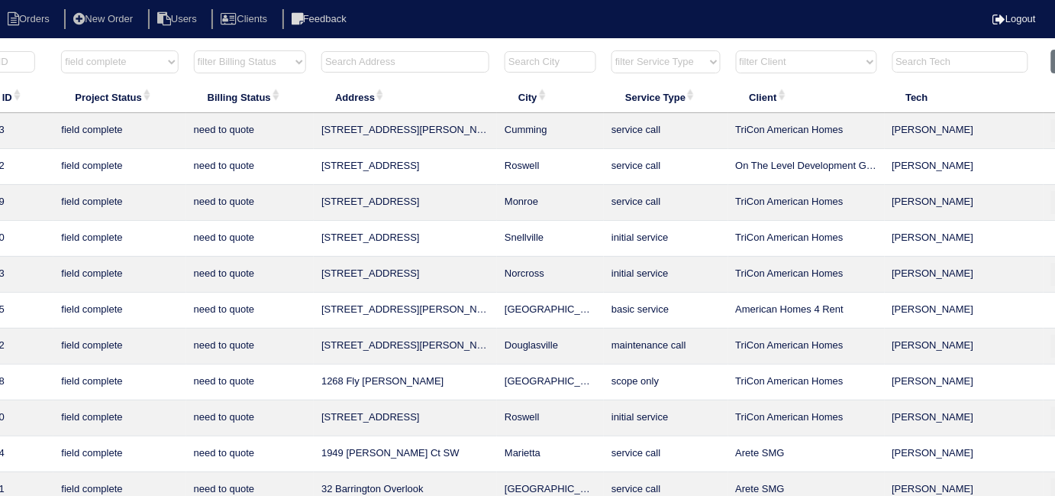
scroll to position [0, 276]
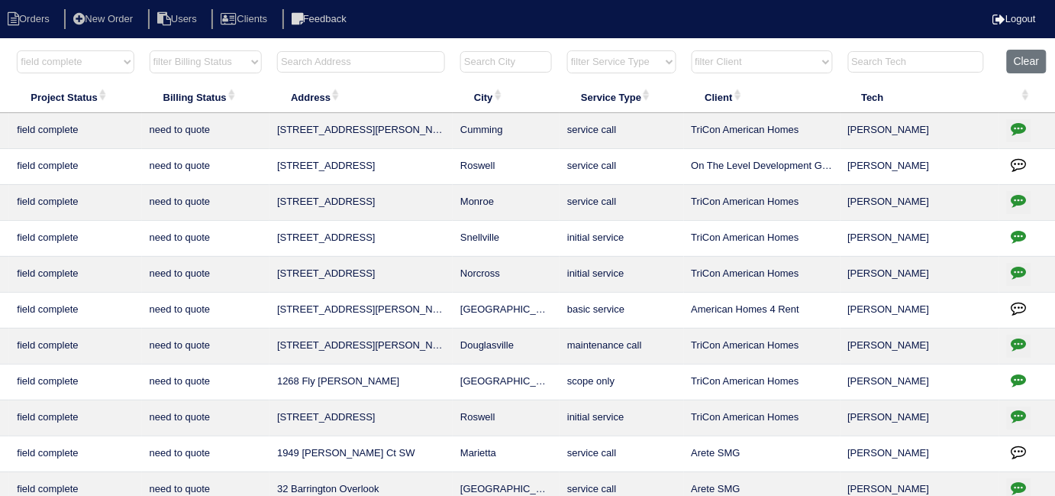
click at [1022, 124] on icon "button" at bounding box center [1019, 128] width 15 height 15
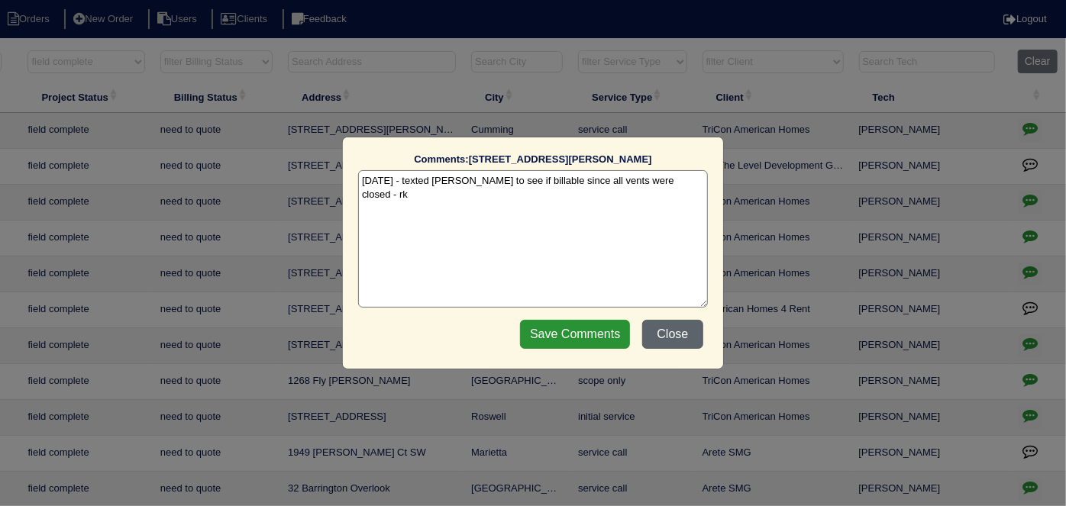
click at [676, 331] on button "Close" at bounding box center [672, 334] width 61 height 29
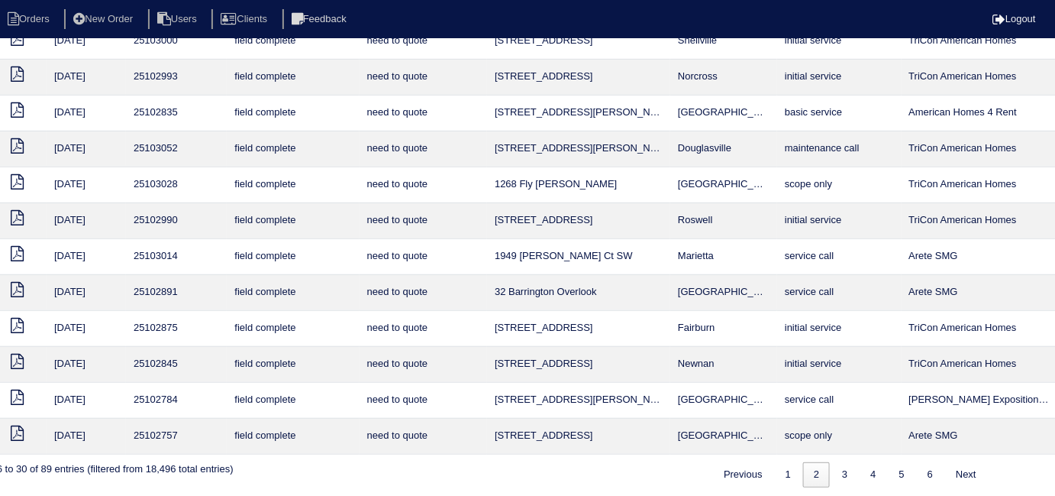
scroll to position [199, 59]
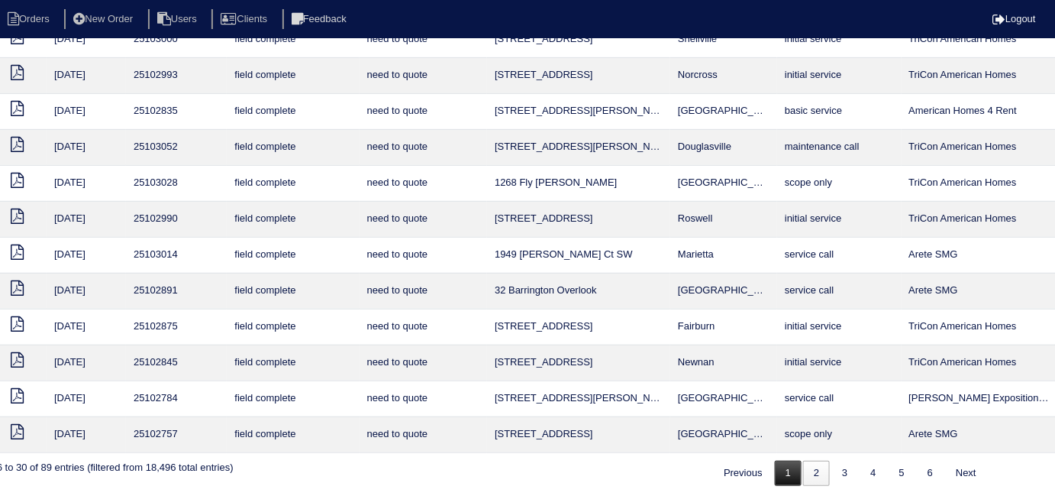
click at [776, 469] on link "1" at bounding box center [788, 472] width 27 height 25
select select "field complete"
select select "need to quote"
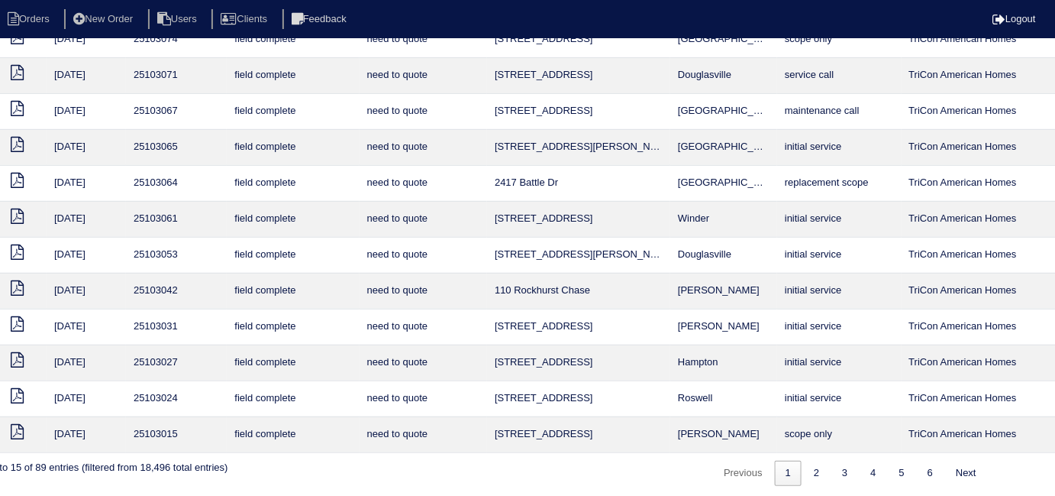
scroll to position [199, 0]
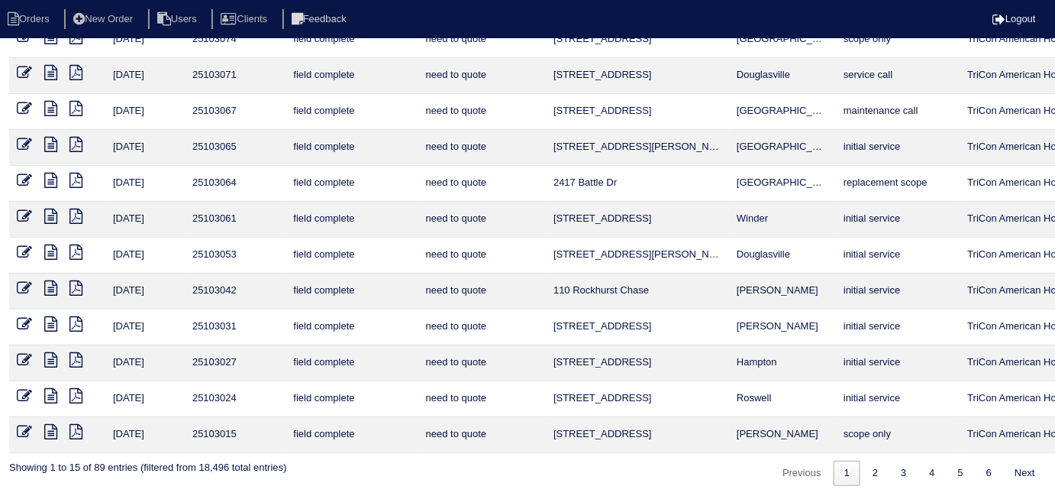
click at [76, 430] on icon at bounding box center [75, 431] width 13 height 15
click at [71, 388] on icon at bounding box center [75, 395] width 13 height 15
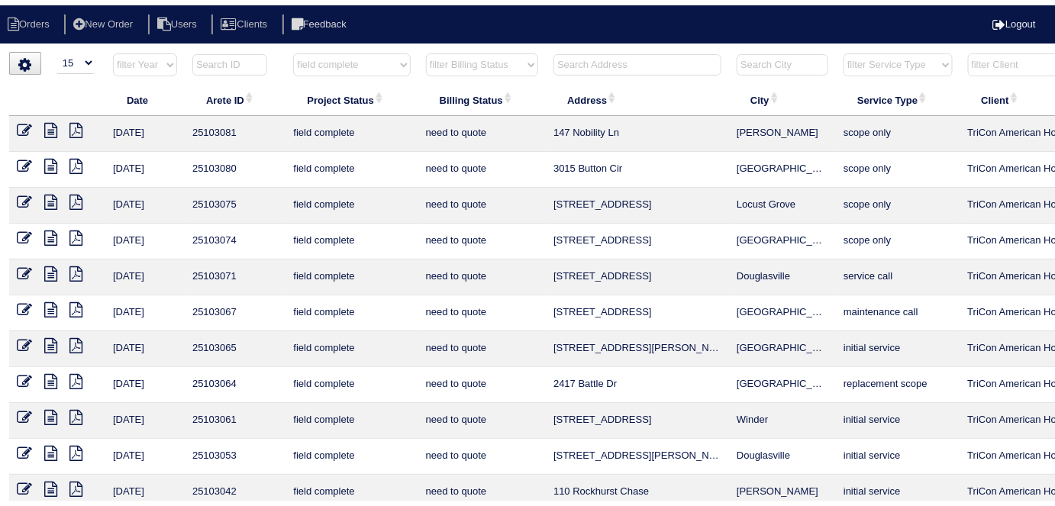
scroll to position [0, 0]
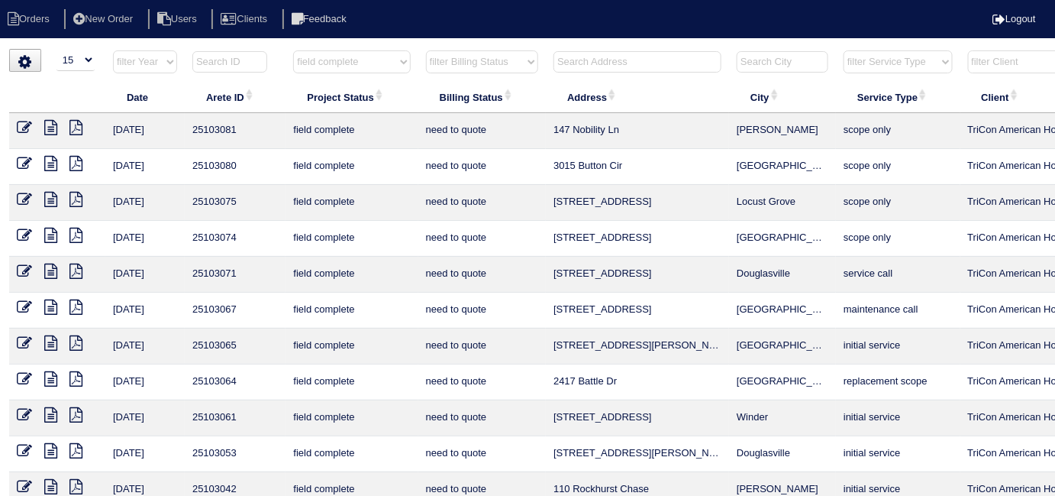
click at [337, 60] on select "filter Project Status -- Any Project Status -- new order assigned in progress f…" at bounding box center [351, 61] width 117 height 23
click at [337, 73] on th "filter Project Status -- Any Project Status -- new order assigned in progress f…" at bounding box center [352, 65] width 132 height 31
click at [339, 61] on select "filter Project Status -- Any Project Status -- new order assigned in progress f…" at bounding box center [351, 61] width 117 height 23
select select
click at [293, 50] on select "filter Project Status -- Any Project Status -- new order assigned in progress f…" at bounding box center [351, 61] width 117 height 23
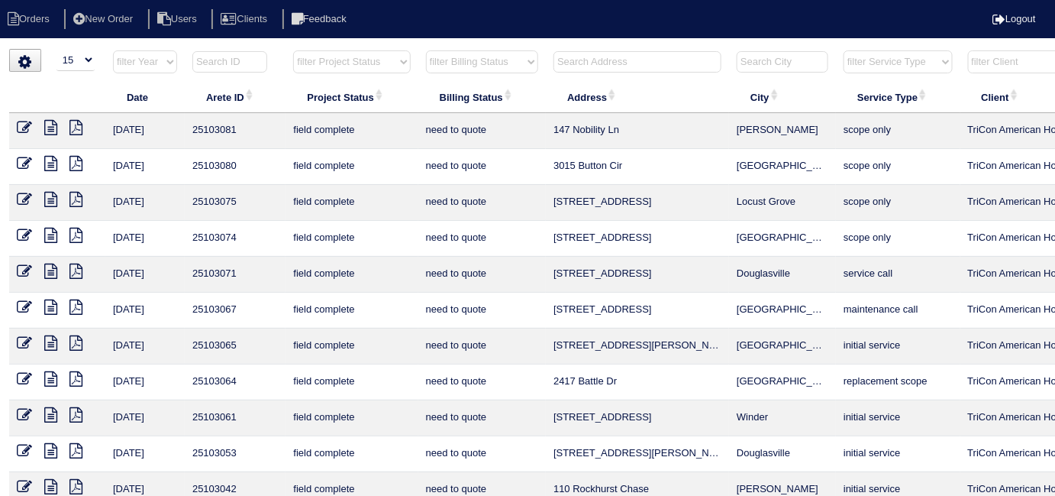
select select "need to quote"
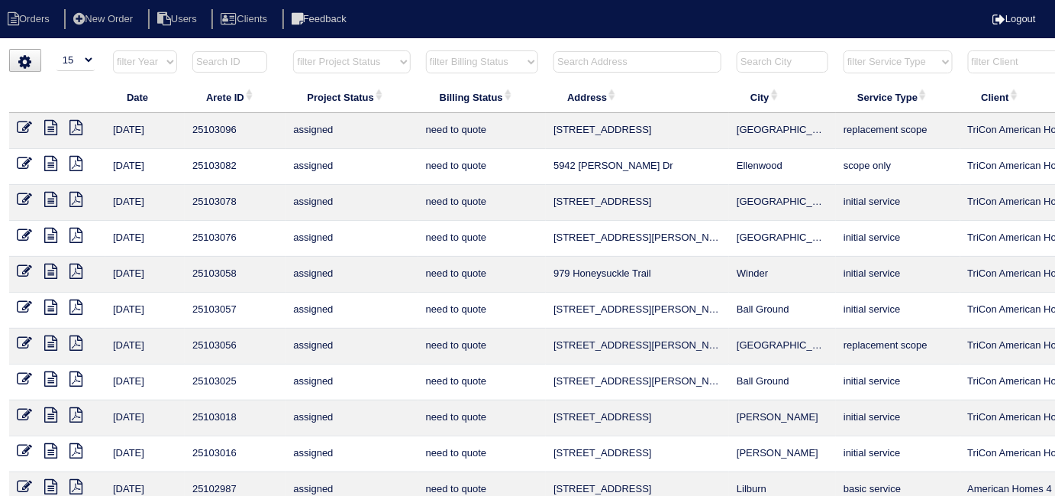
click at [468, 63] on select "filter Billing Status -- Any Billing Status -- need to quote quoted need to inv…" at bounding box center [482, 61] width 112 height 23
select select
click at [426, 50] on select "filter Billing Status -- Any Billing Status -- need to quote quoted need to inv…" at bounding box center [482, 61] width 112 height 23
click at [582, 63] on input "text" at bounding box center [638, 61] width 168 height 21
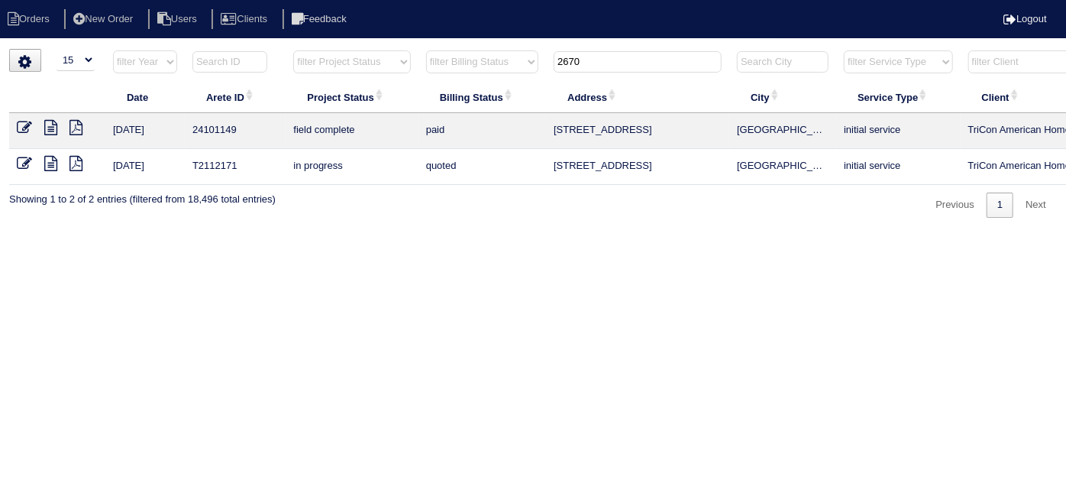
type input "2670"
click at [106, 31] on nav "Orders New Order Users Clients Feedback Logout" at bounding box center [533, 19] width 1066 height 38
click at [107, 24] on li "New Order" at bounding box center [104, 19] width 81 height 21
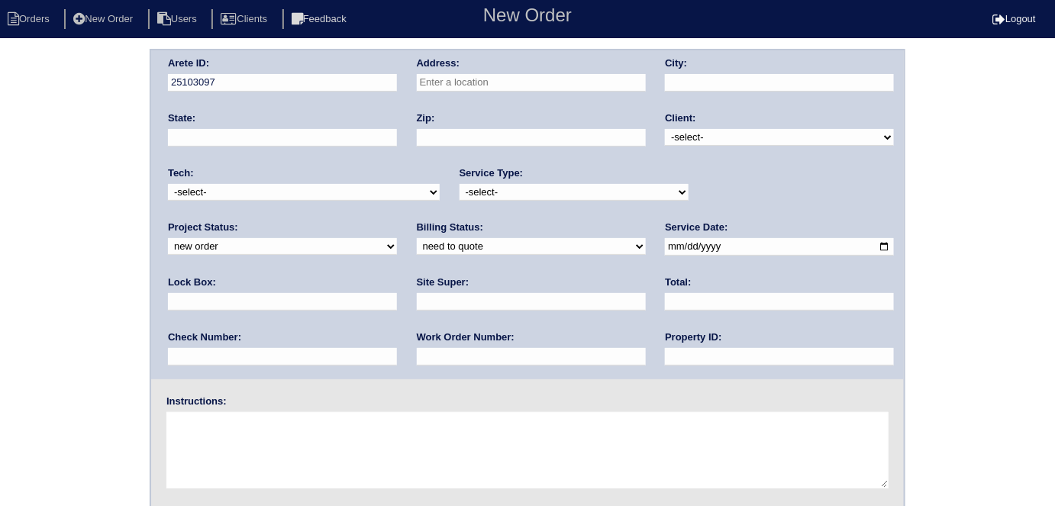
click at [571, 88] on input "text" at bounding box center [531, 83] width 229 height 18
type input "2670 Factor Walk Blvd"
type input "Suwanee"
type input "GA"
type input "30024"
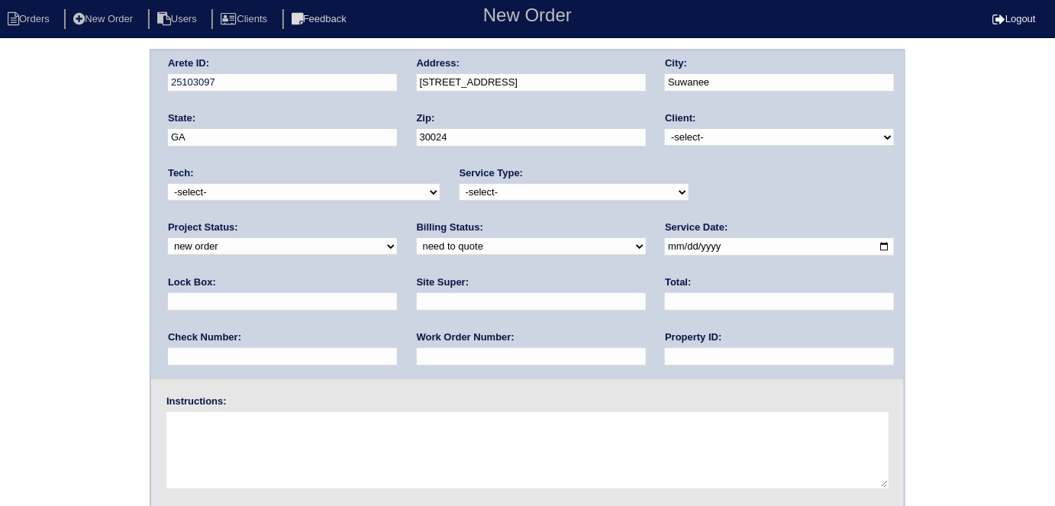
click at [705, 143] on select "-select- TriCon American Homes American Homes 4 Rent First Key Homes Zillow The…" at bounding box center [779, 137] width 229 height 17
select select "1"
click at [666, 129] on select "-select- TriCon American Homes American Homes 4 Rent First Key Homes Zillow The…" at bounding box center [779, 137] width 229 height 17
click at [519, 186] on select "-select- initial service basic service maintenance call replacement scope servi…" at bounding box center [574, 192] width 229 height 17
select select "scope only"
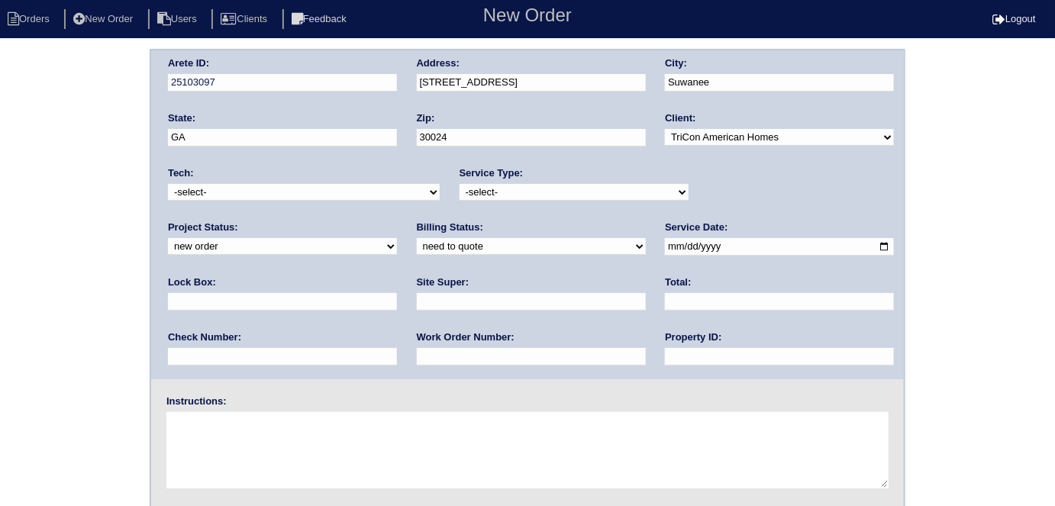
click at [460, 184] on select "-select- initial service basic service maintenance call replacement scope servi…" at bounding box center [574, 192] width 229 height 17
click at [397, 293] on input "text" at bounding box center [282, 302] width 229 height 18
type input "3"
type input "0302"
click at [665, 245] on input "date" at bounding box center [779, 247] width 229 height 18
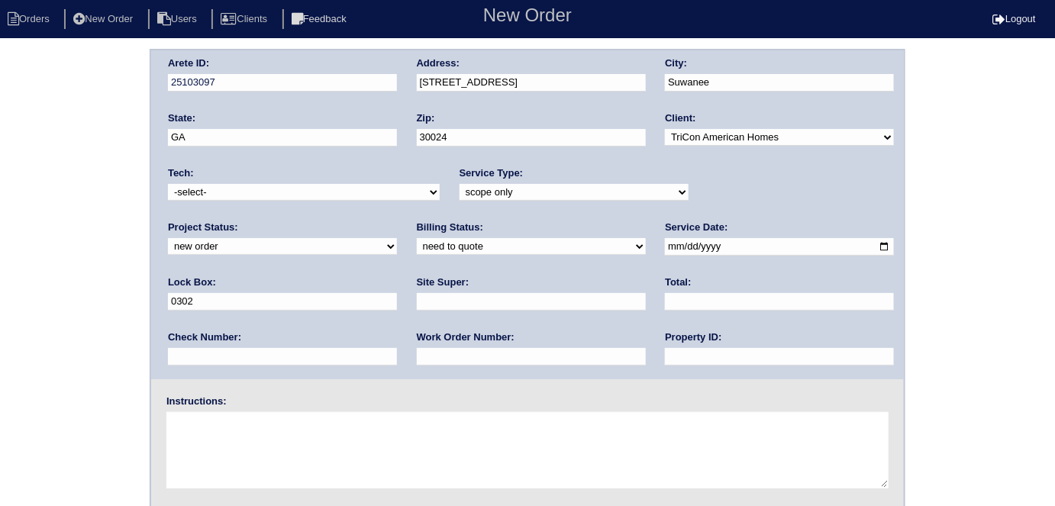
type input "2025-08-21"
drag, startPoint x: 502, startPoint y: 363, endPoint x: 502, endPoint y: 354, distance: 8.4
click at [665, 363] on input "text" at bounding box center [779, 357] width 229 height 18
type input "N/A"
click at [417, 293] on input "text" at bounding box center [531, 302] width 229 height 18
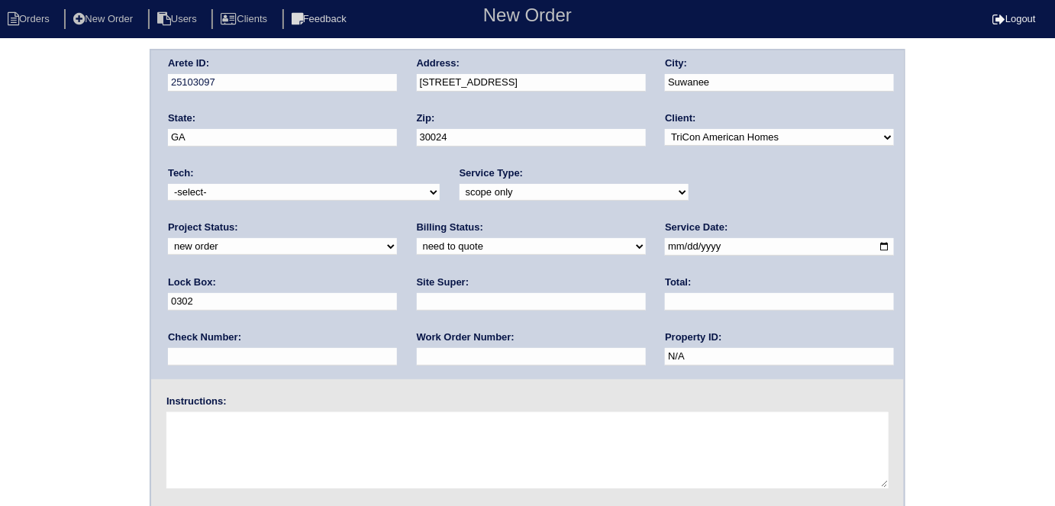
click at [397, 293] on input "0302" at bounding box center [282, 302] width 229 height 18
type input "0302 - on garage"
click at [417, 306] on input "text" at bounding box center [531, 302] width 229 height 18
type input "Sharon Campana"
click at [196, 430] on textarea at bounding box center [527, 450] width 722 height 76
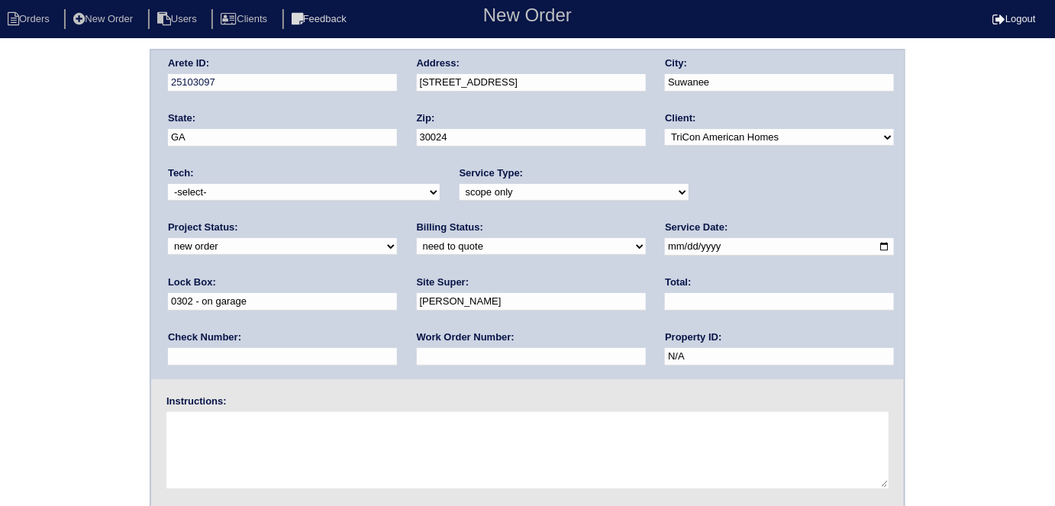
click at [244, 431] on textarea at bounding box center [527, 450] width 722 height 76
type textarea "c"
type textarea "Scope for service/repairs needed"
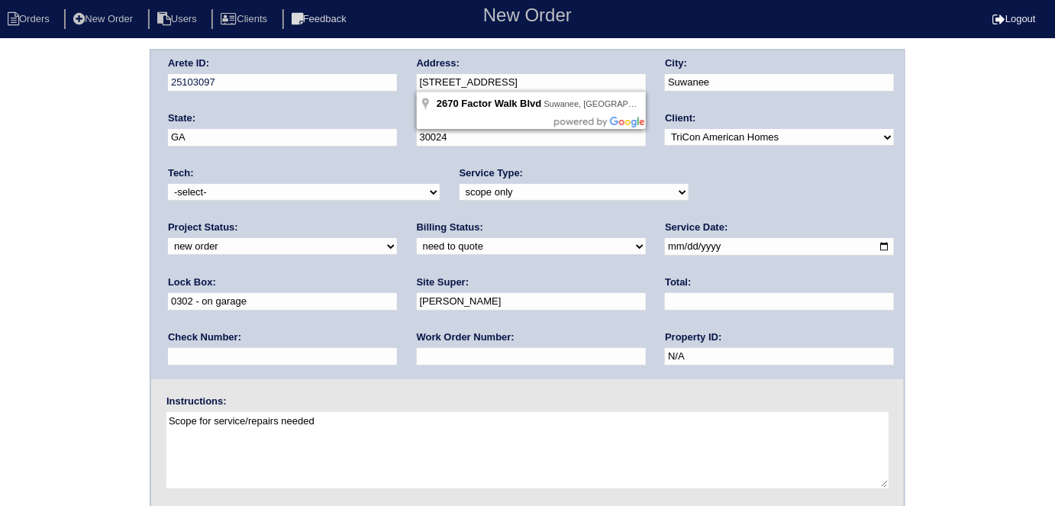
drag, startPoint x: 554, startPoint y: 79, endPoint x: 415, endPoint y: 87, distance: 139.2
click at [415, 87] on div "Arete ID: 25103097 Address: 2670 Factor Walk Blvd City: Suwanee State: GA Zip: …" at bounding box center [527, 214] width 753 height 329
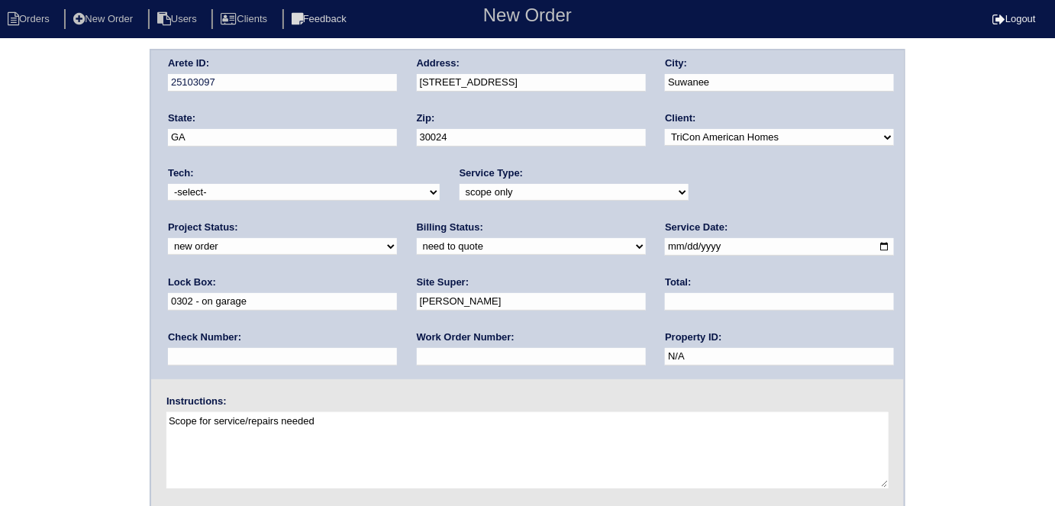
click at [26, 240] on div "Arete ID: 25103097 Address: 2670 Factor Walk Blvd City: Suwanee State: GA Zip: …" at bounding box center [527, 358] width 1055 height 618
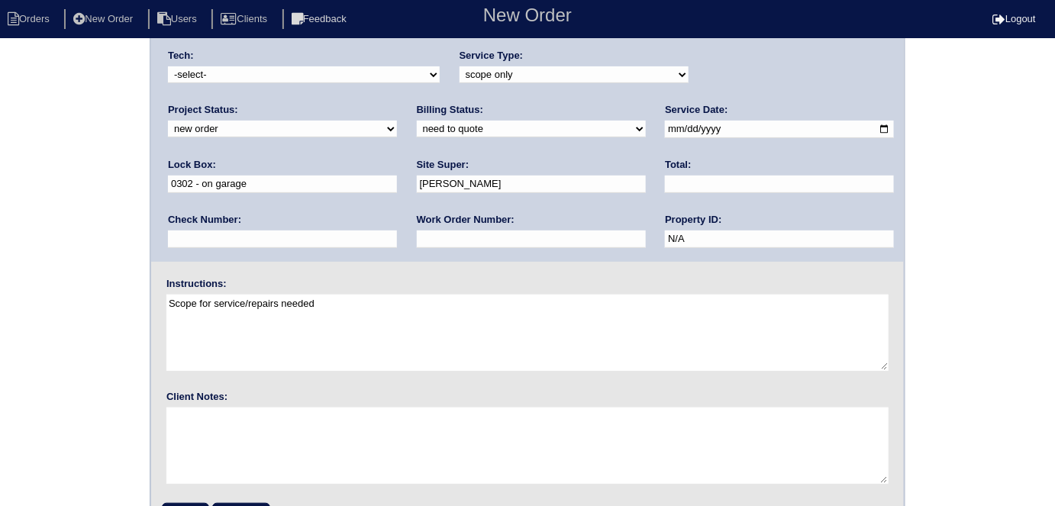
scroll to position [157, 0]
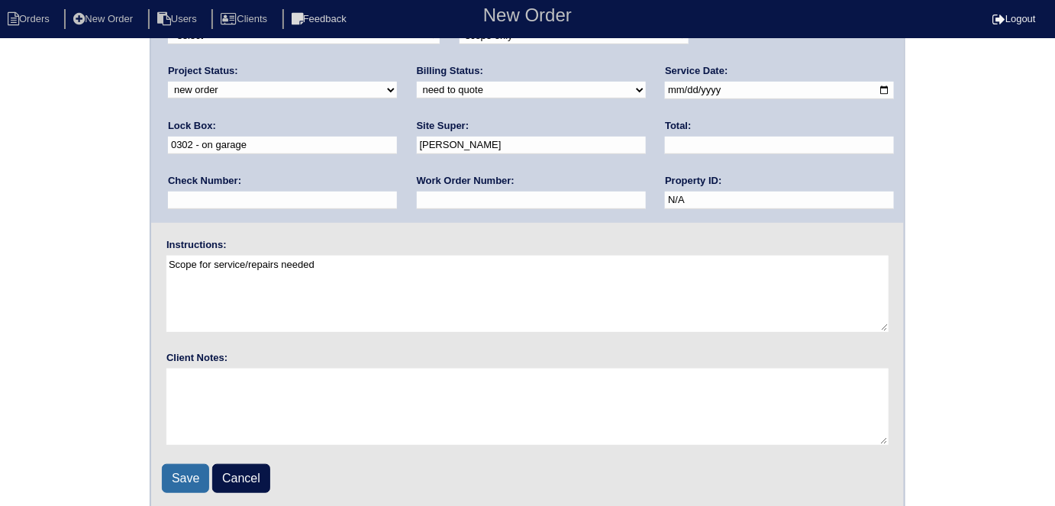
click at [173, 482] on input "Save" at bounding box center [185, 478] width 47 height 29
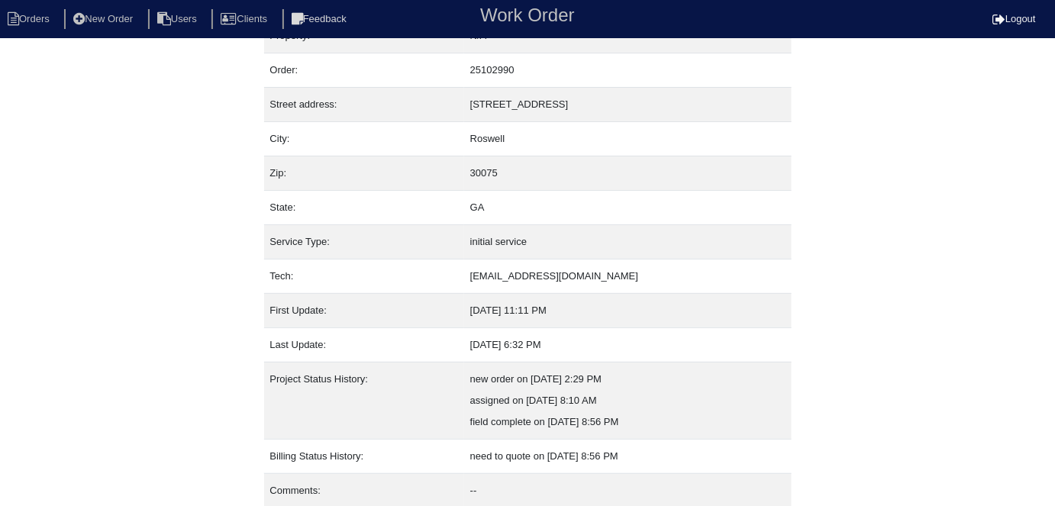
scroll to position [80, 0]
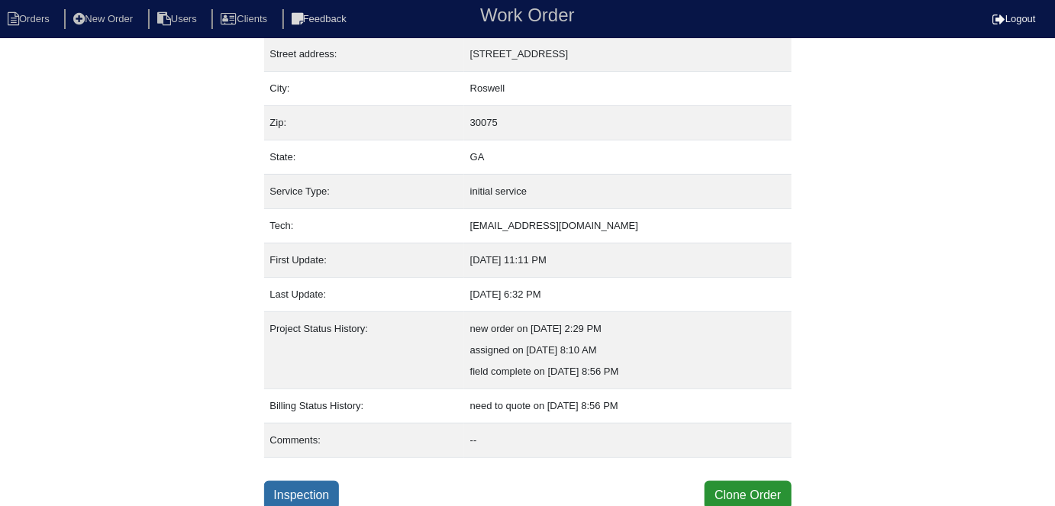
click at [286, 492] on link "Inspection" at bounding box center [302, 495] width 76 height 29
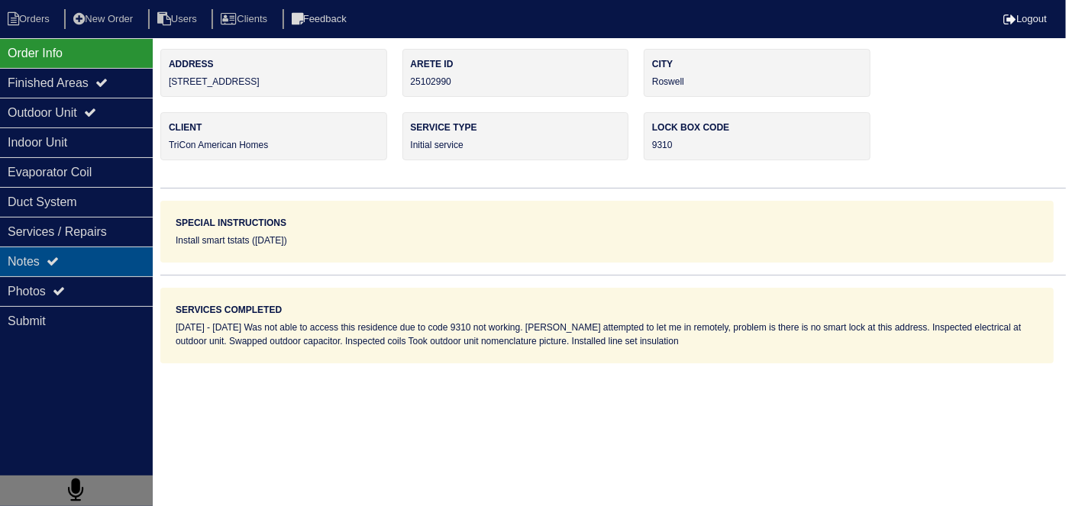
click at [84, 269] on div "Notes" at bounding box center [76, 262] width 153 height 30
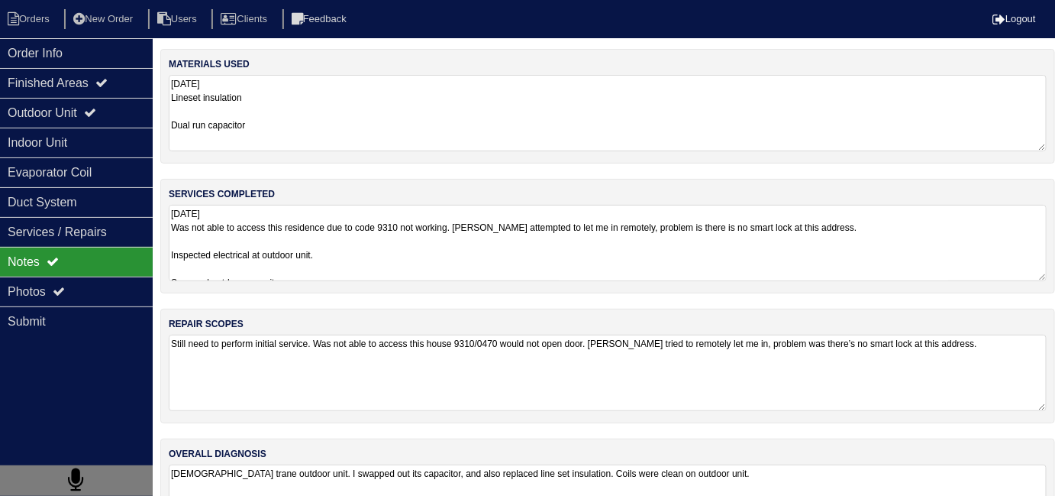
click at [493, 257] on textarea "8.14.25 Was not able to access this residence due to code 9310 not working. Tri…" at bounding box center [608, 243] width 878 height 76
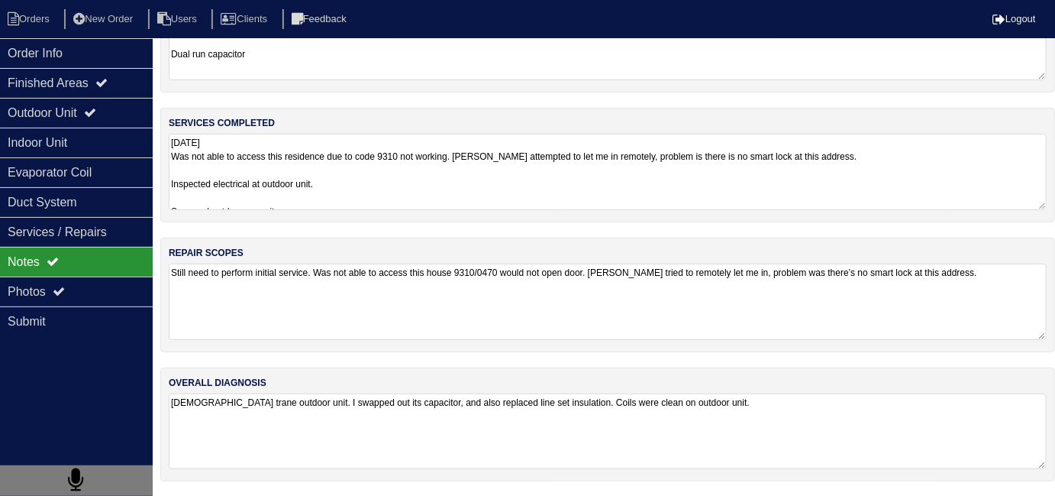
scroll to position [67, 0]
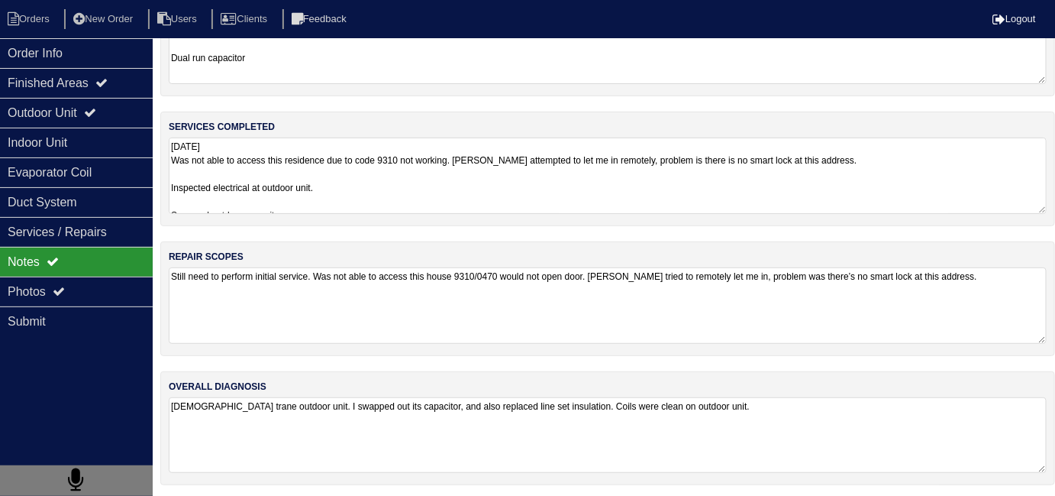
click at [835, 483] on div "materials used 8.14.25 Lineset insulation Dual run capacitor services completed…" at bounding box center [607, 241] width 895 height 518
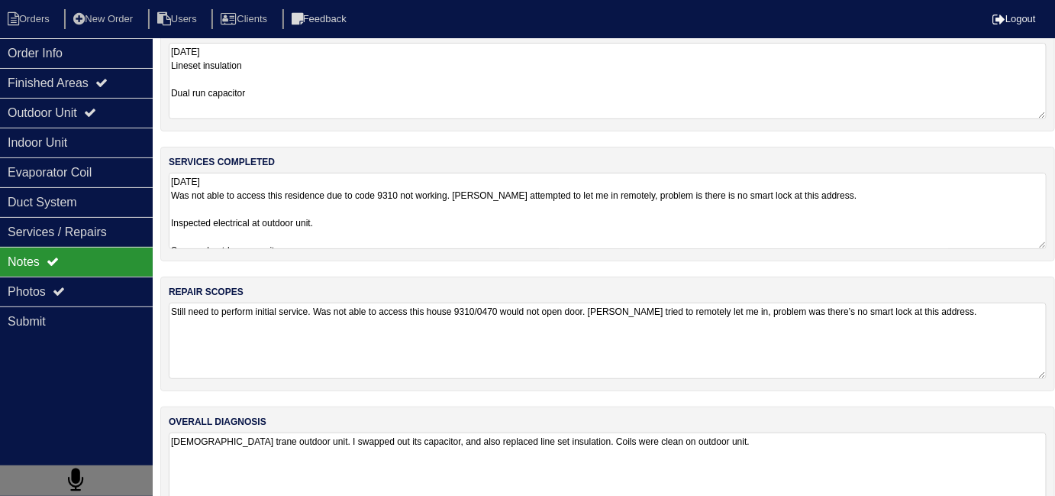
scroll to position [0, 0]
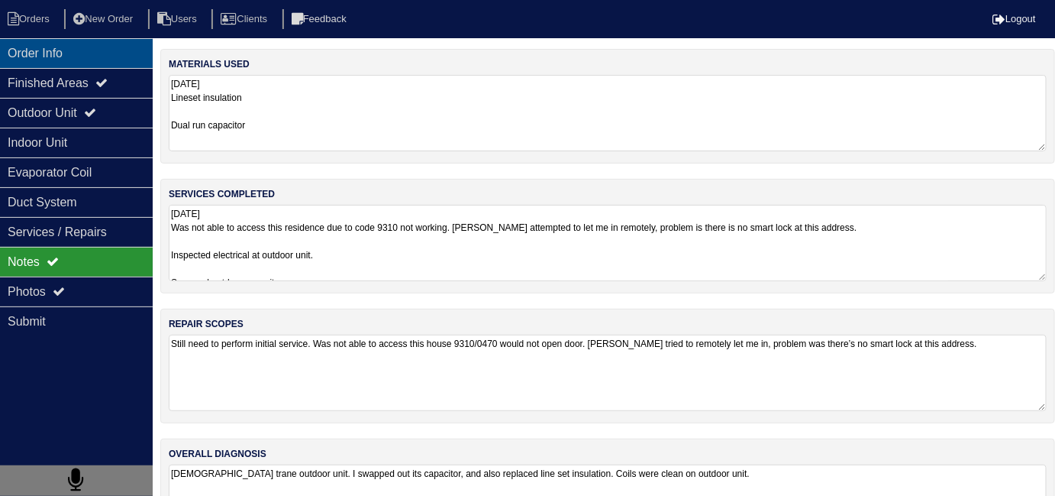
click at [56, 47] on div "Order Info" at bounding box center [76, 53] width 153 height 30
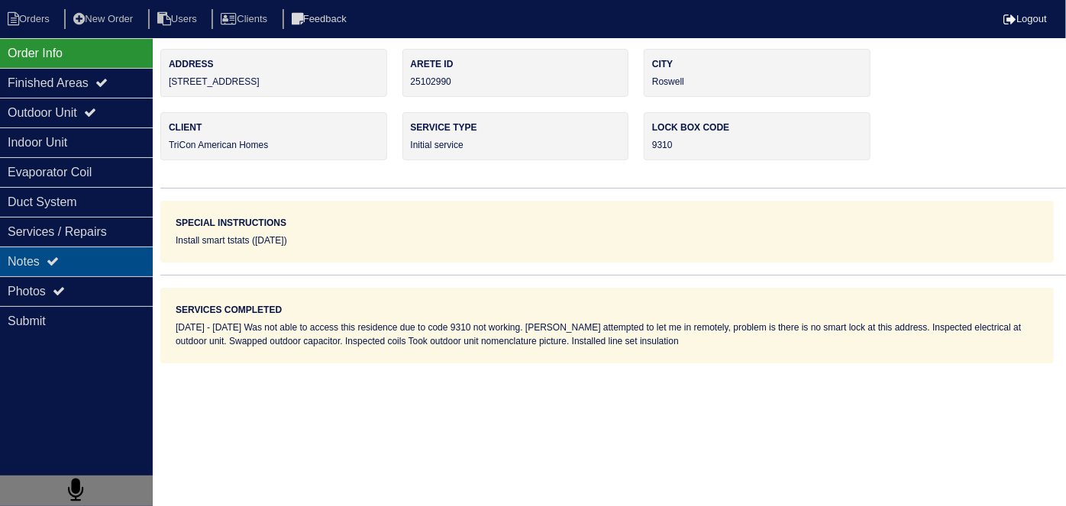
click at [105, 270] on div "Notes" at bounding box center [76, 262] width 153 height 30
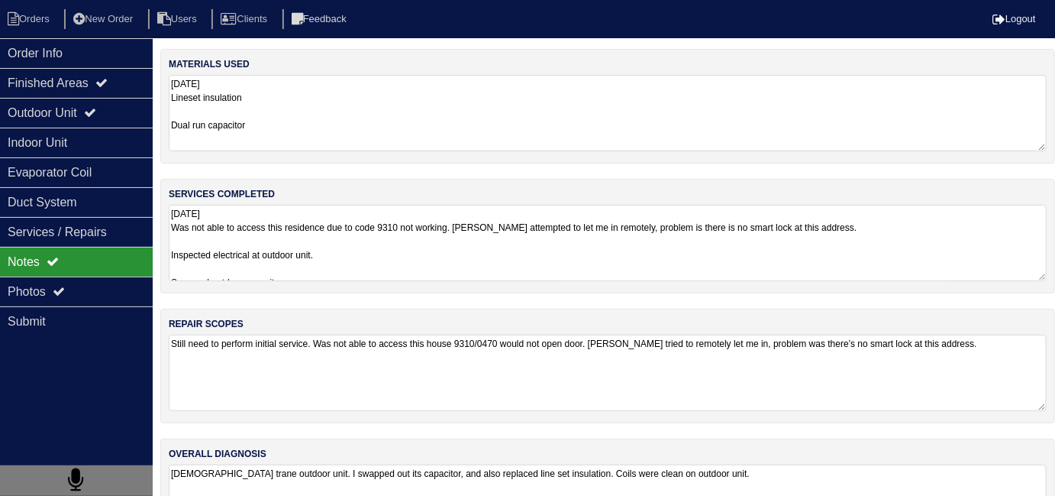
click at [373, 143] on textarea "8.14.25 Lineset insulation Dual run capacitor" at bounding box center [608, 113] width 878 height 76
click at [473, 249] on textarea "8.14.25 Was not able to access this residence due to code 9310 not working. Tri…" at bounding box center [608, 242] width 878 height 76
click at [623, 464] on div "materials used 8.14.25 Lineset insulation Dual run capacitor services completed…" at bounding box center [607, 308] width 895 height 518
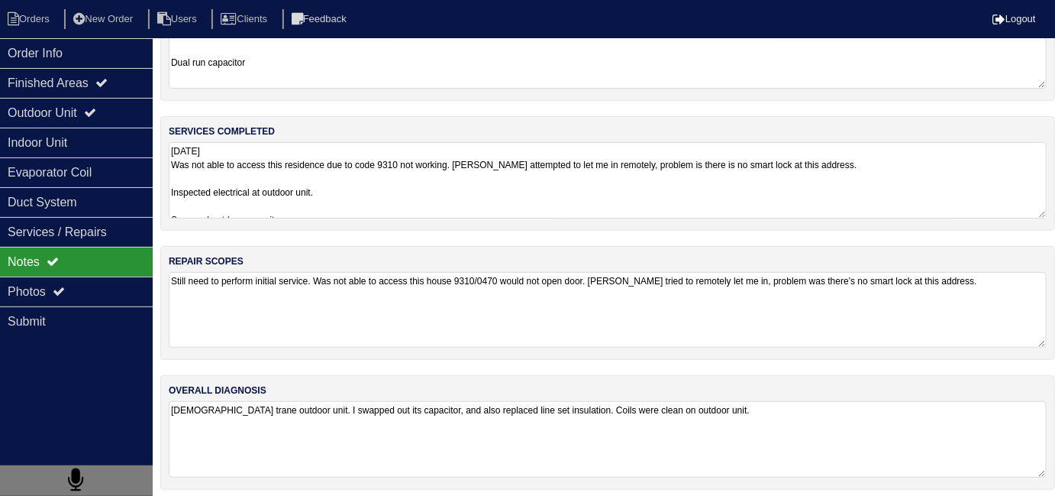
scroll to position [67, 0]
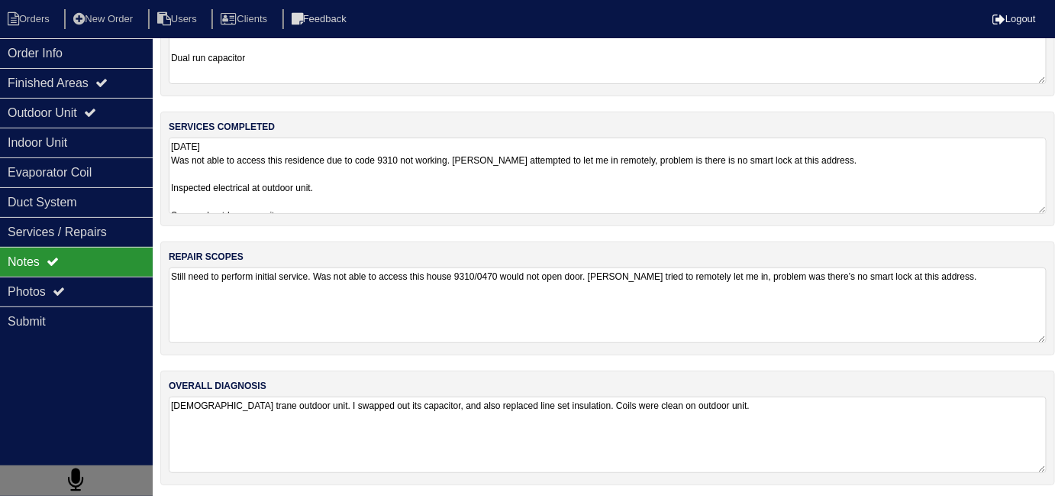
click at [431, 192] on textarea "8.14.25 Was not able to access this residence due to code 9310 not working. Tri…" at bounding box center [608, 175] width 878 height 76
click at [893, 408] on textarea "10 year old trane outdoor unit. I swapped out its capacitor, and also replaced …" at bounding box center [608, 435] width 878 height 76
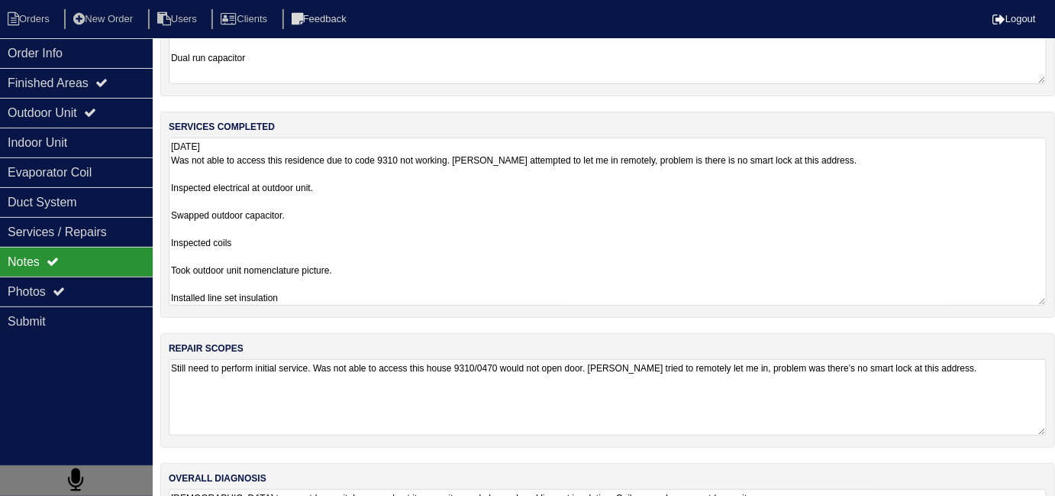
click at [346, 182] on textarea "8.14.25 Was not able to access this residence due to code 9310 not working. Tri…" at bounding box center [608, 221] width 878 height 168
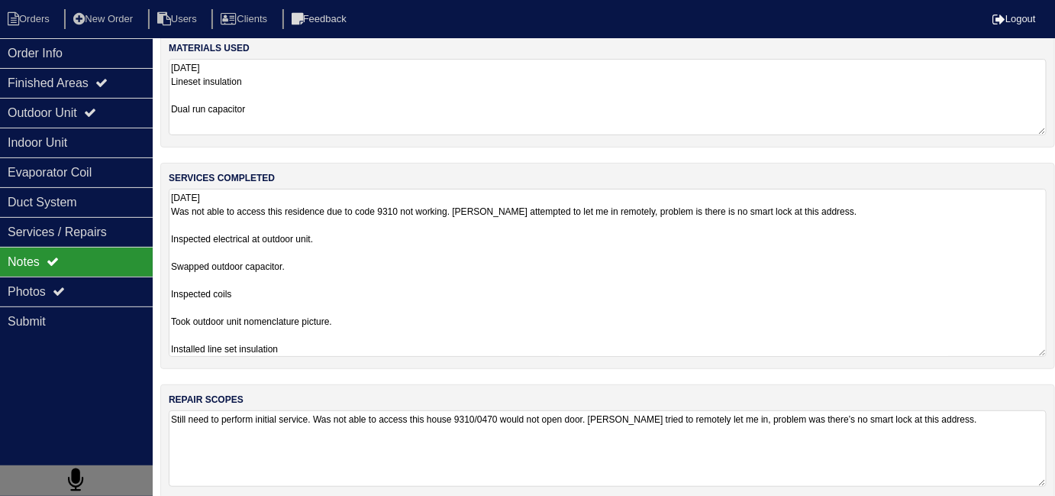
scroll to position [0, 0]
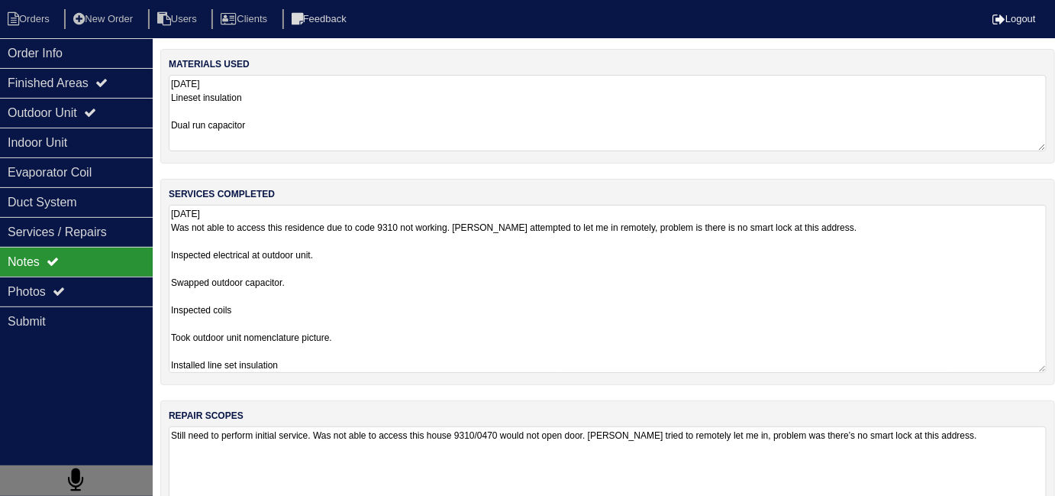
click at [499, 310] on textarea "8.14.25 Was not able to access this residence due to code 9310 not working. Tri…" at bounding box center [608, 289] width 878 height 168
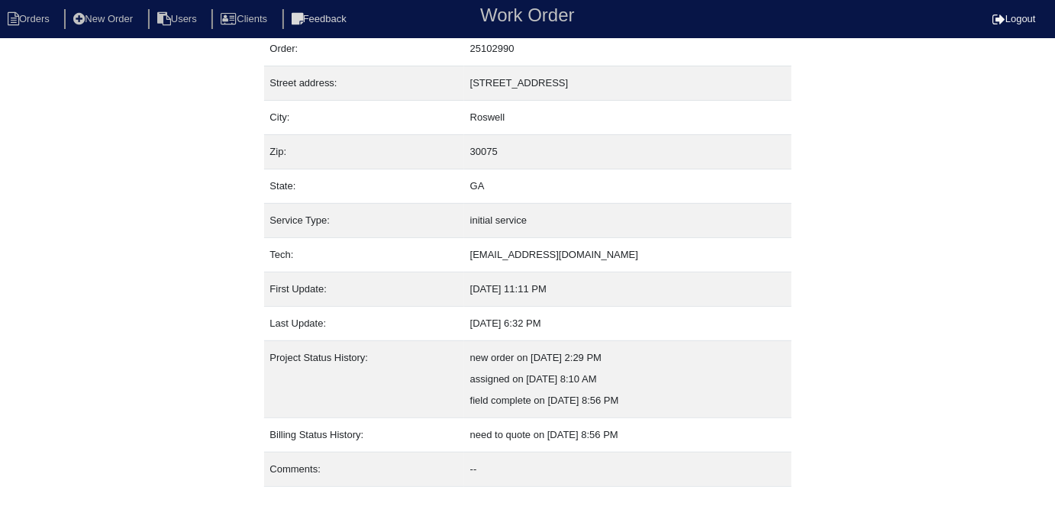
scroll to position [80, 0]
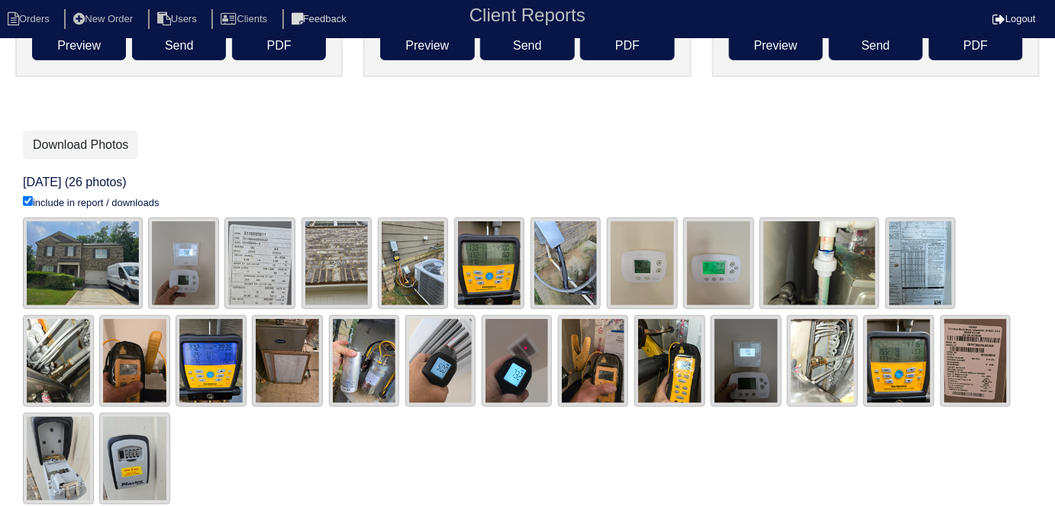
scroll to position [228, 0]
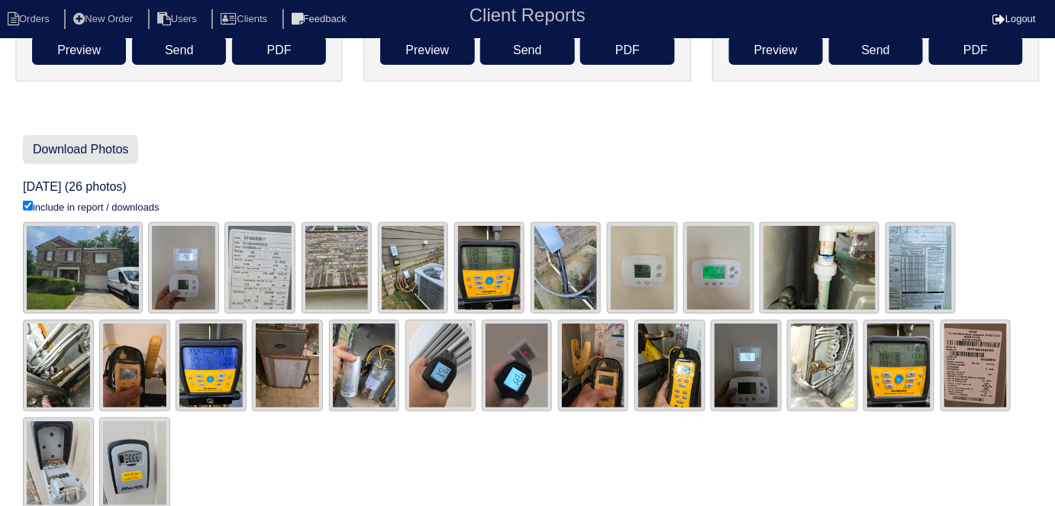
click at [112, 159] on link "Download Photos" at bounding box center [80, 149] width 115 height 29
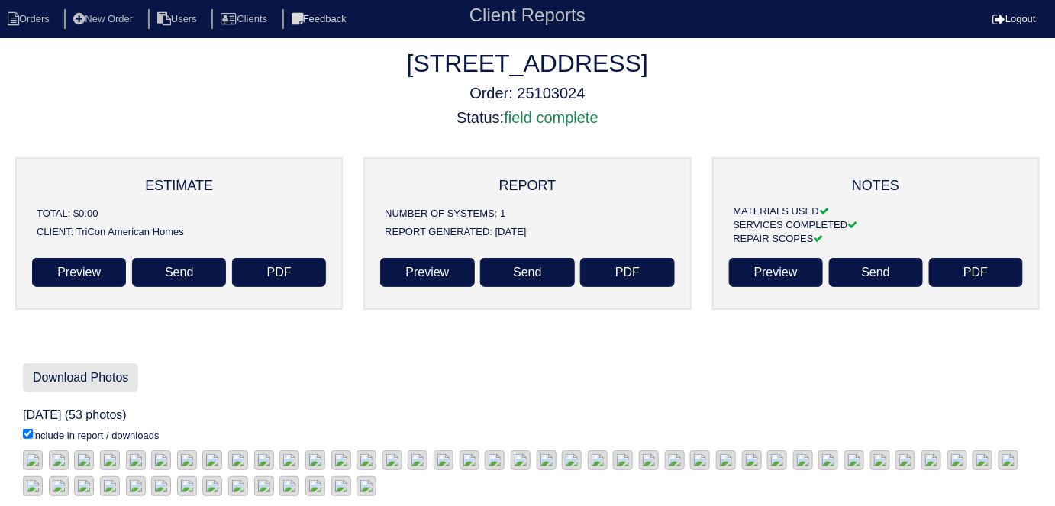
click at [76, 379] on link "Download Photos" at bounding box center [80, 377] width 115 height 29
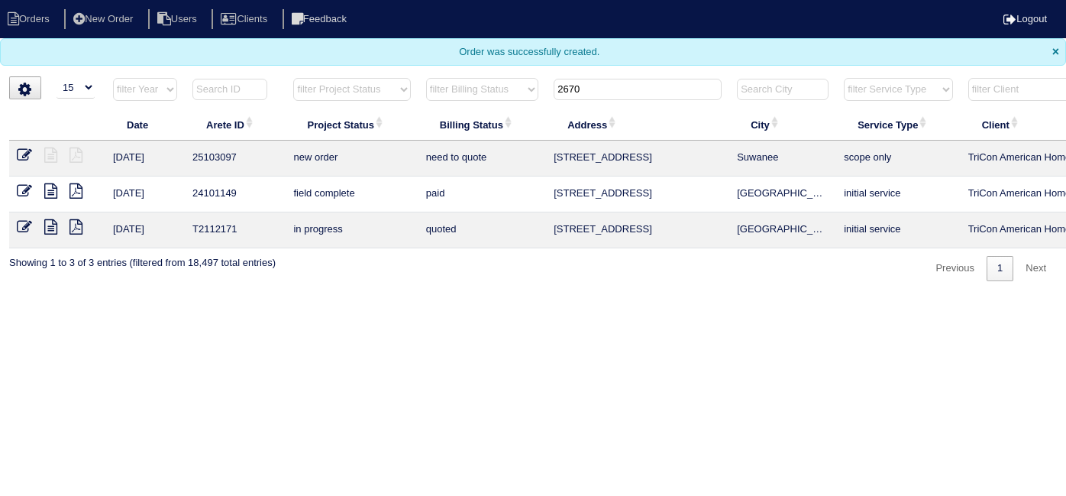
select select "15"
drag, startPoint x: 617, startPoint y: 81, endPoint x: 421, endPoint y: 80, distance: 195.5
click at [452, 82] on tr "filter Year -- Any Year -- 2025 2024 2023 2022 2021 2020 2019 filter Project St…" at bounding box center [670, 92] width 1323 height 31
type input "3"
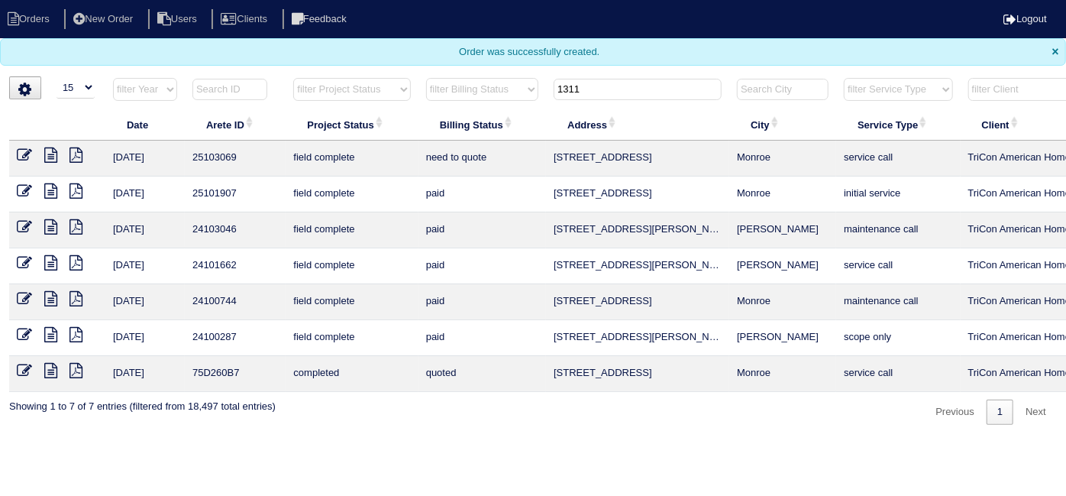
type input "1311"
click at [638, 94] on input "1311" at bounding box center [638, 89] width 168 height 21
click at [47, 155] on icon at bounding box center [50, 154] width 13 height 15
click at [24, 151] on icon at bounding box center [24, 154] width 15 height 15
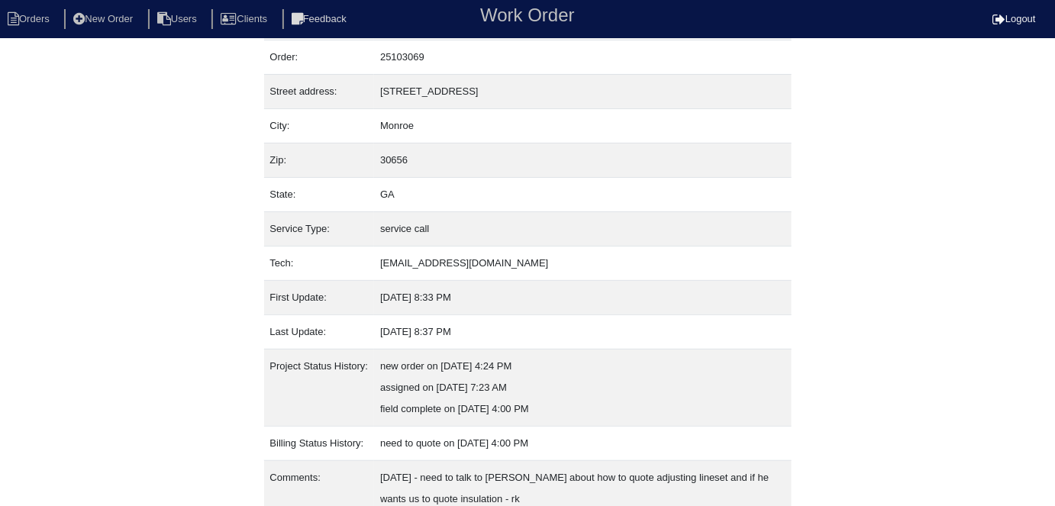
scroll to position [102, 0]
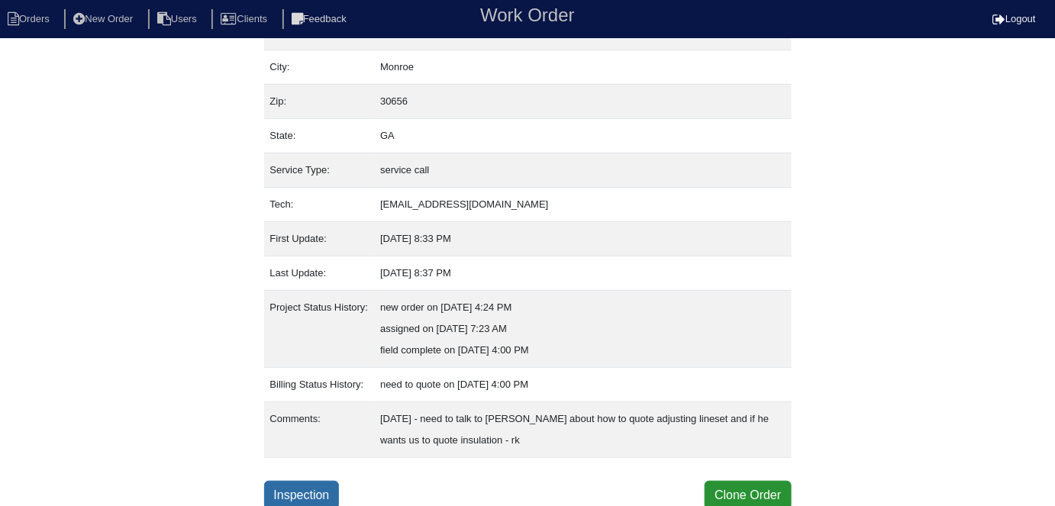
click at [324, 486] on link "Inspection" at bounding box center [302, 495] width 76 height 29
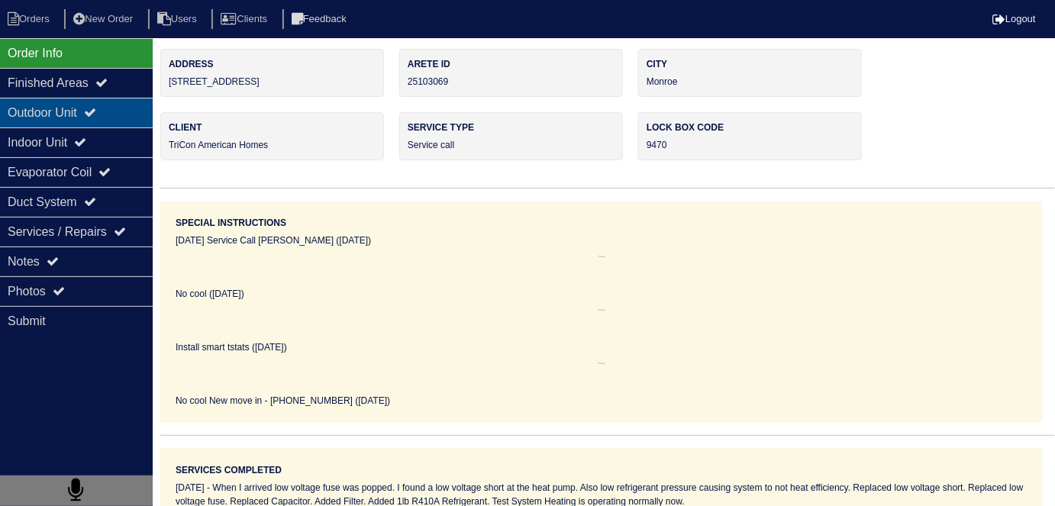
click at [66, 122] on div "Outdoor Unit" at bounding box center [76, 113] width 153 height 30
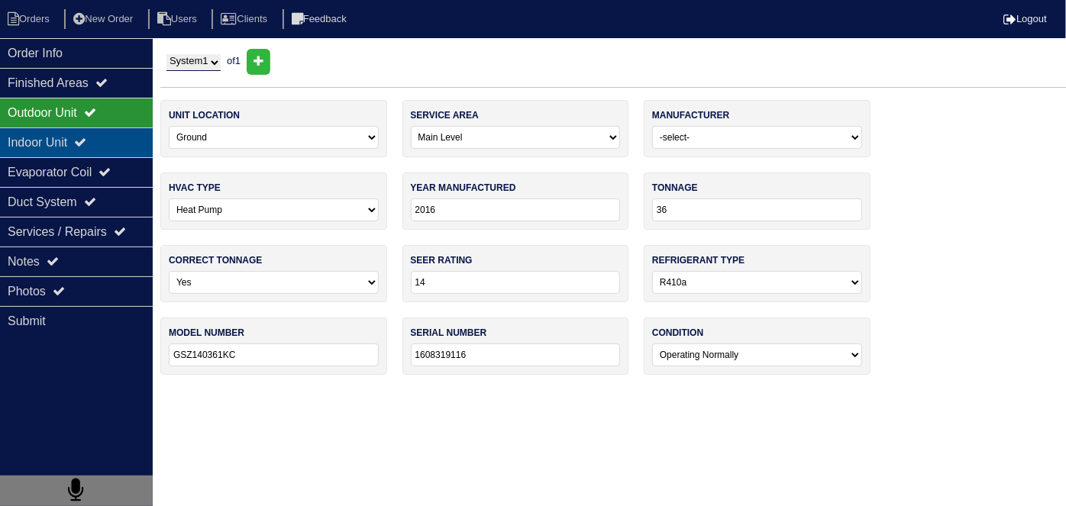
click at [63, 138] on div "Indoor Unit" at bounding box center [76, 143] width 153 height 30
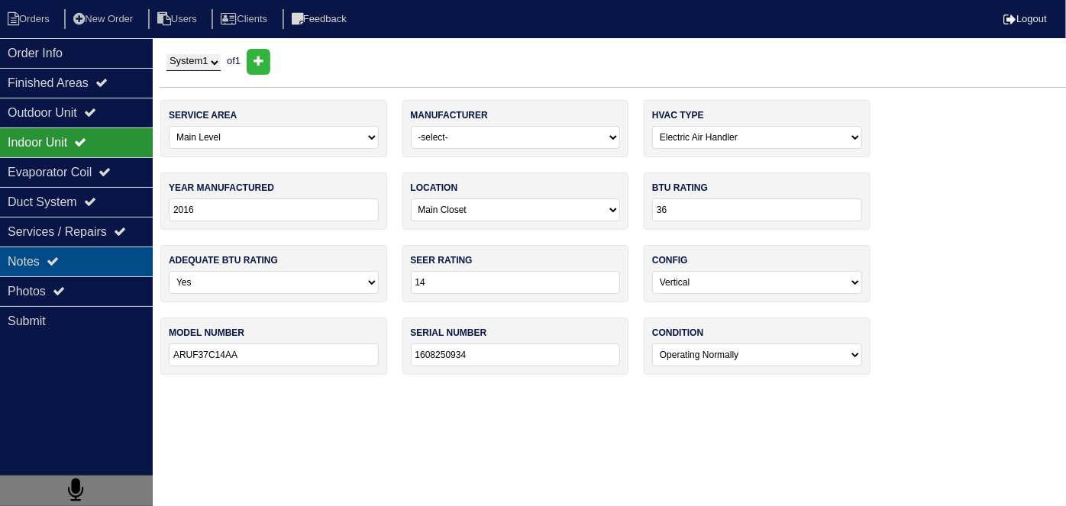
click at [45, 250] on div "Notes" at bounding box center [76, 262] width 153 height 30
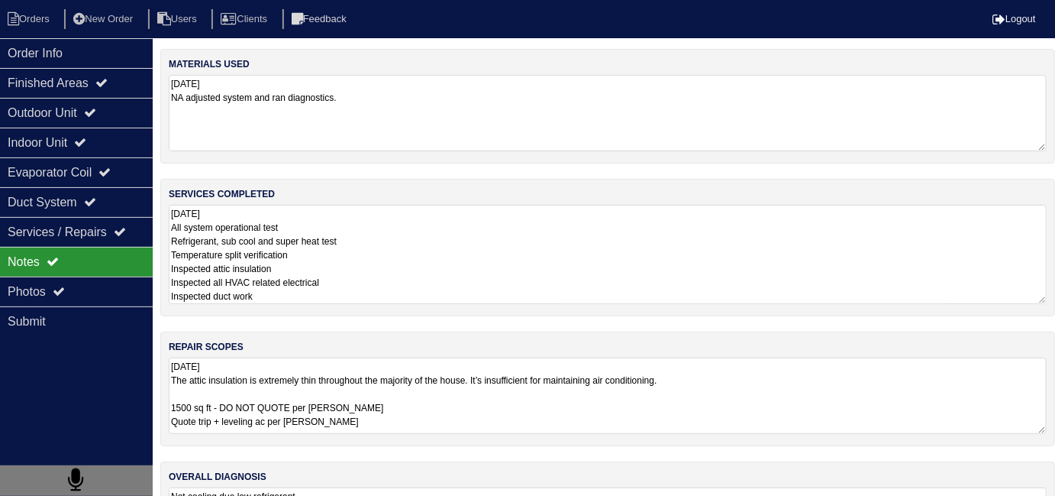
click at [451, 255] on textarea "08.19.25 All system operational test Refrigerant, sub cool and super heat test …" at bounding box center [608, 254] width 878 height 99
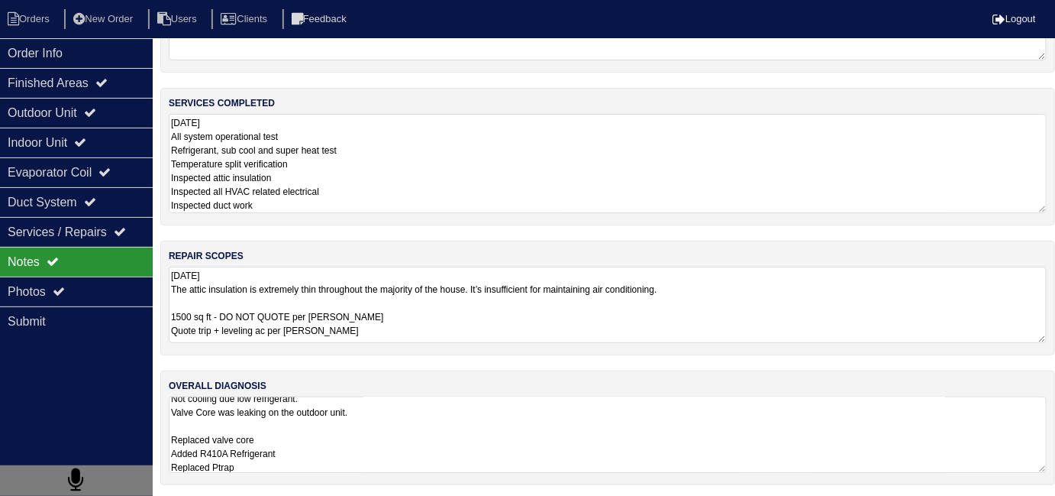
scroll to position [1, 0]
click at [505, 421] on textarea "Not cooling due low refrigerant. Valve Core was leaking on the outdoor unit. Re…" at bounding box center [608, 434] width 878 height 76
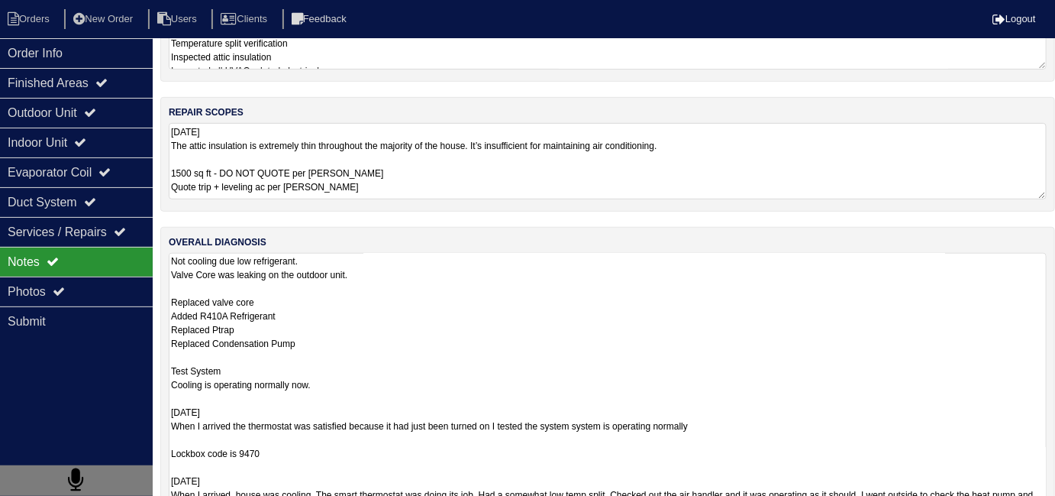
scroll to position [297, 0]
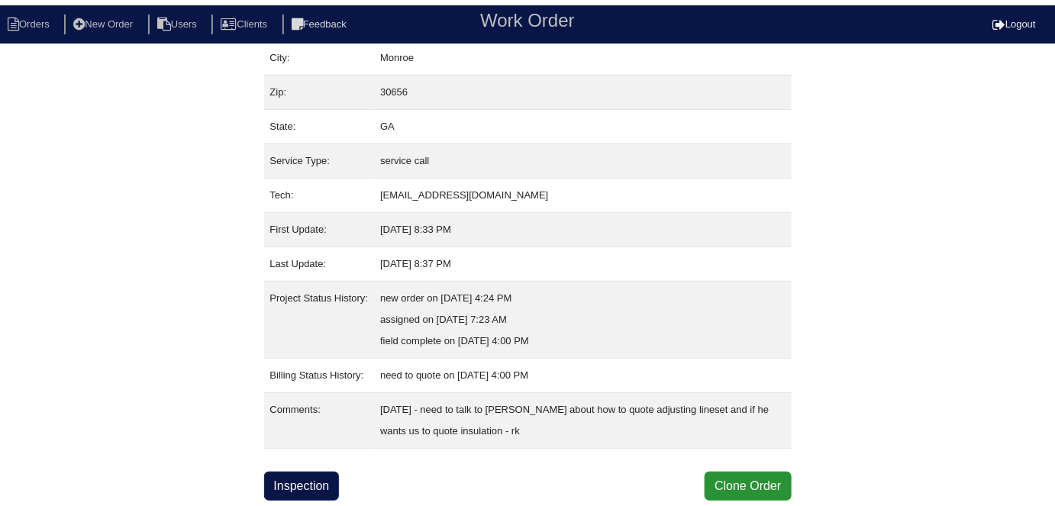
scroll to position [102, 0]
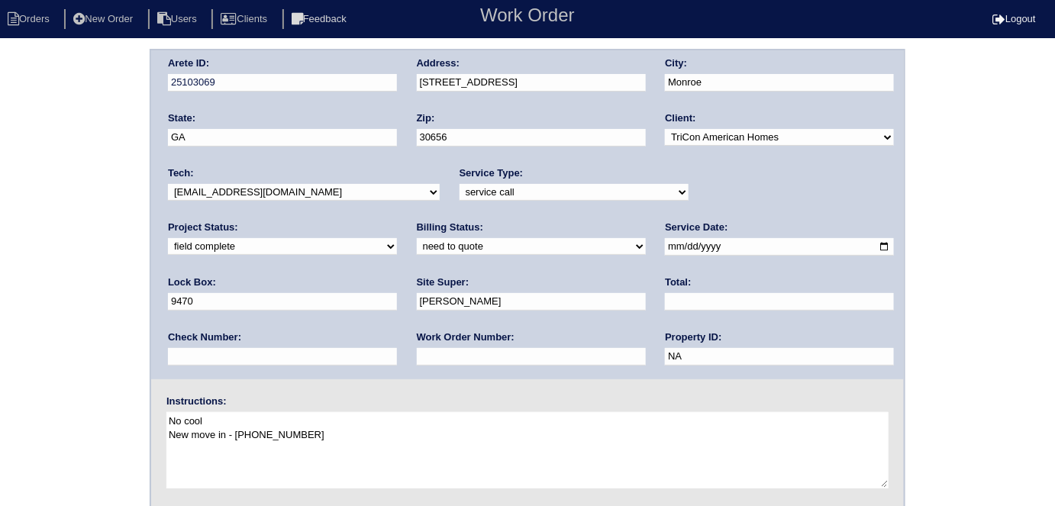
click at [417, 244] on select "need to quote quoted need to invoice invoiced paid warranty purchase order need…" at bounding box center [531, 246] width 229 height 17
select select "quoted"
click at [417, 238] on select "need to quote quoted need to invoice invoiced paid warranty purchase order need…" at bounding box center [531, 246] width 229 height 17
drag, startPoint x: 310, startPoint y: 363, endPoint x: 304, endPoint y: 347, distance: 17.2
click at [417, 363] on input "text" at bounding box center [531, 357] width 229 height 18
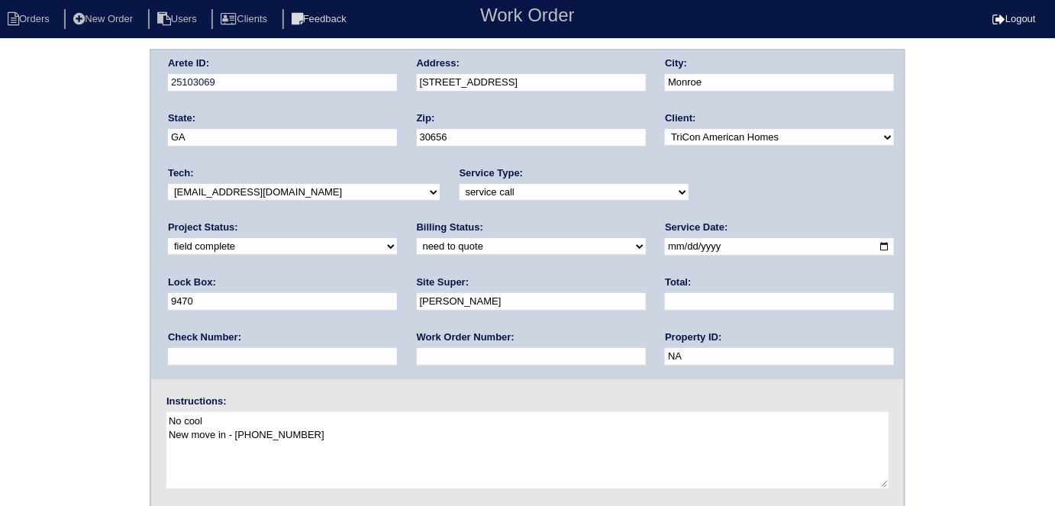
type input "requested"
click at [665, 303] on input "text" at bounding box center [779, 302] width 229 height 18
type input "195.00"
click at [0, 383] on div "Arete ID: 25103069 Address: 1311 Meadow Walk Dr City: Monroe State: GA Zip: 306…" at bounding box center [527, 358] width 1055 height 618
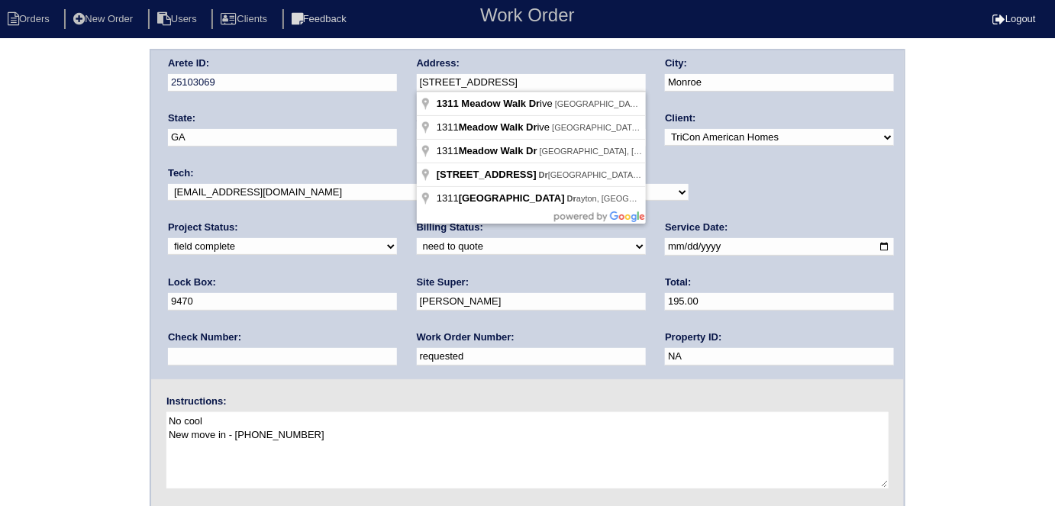
drag, startPoint x: 557, startPoint y: 76, endPoint x: 401, endPoint y: 78, distance: 155.8
click at [401, 78] on div "Arete ID: 25103069 Address: 1311 Meadow Walk Dr City: Monroe State: GA Zip: 306…" at bounding box center [527, 214] width 753 height 329
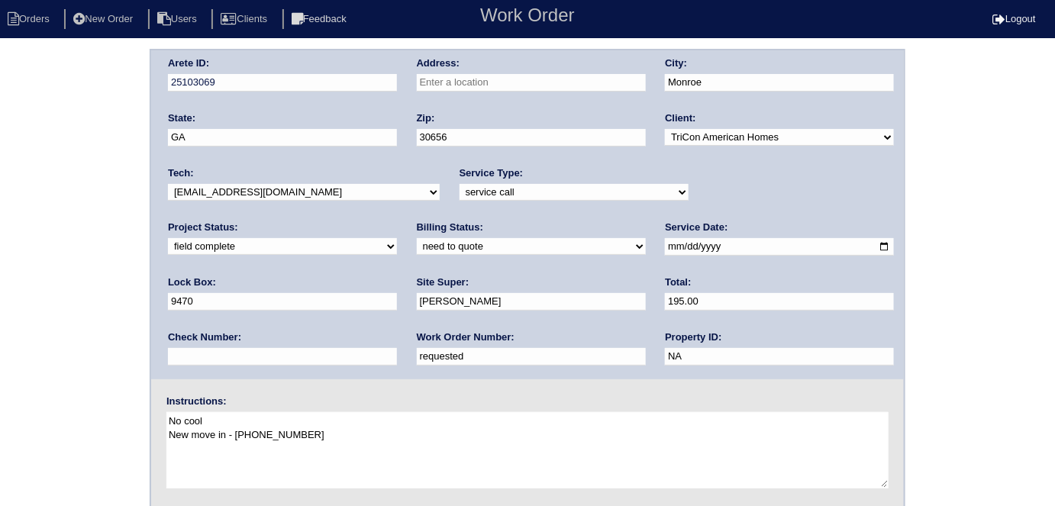
type input "[STREET_ADDRESS]"
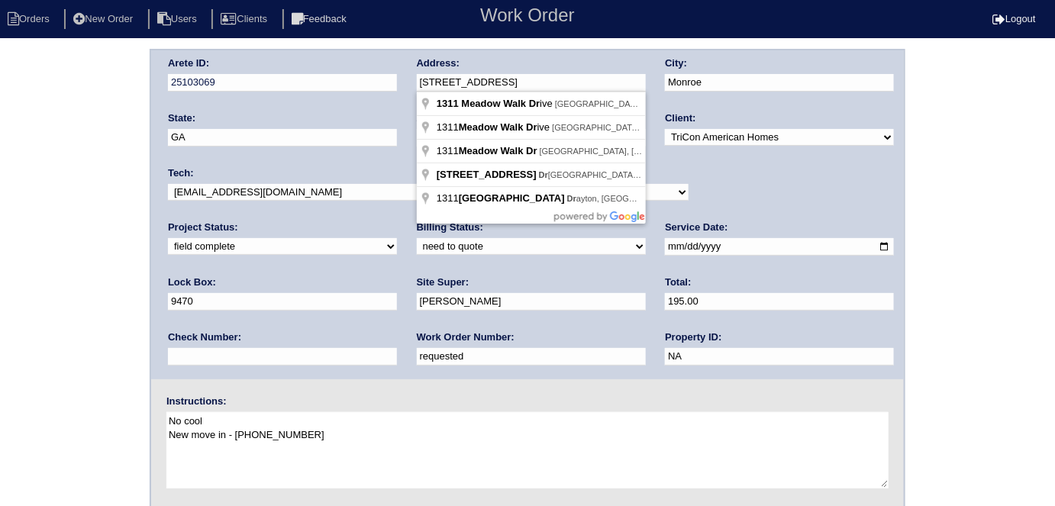
click at [95, 249] on div "Arete ID: 25103069 Address: 1311 Meadow Walk Dr City: Monroe State: GA Zip: 306…" at bounding box center [527, 358] width 1055 height 618
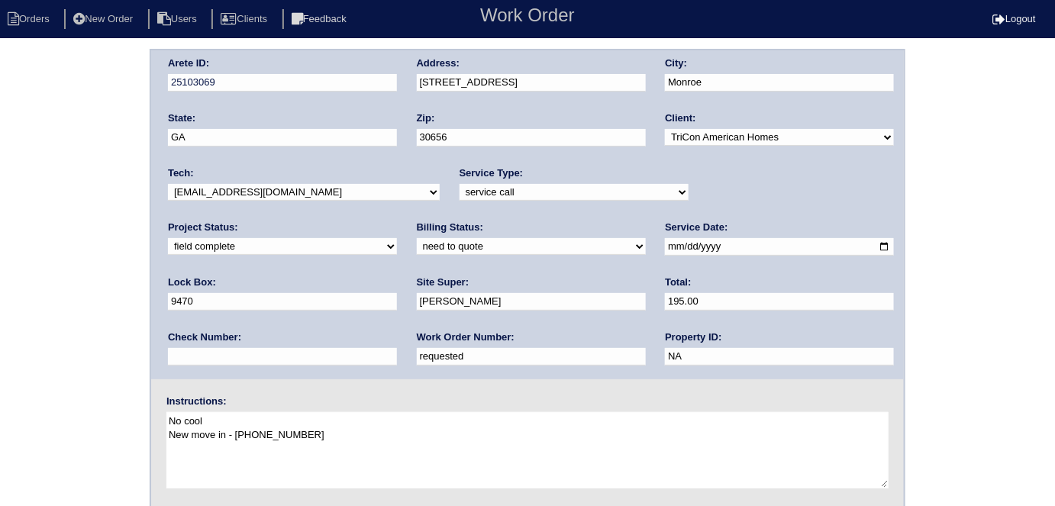
click at [91, 273] on div "Arete ID: 25103069 Address: 1311 Meadow Walk Dr City: Monroe State: GA Zip: 306…" at bounding box center [527, 358] width 1055 height 618
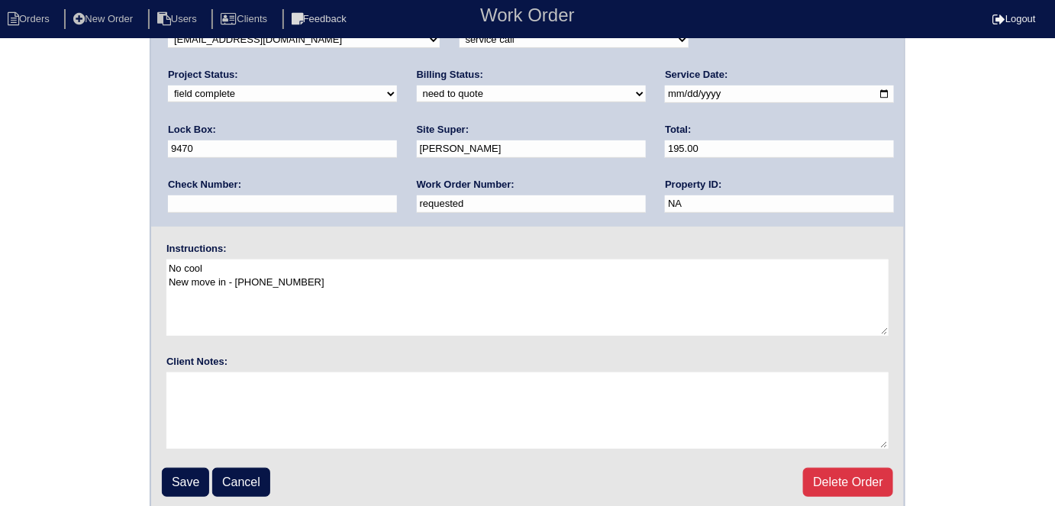
scroll to position [157, 0]
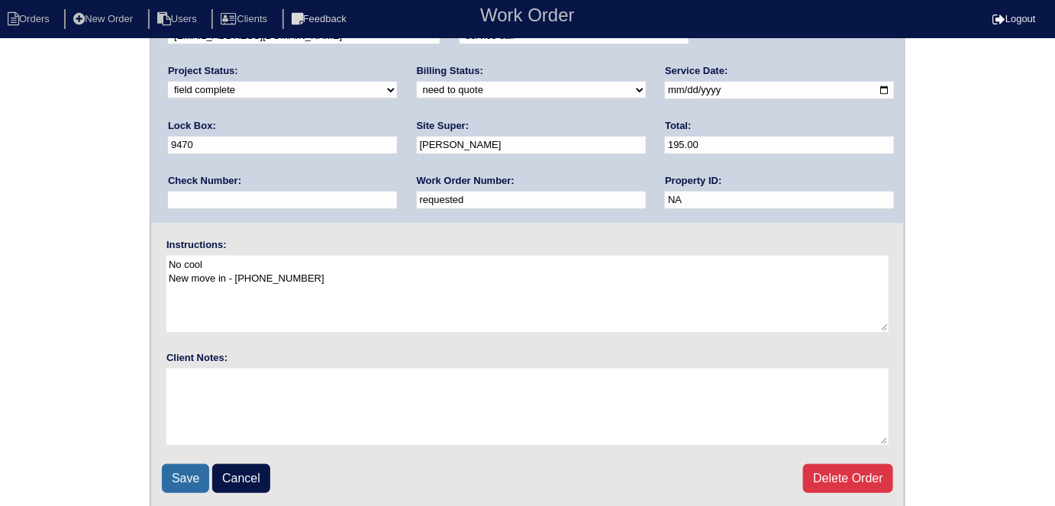
click at [166, 476] on input "Save" at bounding box center [185, 478] width 47 height 29
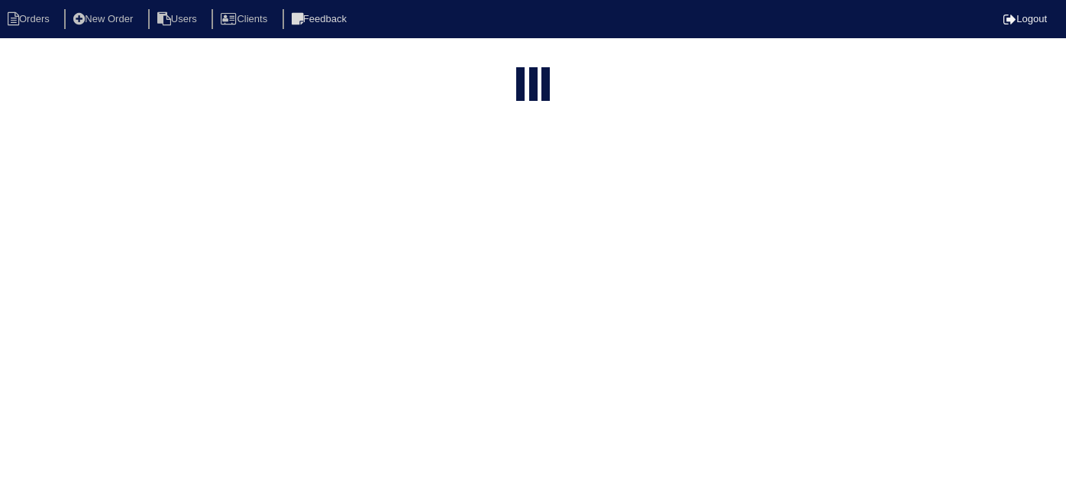
select select "15"
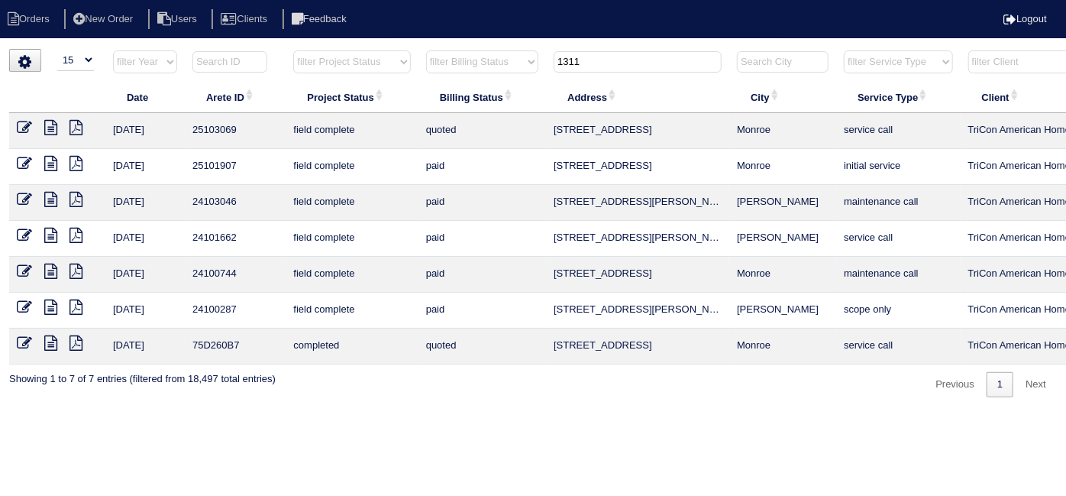
drag, startPoint x: 586, startPoint y: 60, endPoint x: 230, endPoint y: 40, distance: 356.4
click at [378, 55] on tr "filter Year -- Any Year -- 2025 2024 2023 2022 2021 2020 2019 filter Project St…" at bounding box center [670, 65] width 1323 height 31
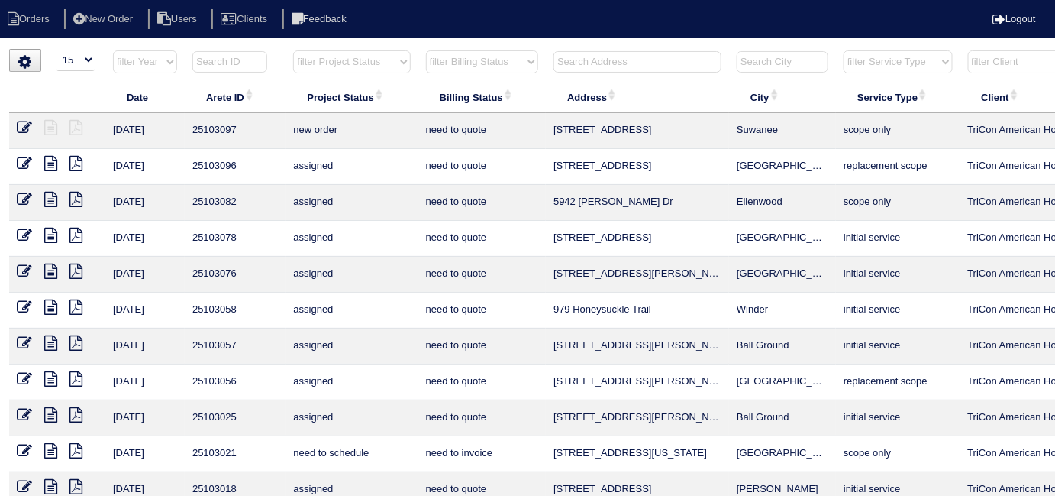
click at [365, 71] on select "filter Project Status -- Any Project Status -- new order assigned in progress f…" at bounding box center [351, 61] width 117 height 23
click at [293, 50] on select "filter Project Status -- Any Project Status -- new order assigned in progress f…" at bounding box center [351, 61] width 117 height 23
select select "field complete"
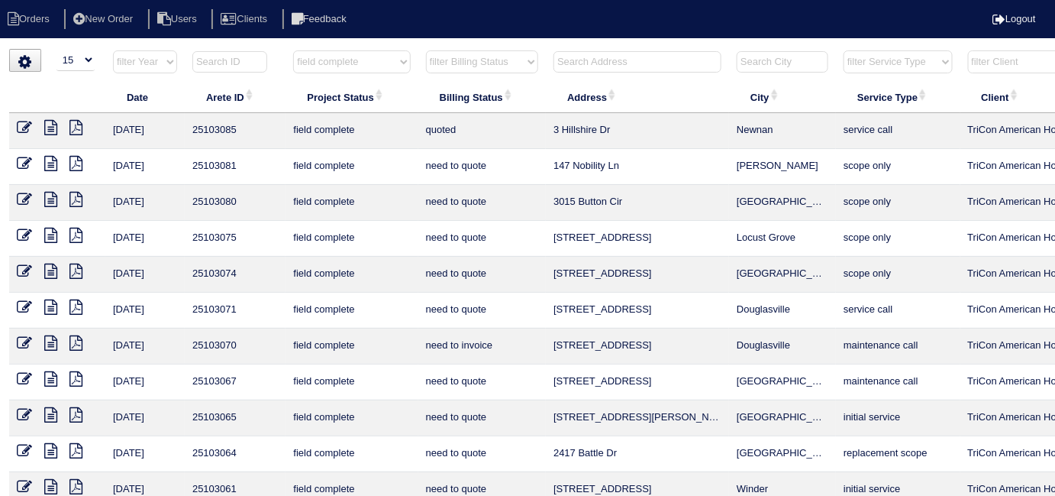
click at [442, 66] on select "filter Billing Status -- Any Billing Status -- need to quote quoted need to inv…" at bounding box center [482, 61] width 112 height 23
select select "need to quote"
click at [426, 50] on select "filter Billing Status -- Any Billing Status -- need to quote quoted need to inv…" at bounding box center [482, 61] width 112 height 23
select select "field complete"
select select "need to quote"
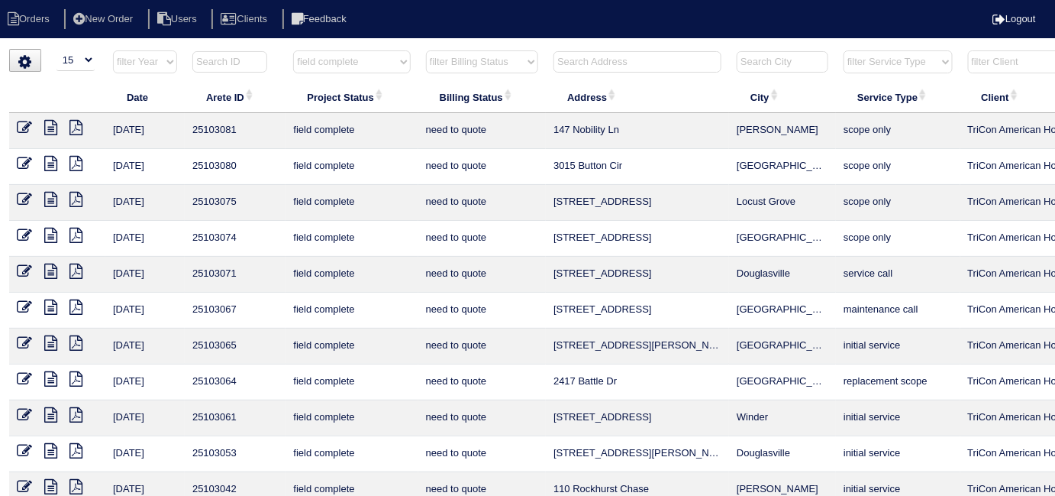
click at [55, 122] on icon at bounding box center [50, 127] width 13 height 15
click at [81, 123] on icon at bounding box center [75, 127] width 13 height 15
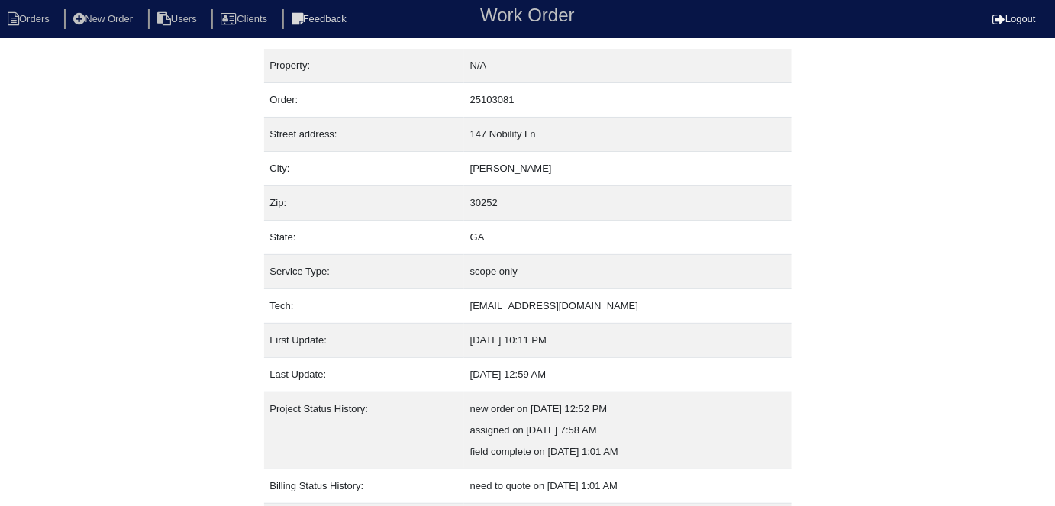
scroll to position [80, 0]
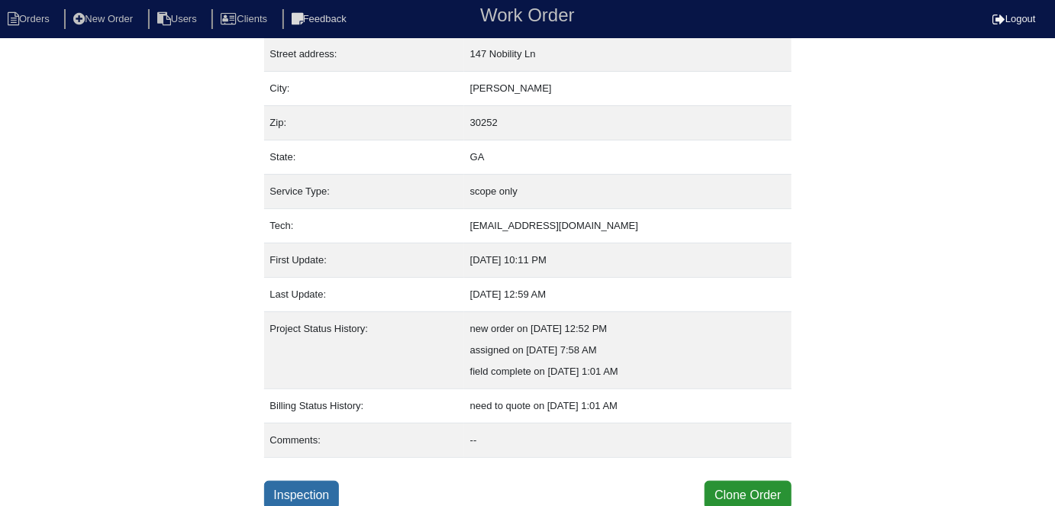
click at [334, 492] on link "Inspection" at bounding box center [302, 495] width 76 height 29
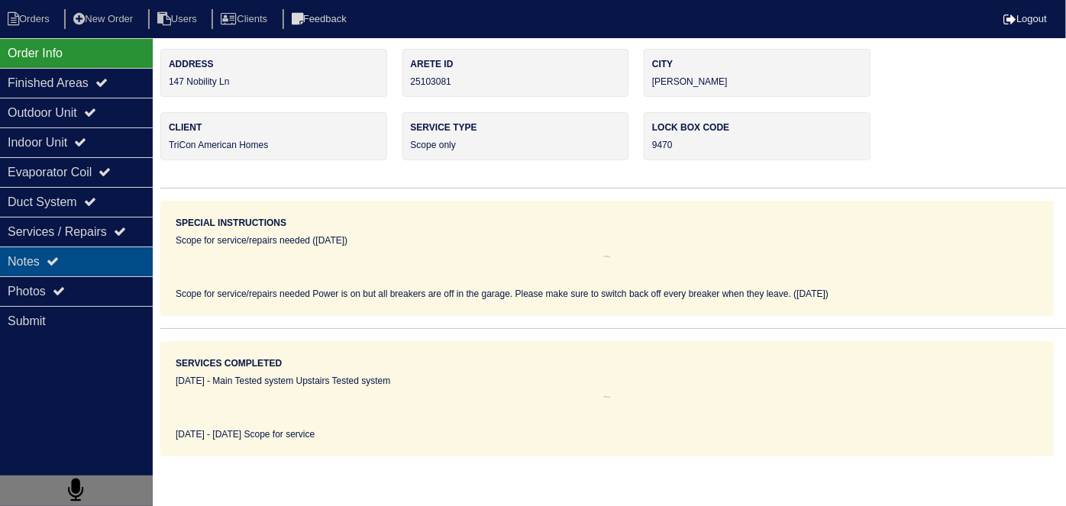
click at [95, 263] on div "Notes" at bounding box center [76, 262] width 153 height 30
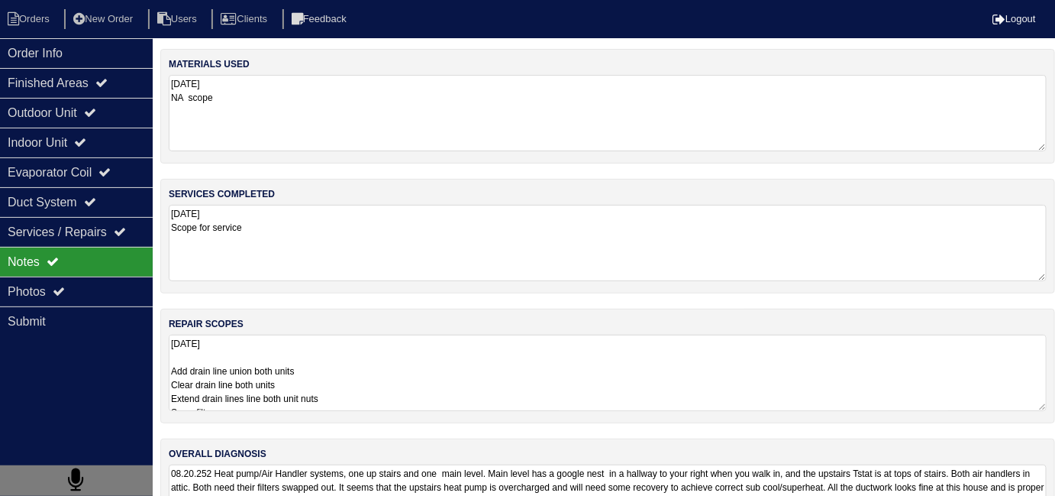
click at [451, 371] on textarea "[DATE] Add drain line union both units Clear drain line both units Extend drain…" at bounding box center [608, 372] width 878 height 76
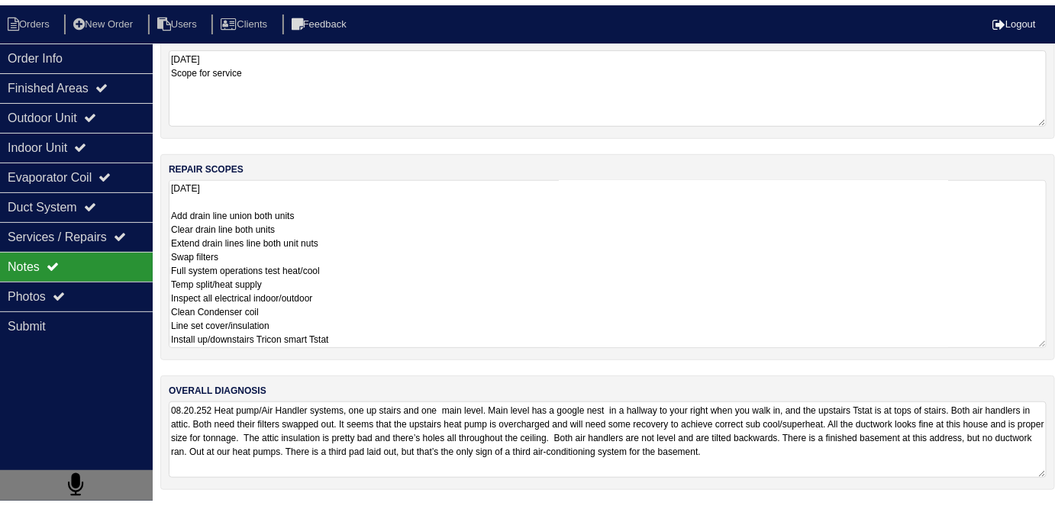
scroll to position [67, 0]
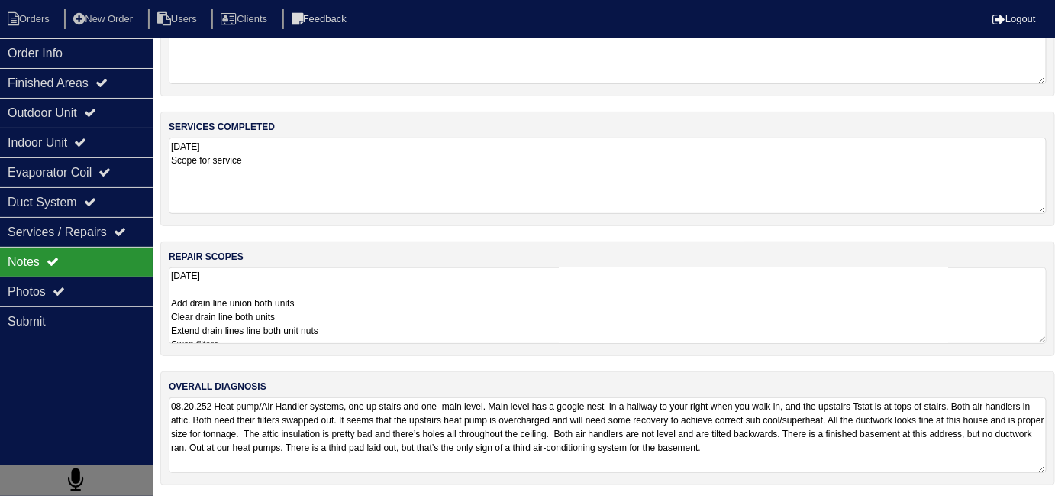
click at [399, 308] on textarea "[DATE] Add drain line union both units Clear drain line both units Extend drain…" at bounding box center [608, 305] width 878 height 76
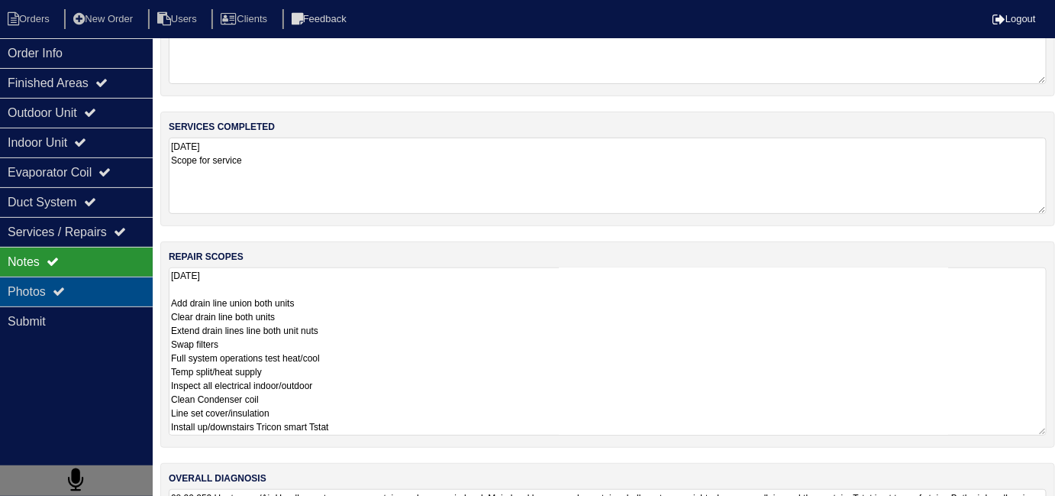
click at [65, 285] on icon at bounding box center [59, 291] width 12 height 12
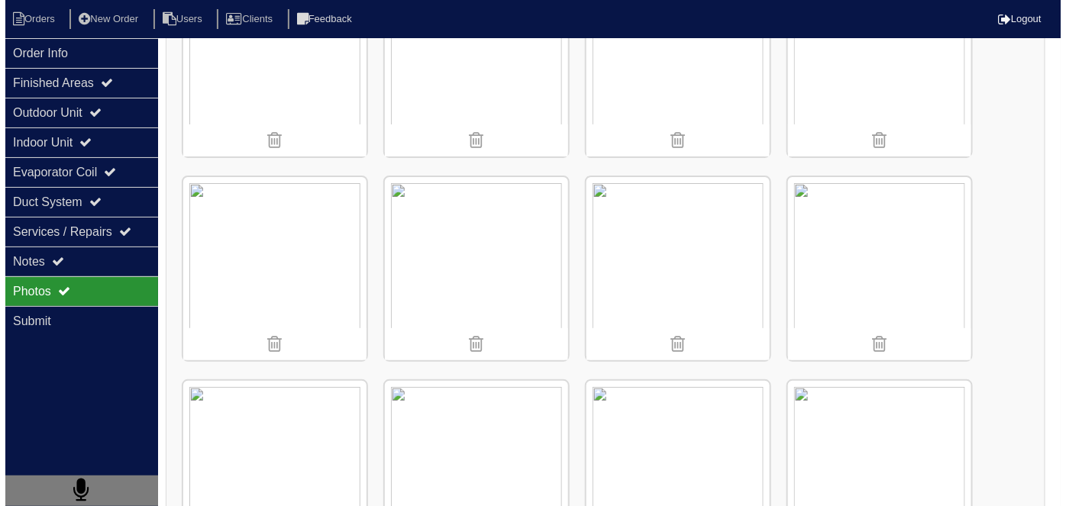
scroll to position [1940, 0]
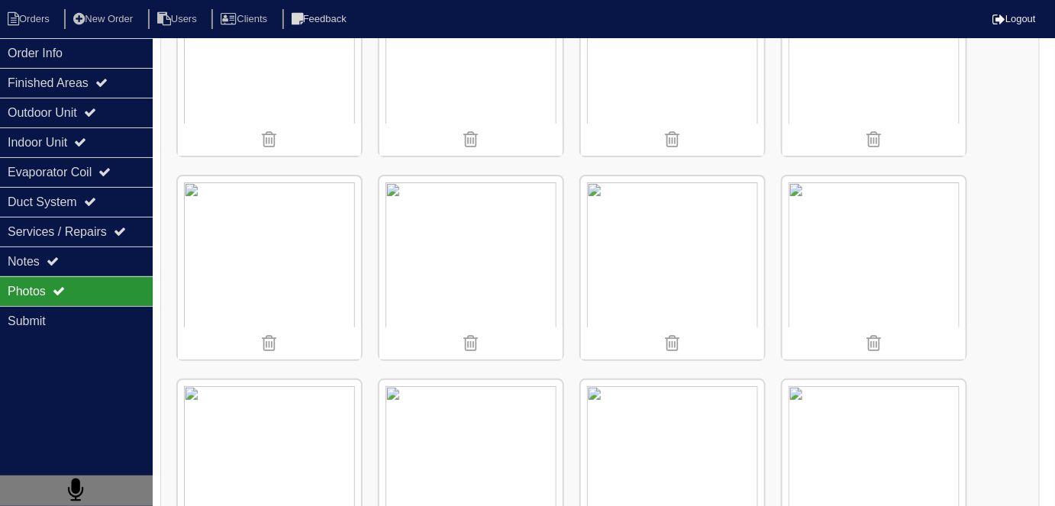
drag, startPoint x: 622, startPoint y: 452, endPoint x: 594, endPoint y: 418, distance: 44.5
click at [594, 418] on img at bounding box center [672, 471] width 183 height 183
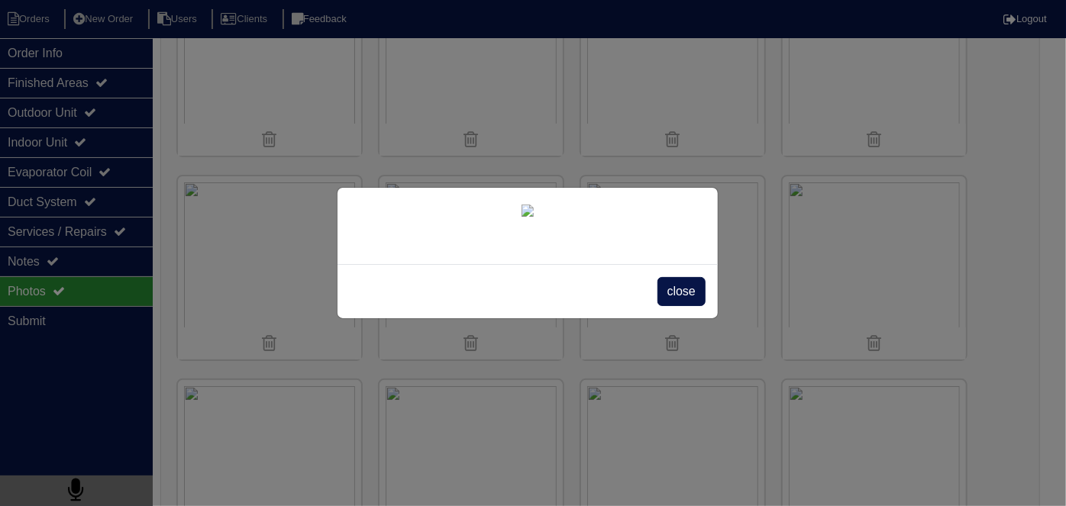
scroll to position [88, 0]
click at [680, 306] on span "close" at bounding box center [681, 291] width 48 height 29
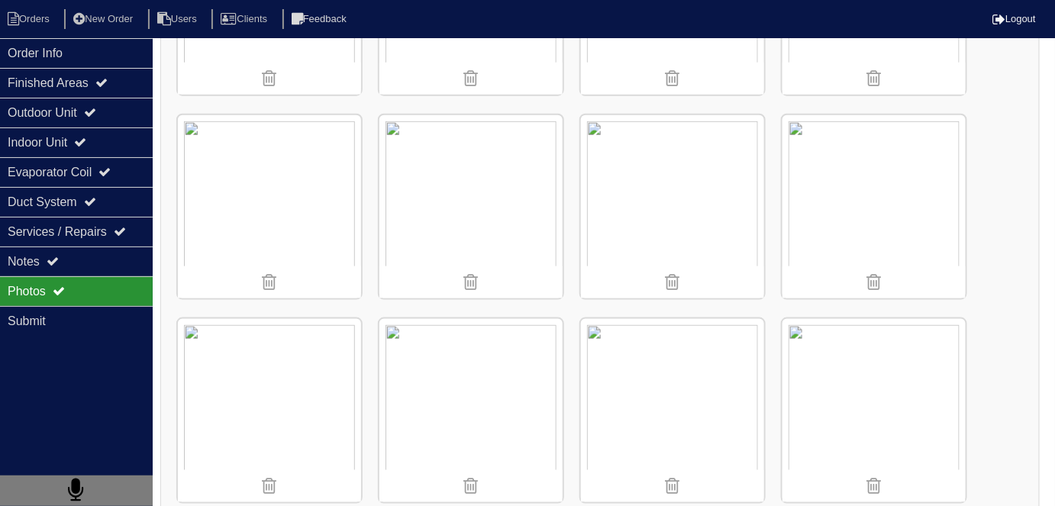
scroll to position [2408, 0]
click at [55, 66] on div "Order Info" at bounding box center [76, 53] width 153 height 30
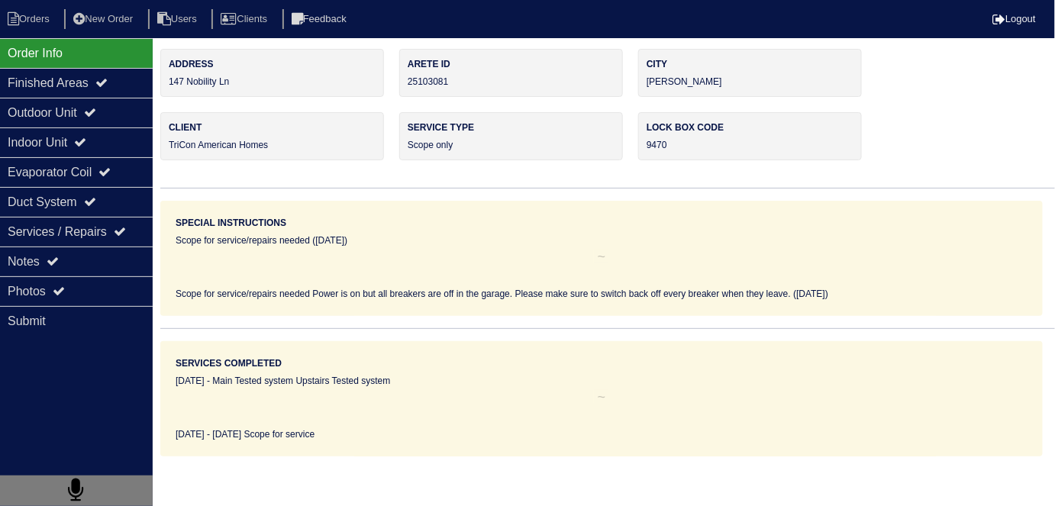
scroll to position [0, 0]
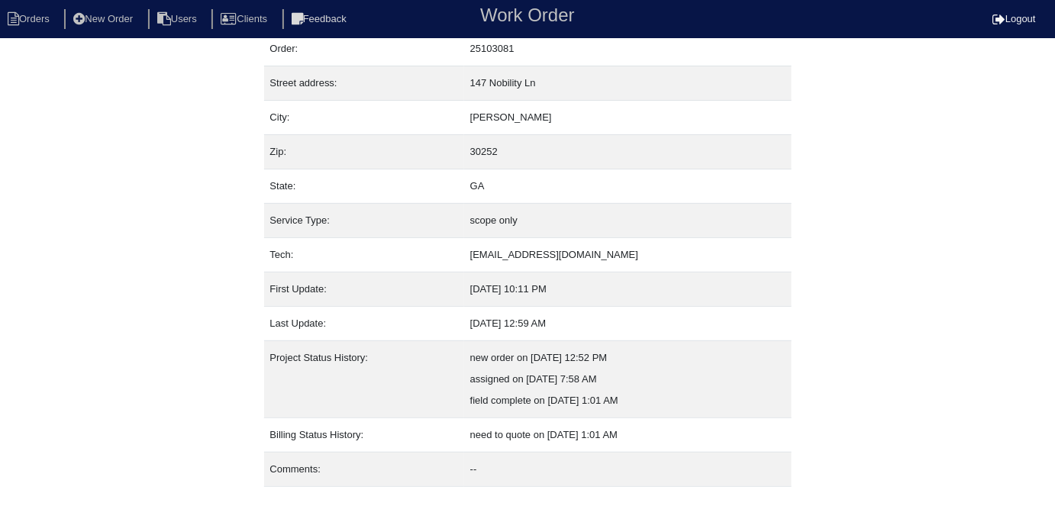
scroll to position [80, 0]
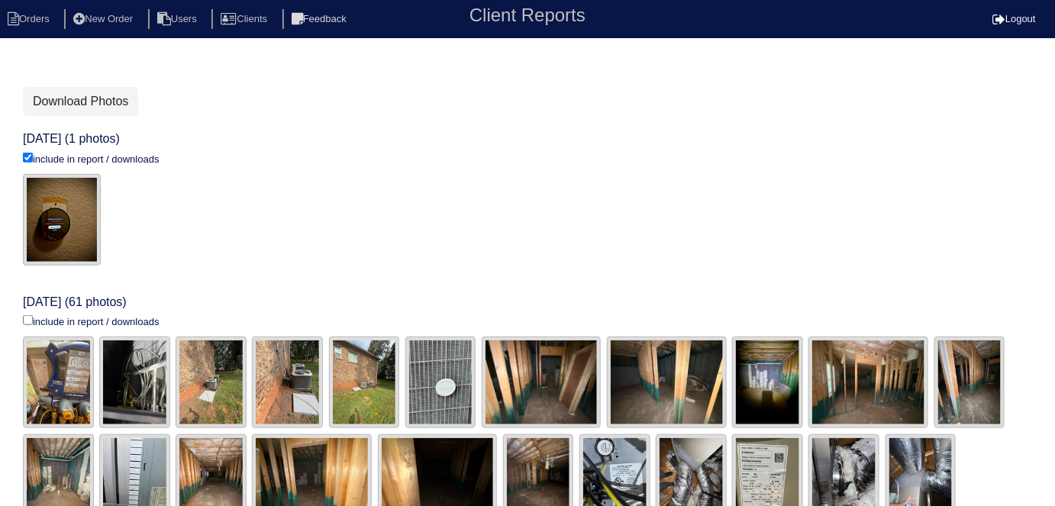
scroll to position [276, 0]
click at [26, 163] on input "include in report / downloads" at bounding box center [28, 158] width 10 height 10
checkbox input "true"
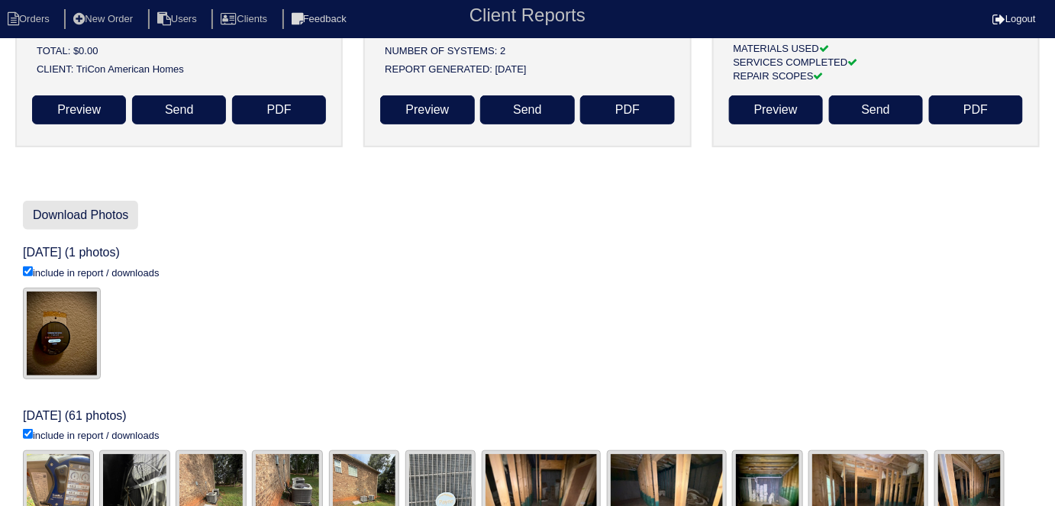
scroll to position [161, 0]
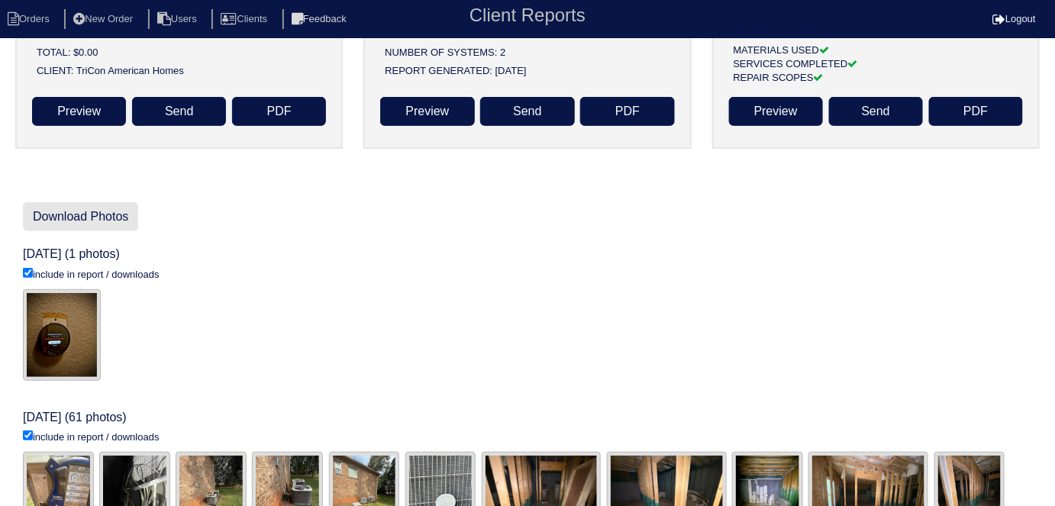
click at [50, 212] on link "Download Photos" at bounding box center [80, 216] width 115 height 29
